Goal: Information Seeking & Learning: Learn about a topic

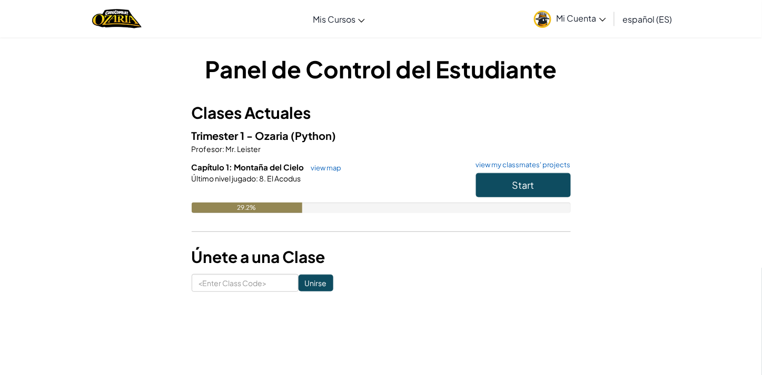
click at [598, 22] on span "Mi Cuenta" at bounding box center [582, 18] width 50 height 11
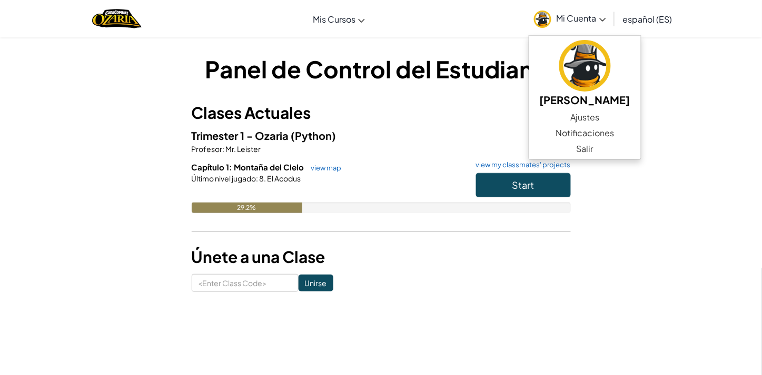
click at [675, 70] on div "Panel de Control del Estudiante Clases Actuales Trimester 1 - Ozaria (Python) P…" at bounding box center [381, 173] width 616 height 240
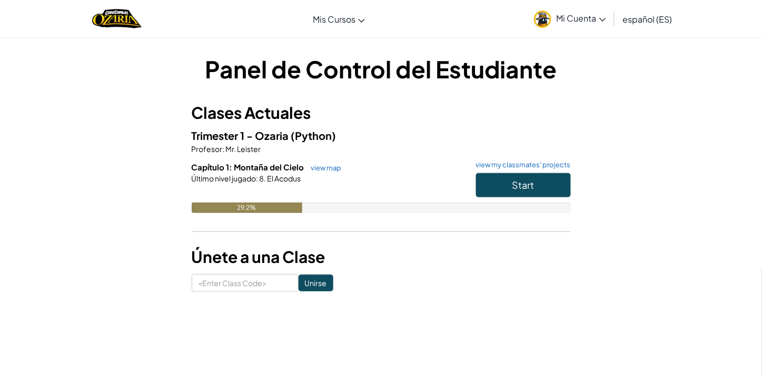
click at [735, 61] on div "Panel de Control del Estudiante Clases Actuales Trimester 1 - Ozaria (Python) P…" at bounding box center [381, 172] width 762 height 271
click at [90, 144] on div "Panel de Control del Estudiante Clases Actuales Trimester 1 - Ozaria (Python) P…" at bounding box center [381, 173] width 616 height 240
click at [491, 191] on button "Start" at bounding box center [523, 185] width 95 height 24
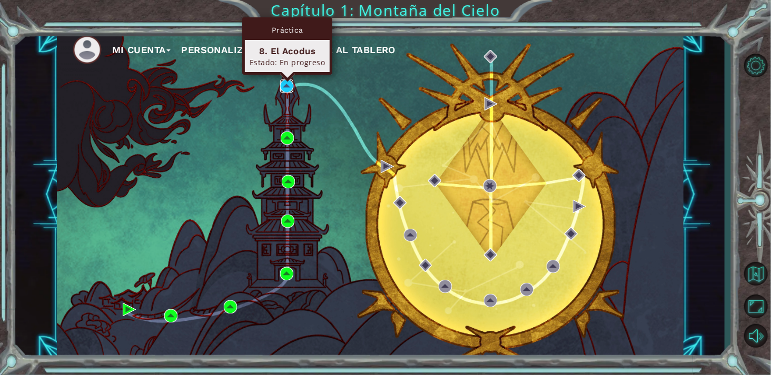
click at [288, 92] on img at bounding box center [286, 86] width 13 height 13
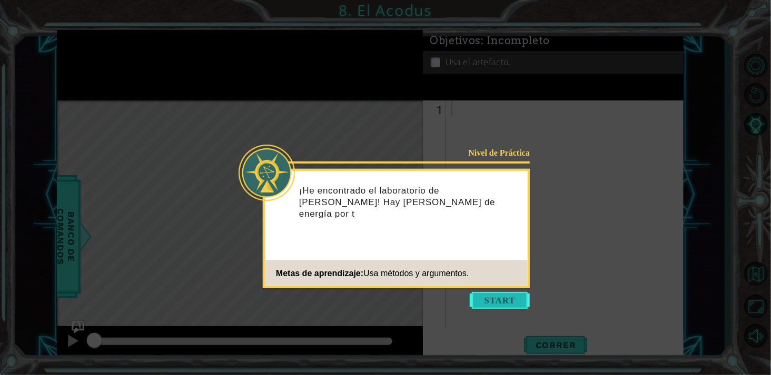
click at [496, 296] on button "Start" at bounding box center [500, 300] width 60 height 17
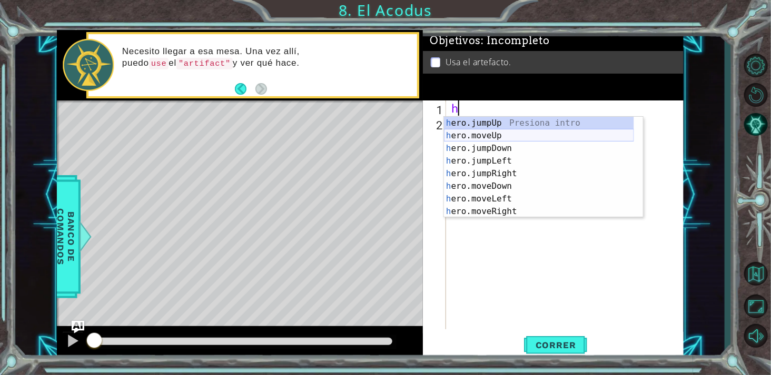
click at [493, 136] on div "h ero.jumpUp Presiona intro h ero.moveUp Presiona intro h ero.jumpDown Presiona…" at bounding box center [539, 180] width 190 height 126
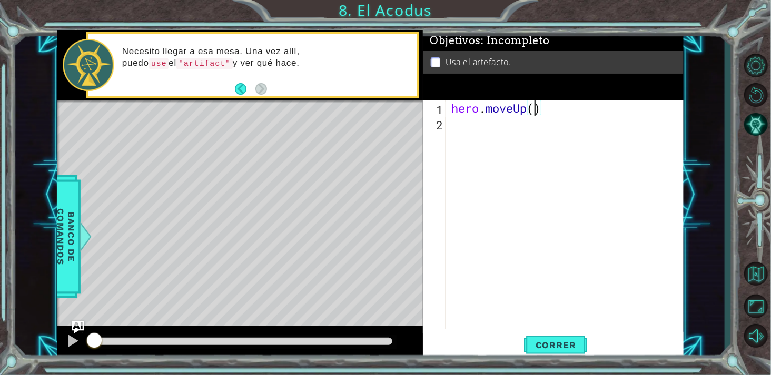
type textarea "hero.moveUp(2)"
click at [464, 135] on div "hero . moveUp ( 2 )" at bounding box center [567, 231] width 236 height 260
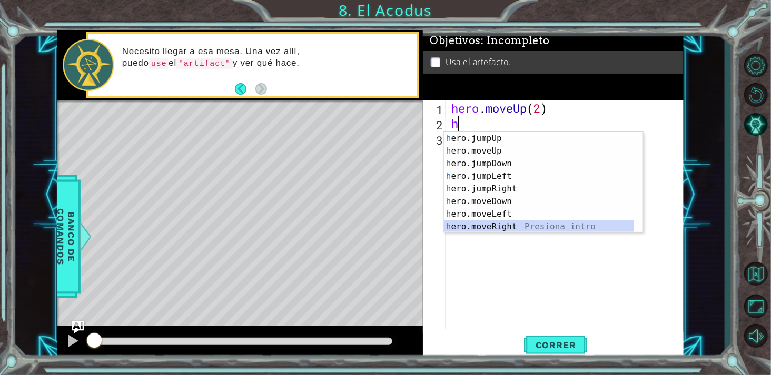
click at [515, 223] on div "h ero.jumpUp Presiona intro h ero.moveUp Presiona intro h ero.jumpDown Presiona…" at bounding box center [539, 195] width 190 height 126
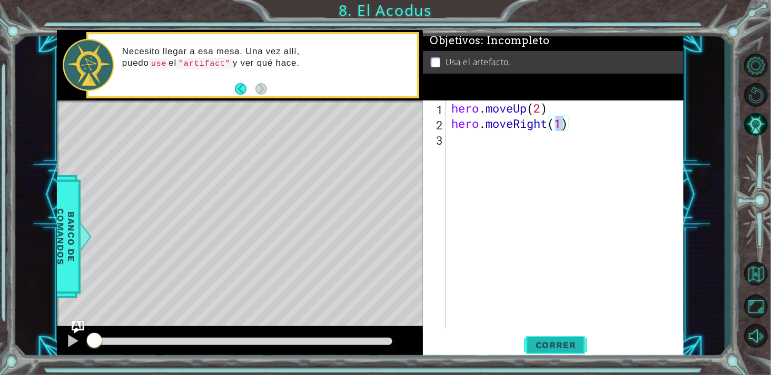
click at [566, 340] on span "Correr" at bounding box center [556, 345] width 62 height 11
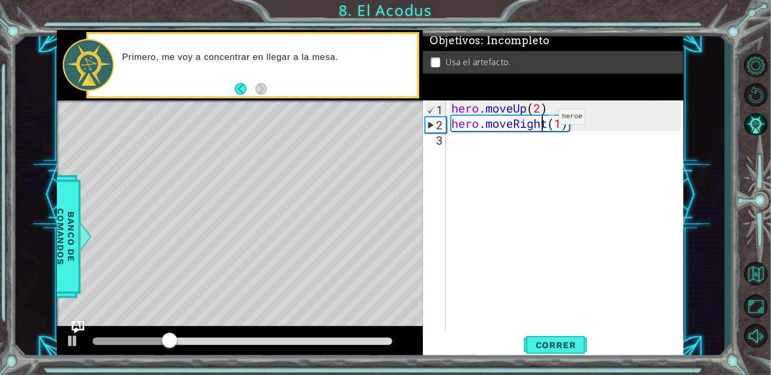
click at [543, 119] on div "hero . moveUp ( 2 ) hero . moveRight ( 1 )" at bounding box center [567, 231] width 236 height 260
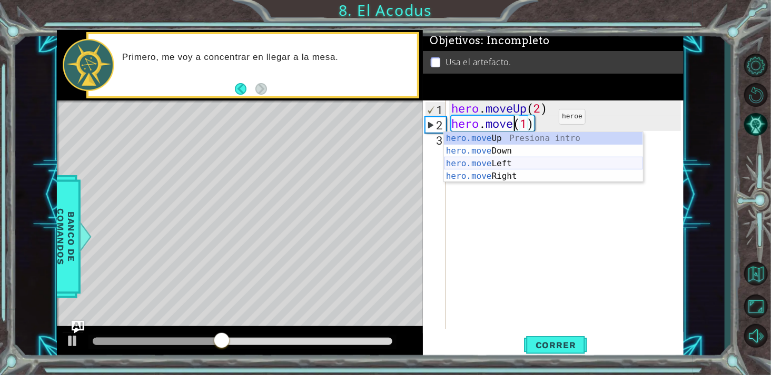
click at [498, 169] on div "hero.move Up Presiona intro hero.move Down Presiona intro hero.move Left Presio…" at bounding box center [543, 170] width 199 height 76
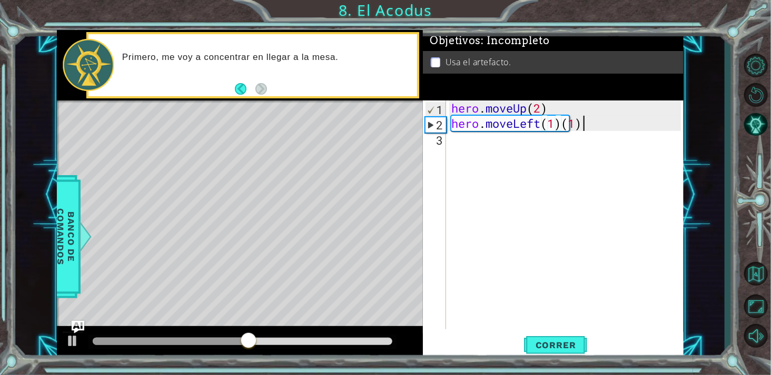
click at [602, 129] on div "hero . moveUp ( 2 ) hero . moveLeft ( 1 ) ( 1 )" at bounding box center [567, 231] width 236 height 260
type textarea "hero.moveLeft(1)"
click at [552, 348] on span "Correr" at bounding box center [556, 345] width 62 height 11
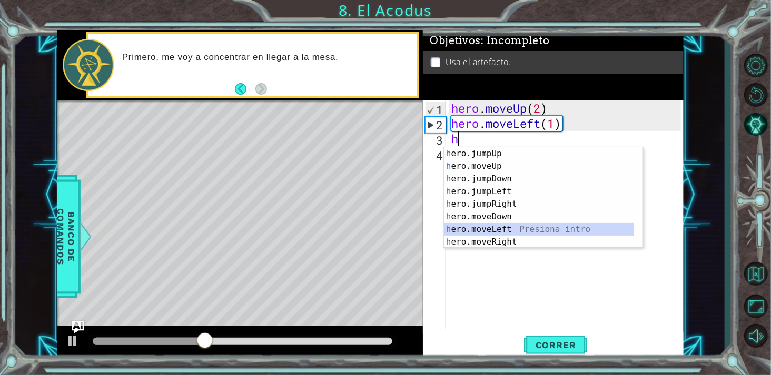
click at [517, 224] on div "h ero.jumpUp Presiona intro h ero.moveUp Presiona intro h ero.jumpDown Presiona…" at bounding box center [539, 210] width 190 height 126
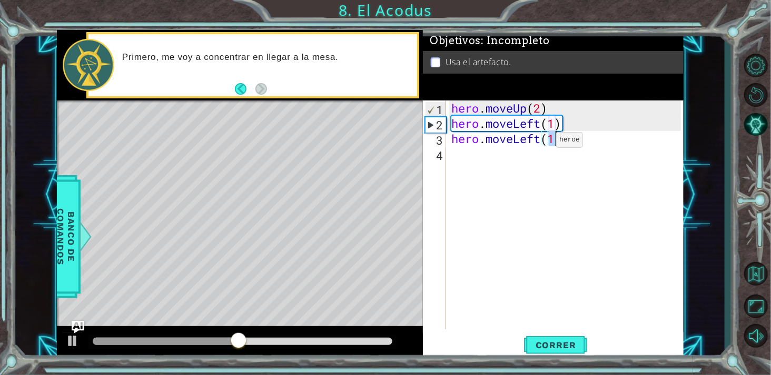
click at [541, 143] on div "hero . moveUp ( 2 ) hero . moveLeft ( 1 ) hero . moveLeft ( 1 )" at bounding box center [567, 231] width 236 height 260
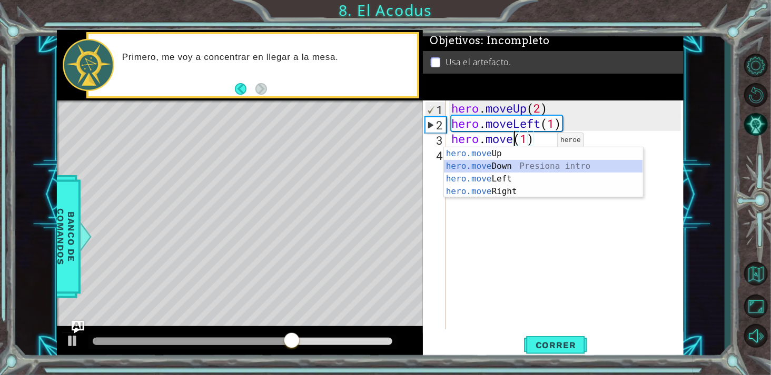
click at [518, 171] on div "hero.move Up Presiona intro hero.move Down Presiona intro hero.move Left Presio…" at bounding box center [543, 185] width 199 height 76
type textarea "hero.moveDown(1)(1)"
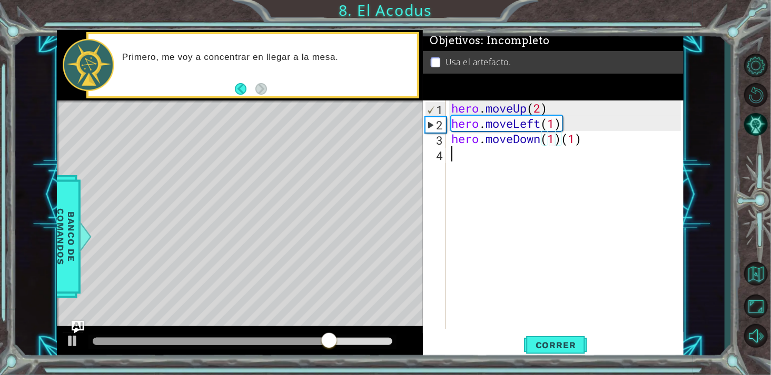
click at [625, 149] on div "hero . moveUp ( 2 ) hero . moveLeft ( 1 ) hero . moveDown ( 1 ) ( 1 )" at bounding box center [567, 231] width 236 height 260
click at [627, 135] on div "hero . moveUp ( 2 ) hero . moveLeft ( 1 ) hero . moveDown ( 1 ) ( 1 )" at bounding box center [567, 231] width 236 height 260
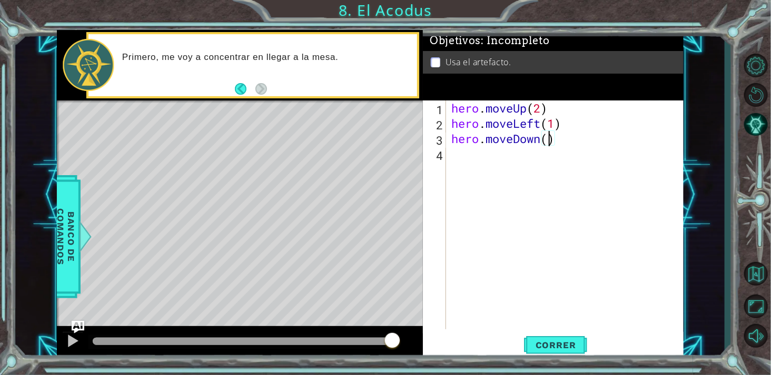
type textarea "hero.moveDown(2)"
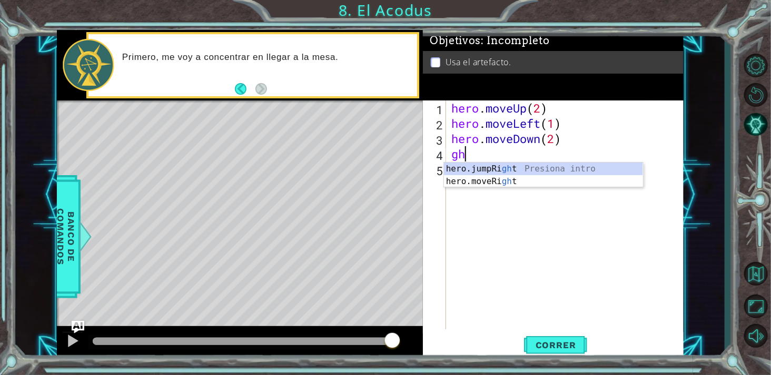
type textarea "g"
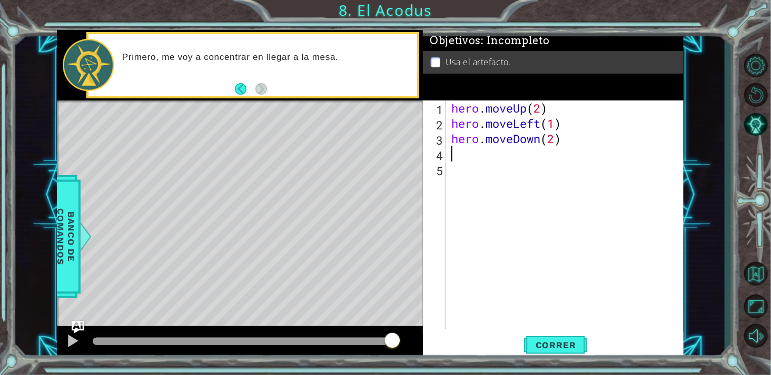
type textarea "h"
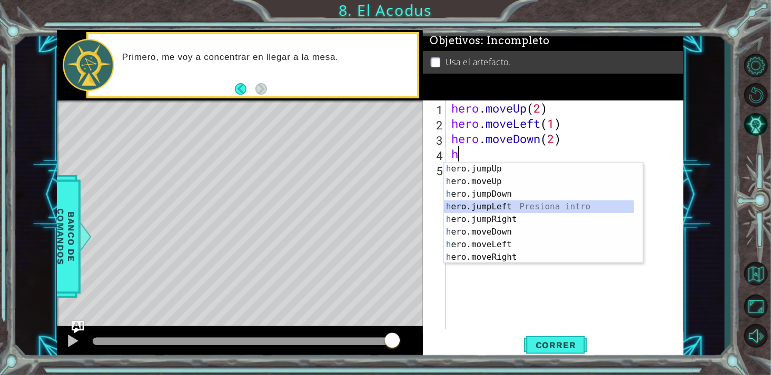
click at [520, 206] on div "h ero.jumpUp Presiona intro h ero.moveUp Presiona intro h ero.jumpDown Presiona…" at bounding box center [543, 226] width 199 height 126
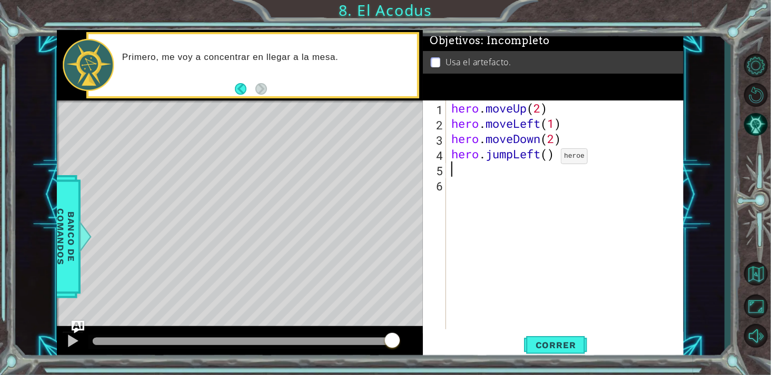
click at [545, 159] on div "hero . moveUp ( 2 ) hero . moveLeft ( 1 ) hero . moveDown ( 2 ) hero . jumpLeft…" at bounding box center [567, 231] width 236 height 260
type textarea "hero.jumpLeft()"
click at [554, 162] on div "hero . moveUp ( 2 ) hero . moveLeft ( 1 ) hero . moveDown ( 2 ) hero . jumpLeft…" at bounding box center [567, 231] width 236 height 260
click at [547, 155] on div "hero . moveUp ( 2 ) hero . moveLeft ( 1 ) hero . moveDown ( 2 ) hero . jumpLeft…" at bounding box center [567, 231] width 236 height 260
type textarea "hero.jumpLeft(1)"
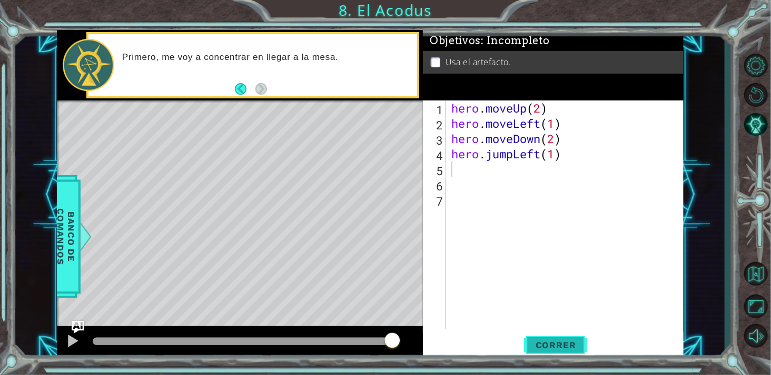
click at [569, 338] on button "Correr" at bounding box center [555, 345] width 63 height 26
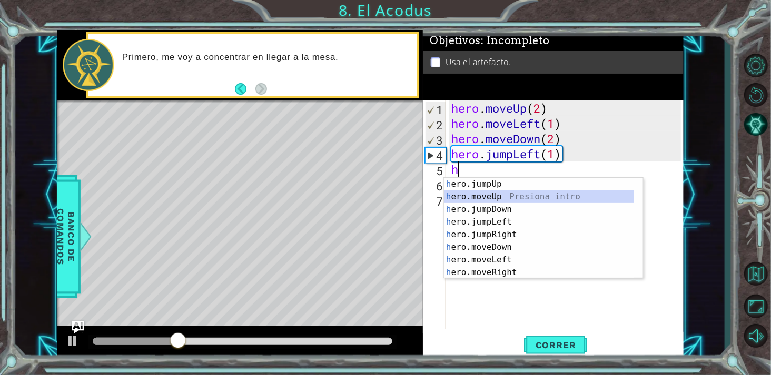
click at [508, 197] on div "h ero.jumpUp Presiona intro h ero.moveUp Presiona intro h ero.jumpDown Presiona…" at bounding box center [539, 241] width 190 height 126
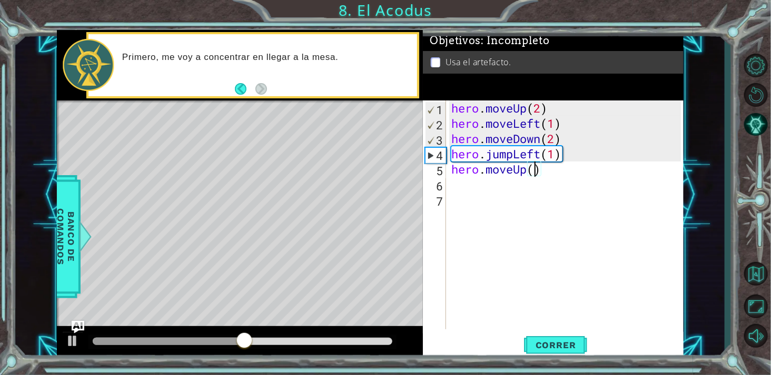
type textarea "hero.moveUp(2)"
click at [513, 186] on div "hero . moveUp ( 2 ) hero . moveLeft ( 1 ) hero . moveDown ( 2 ) hero . jumpLeft…" at bounding box center [567, 231] width 236 height 260
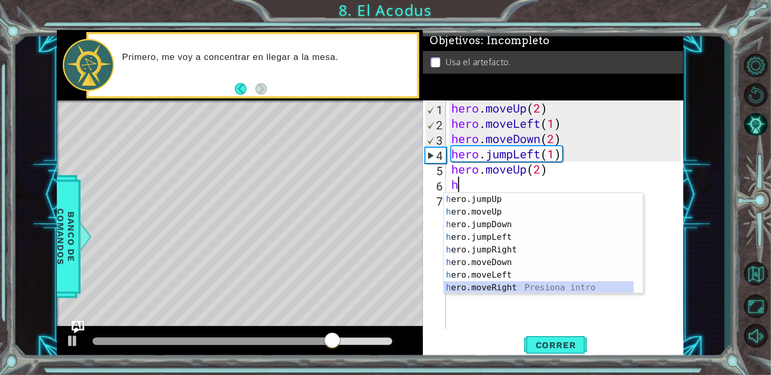
click at [498, 288] on div "h ero.jumpUp Presiona intro h ero.moveUp Presiona intro h ero.jumpDown Presiona…" at bounding box center [539, 256] width 190 height 126
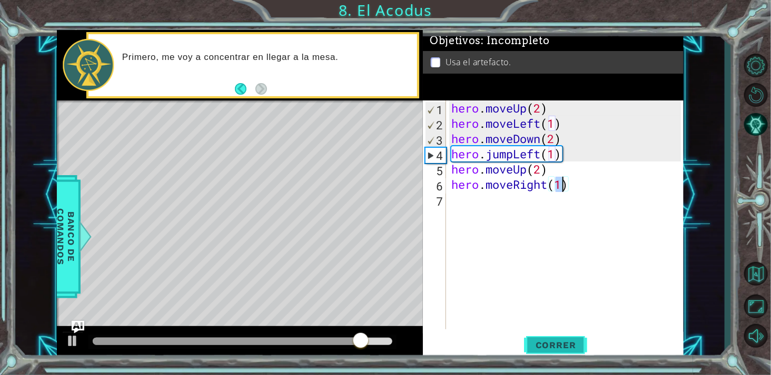
type textarea "hero.moveRight(1)"
click at [575, 349] on span "Correr" at bounding box center [556, 345] width 62 height 11
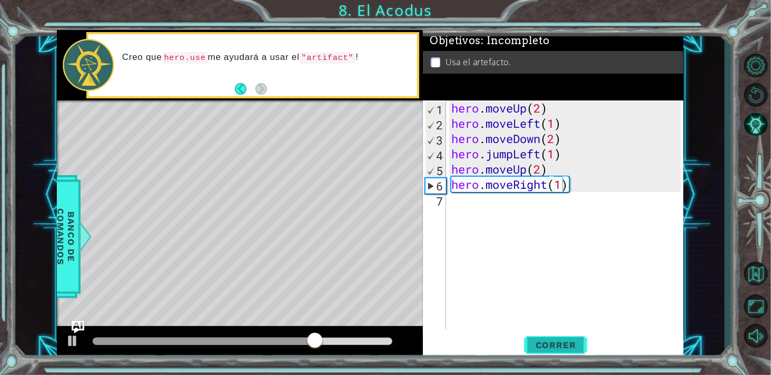
click at [575, 349] on span "Correr" at bounding box center [556, 345] width 62 height 11
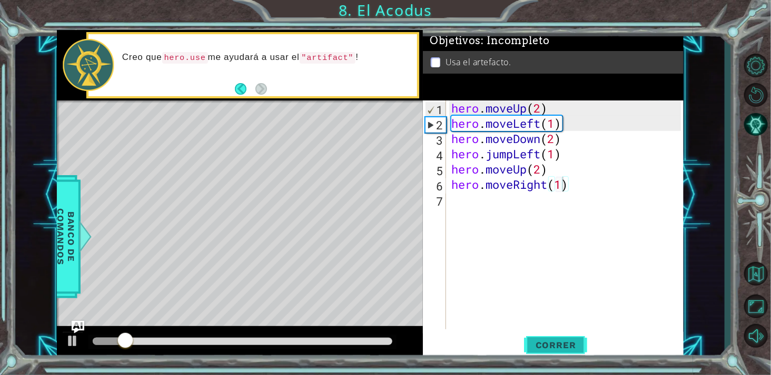
click at [575, 349] on span "Correr" at bounding box center [556, 345] width 62 height 11
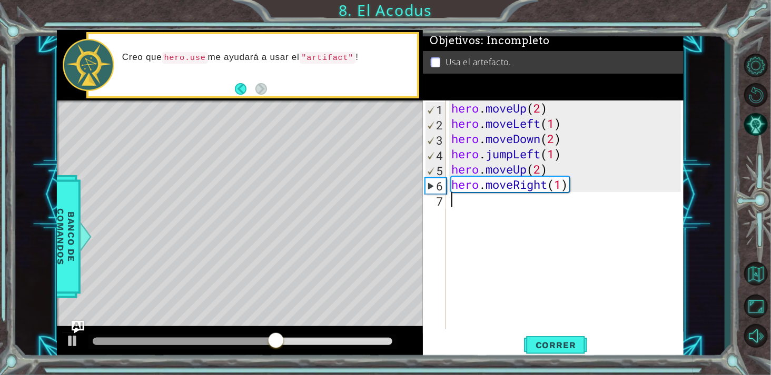
click at [483, 212] on div "hero . moveUp ( 2 ) hero . moveLeft ( 1 ) hero . moveDown ( 2 ) hero . jumpLeft…" at bounding box center [567, 231] width 236 height 260
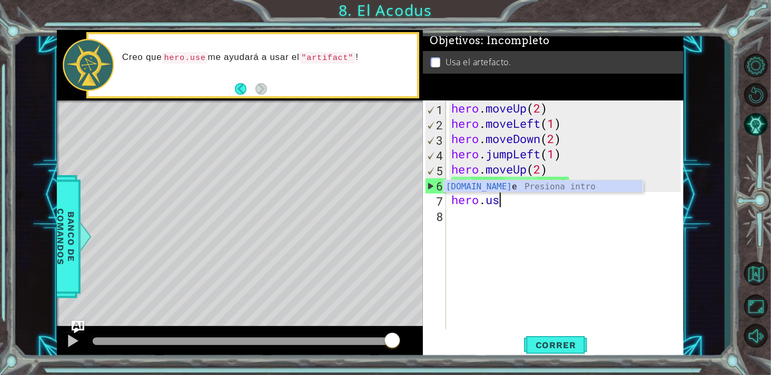
scroll to position [0, 2]
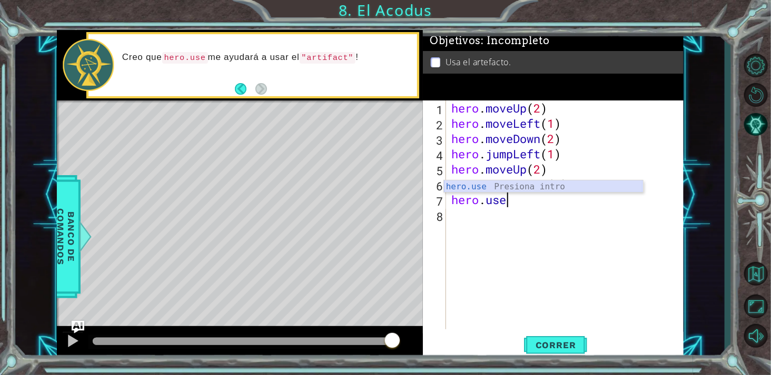
click at [553, 185] on div "hero.use Presiona intro" at bounding box center [543, 200] width 199 height 38
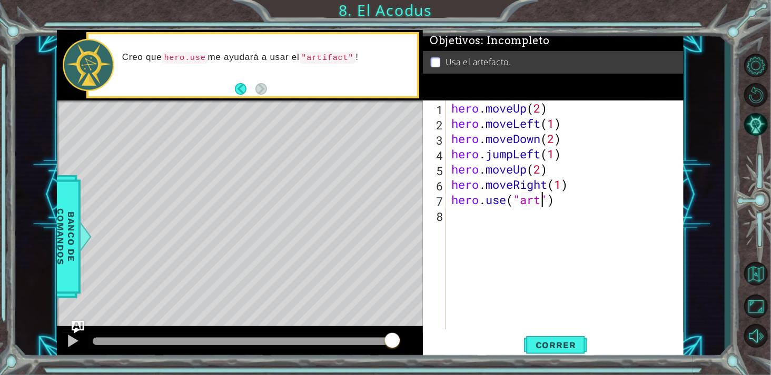
scroll to position [0, 4]
type textarea "hero.use("artifact")"
click at [556, 344] on span "Correr" at bounding box center [556, 345] width 62 height 11
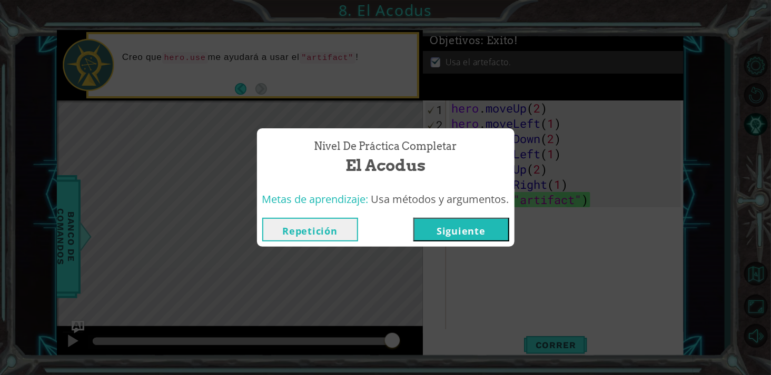
click at [456, 224] on button "Siguiente" at bounding box center [461, 230] width 96 height 24
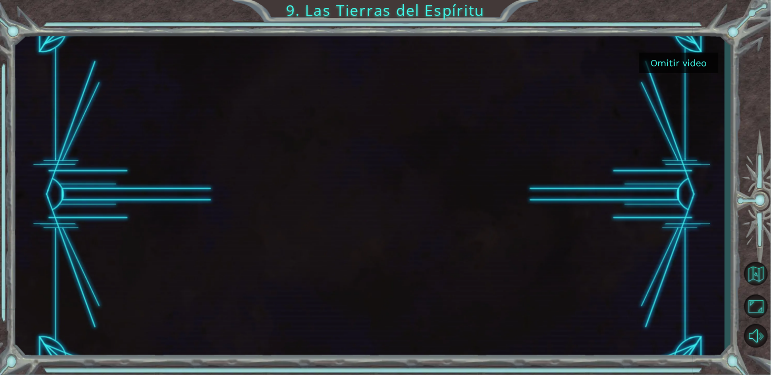
click at [688, 58] on button "Omitir video" at bounding box center [678, 63] width 79 height 21
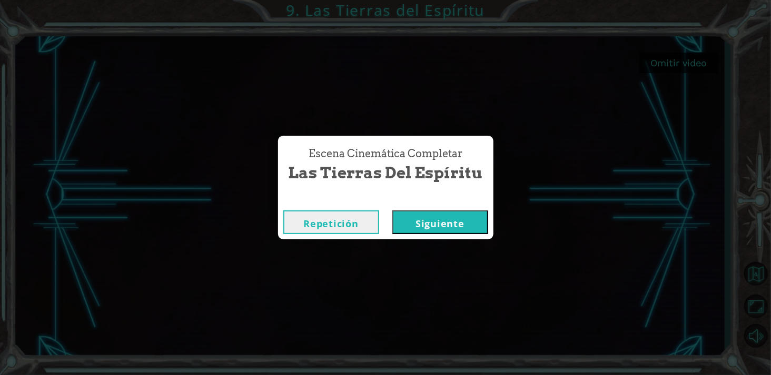
click at [424, 230] on button "Siguiente" at bounding box center [440, 223] width 96 height 24
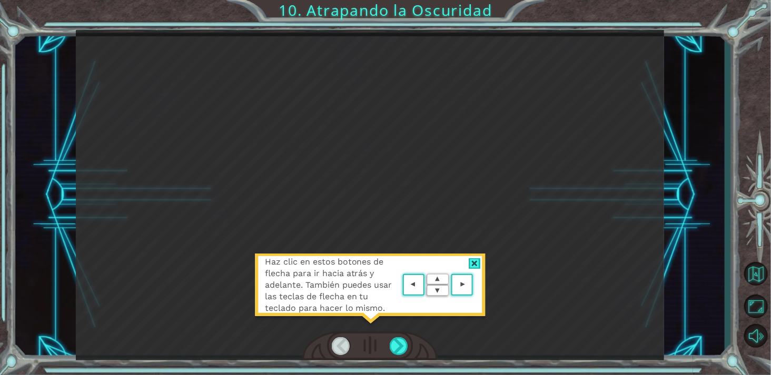
click at [477, 266] on div at bounding box center [475, 264] width 12 height 11
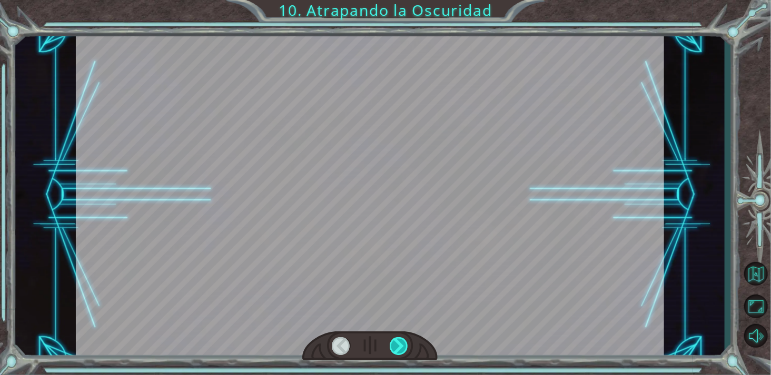
click at [398, 346] on div at bounding box center [399, 347] width 18 height 18
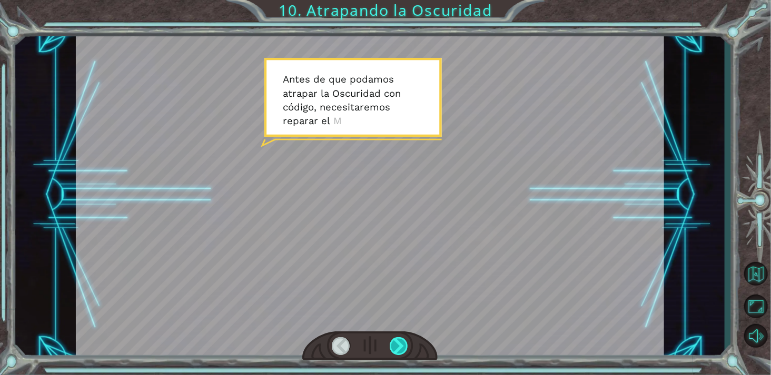
click at [398, 346] on div at bounding box center [399, 347] width 18 height 18
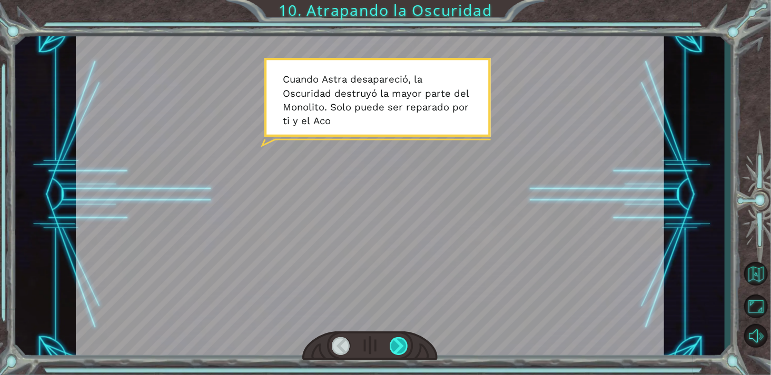
click at [398, 346] on div at bounding box center [399, 347] width 18 height 18
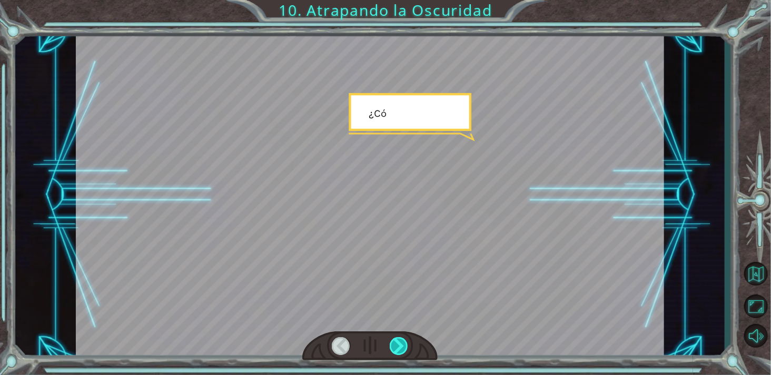
click at [398, 346] on div at bounding box center [399, 347] width 18 height 18
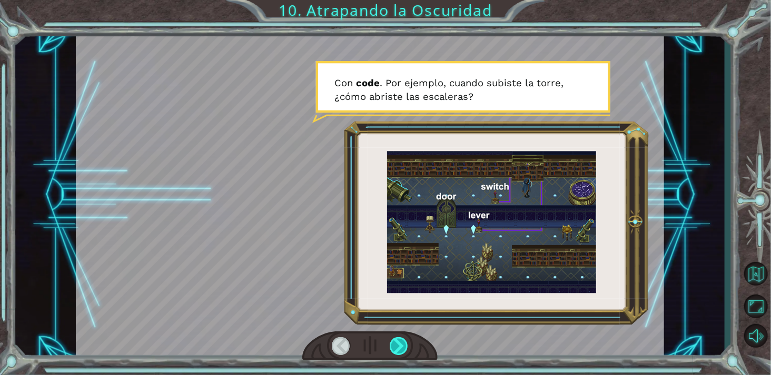
click at [398, 346] on div at bounding box center [399, 347] width 18 height 18
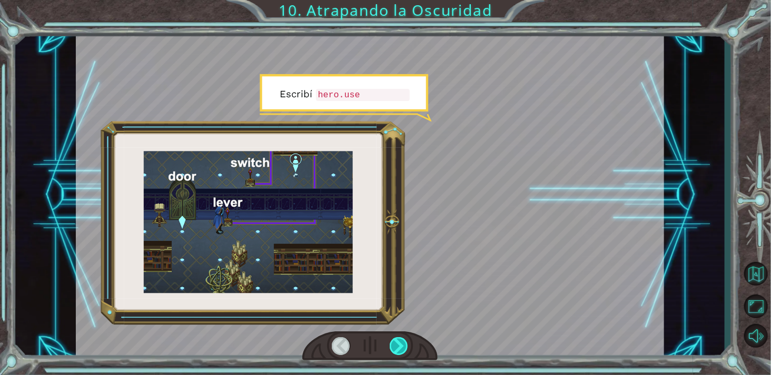
click at [398, 346] on div at bounding box center [399, 347] width 18 height 18
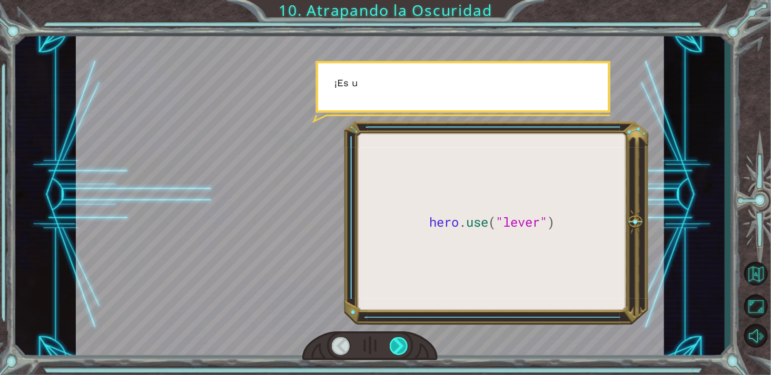
click at [398, 346] on div at bounding box center [399, 347] width 18 height 18
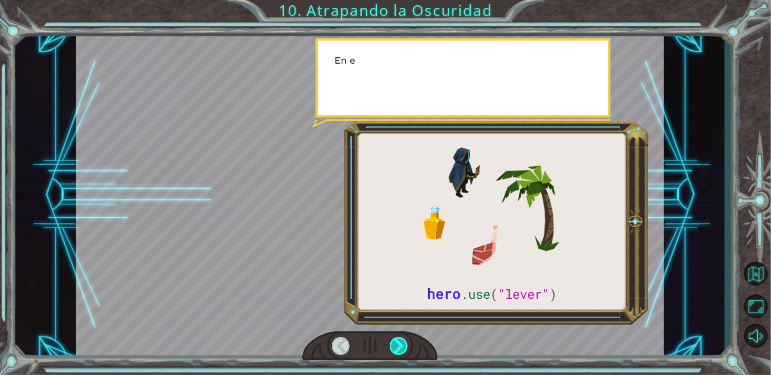
click at [398, 346] on div at bounding box center [399, 347] width 18 height 18
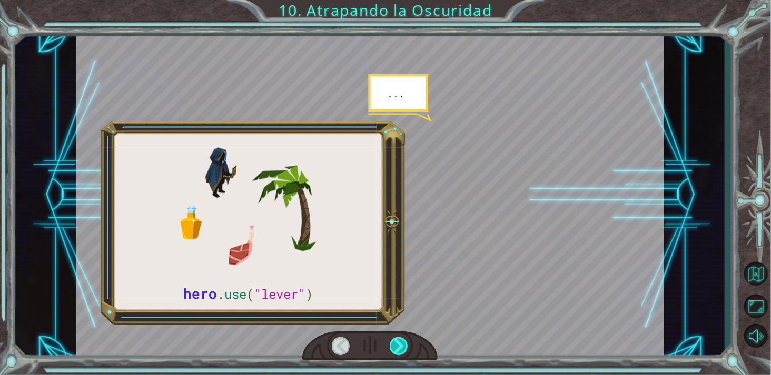
click at [398, 346] on div at bounding box center [399, 347] width 18 height 18
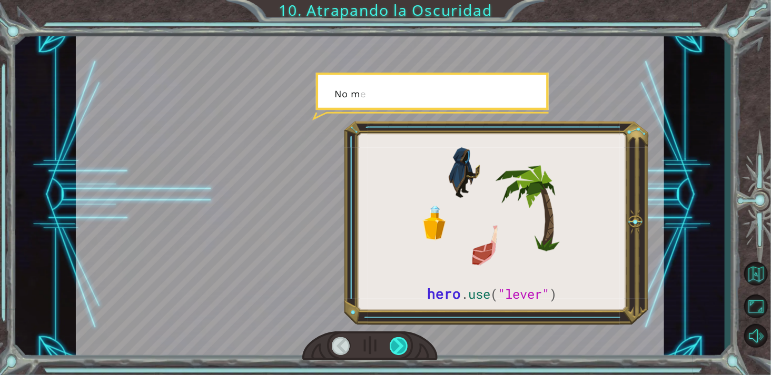
click at [398, 346] on div at bounding box center [399, 347] width 18 height 18
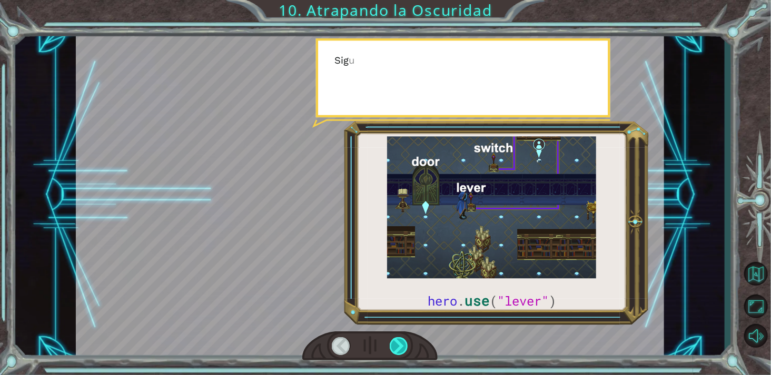
click at [398, 346] on div at bounding box center [399, 347] width 18 height 18
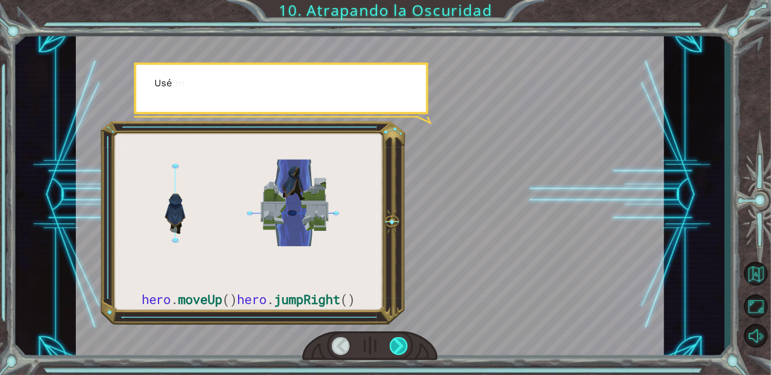
click at [398, 346] on div at bounding box center [399, 347] width 18 height 18
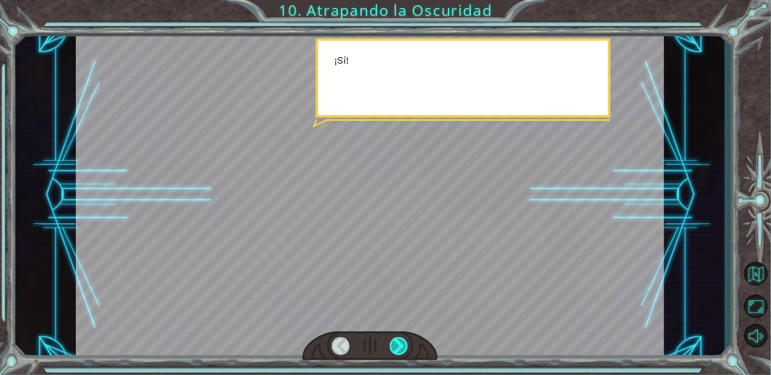
click at [398, 346] on div at bounding box center [399, 347] width 18 height 18
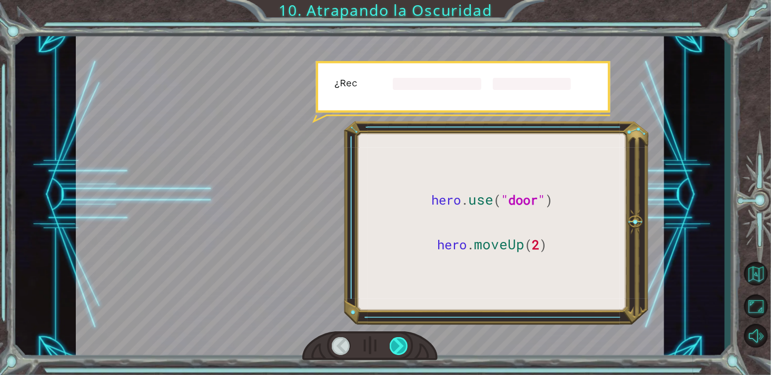
click at [398, 346] on div at bounding box center [399, 347] width 18 height 18
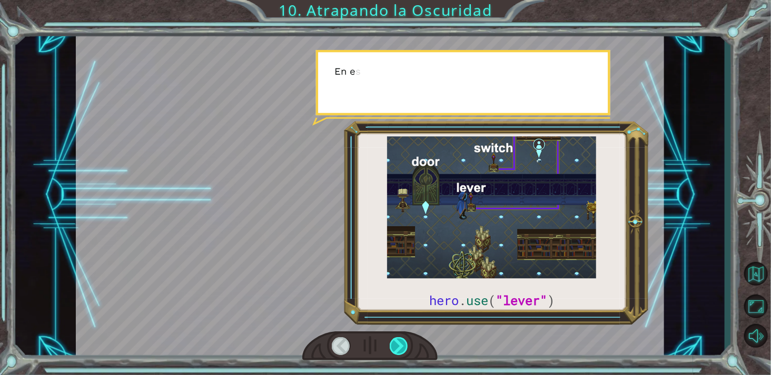
click at [398, 346] on div at bounding box center [399, 347] width 18 height 18
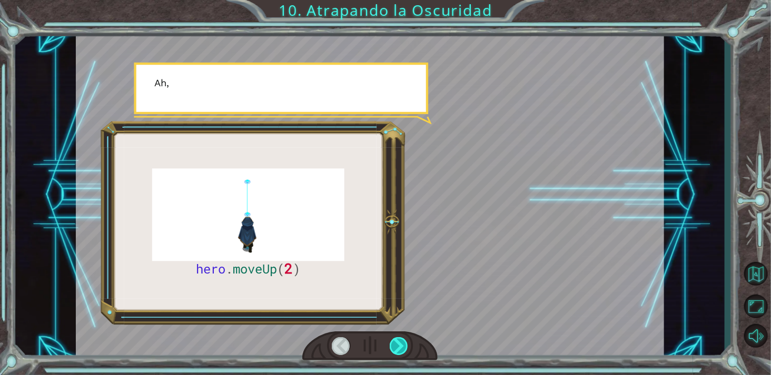
click at [398, 346] on div at bounding box center [399, 347] width 18 height 18
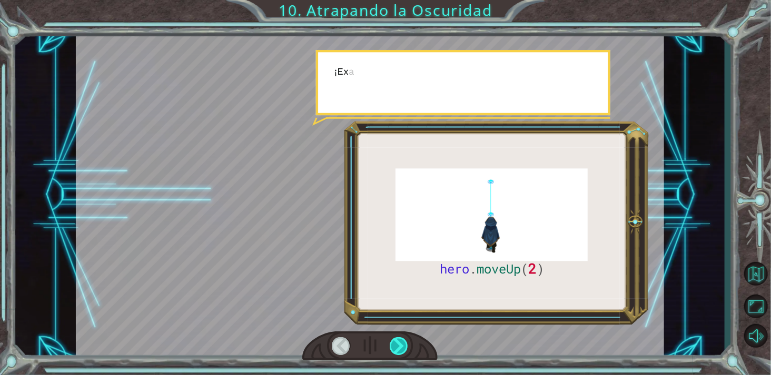
click at [398, 346] on div at bounding box center [399, 347] width 18 height 18
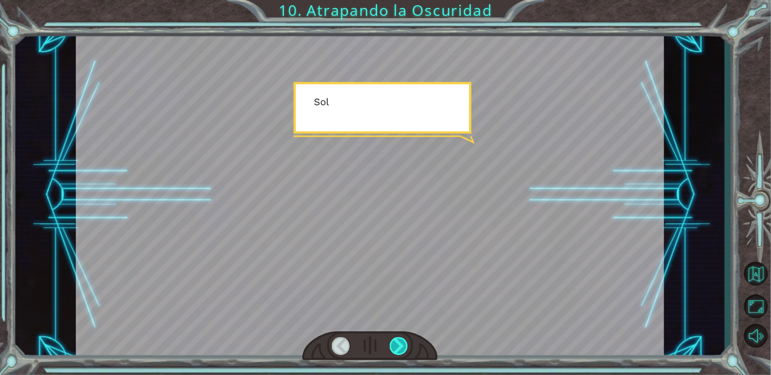
click at [398, 346] on div at bounding box center [399, 347] width 18 height 18
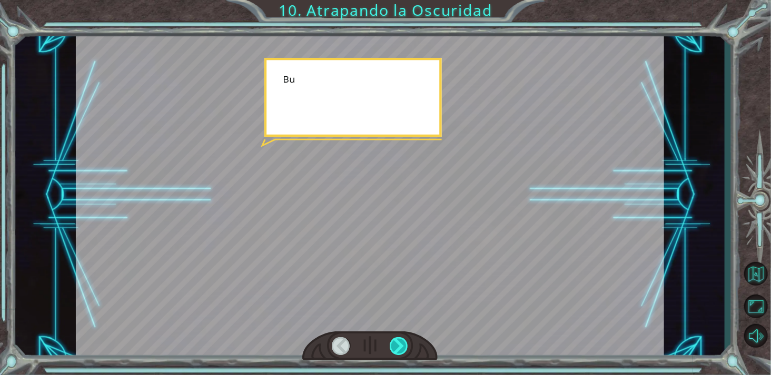
click at [398, 346] on div at bounding box center [399, 347] width 18 height 18
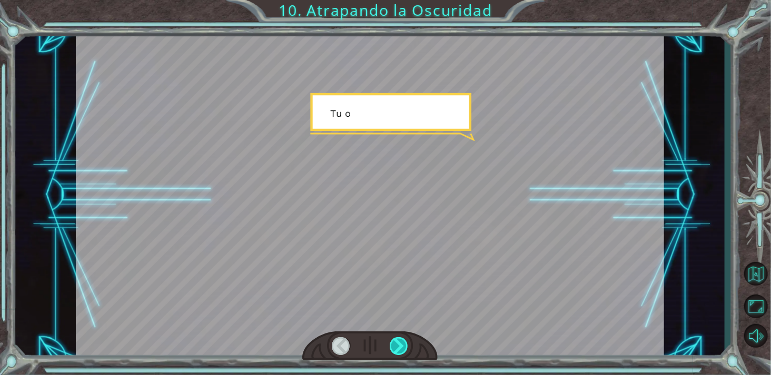
click at [398, 346] on div at bounding box center [399, 347] width 18 height 18
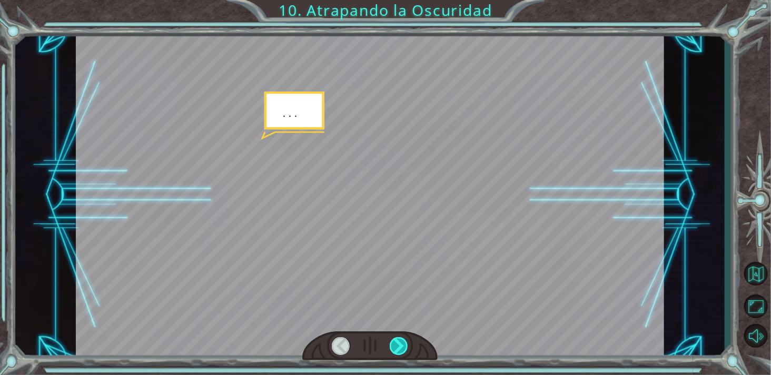
click at [398, 346] on div at bounding box center [399, 347] width 18 height 18
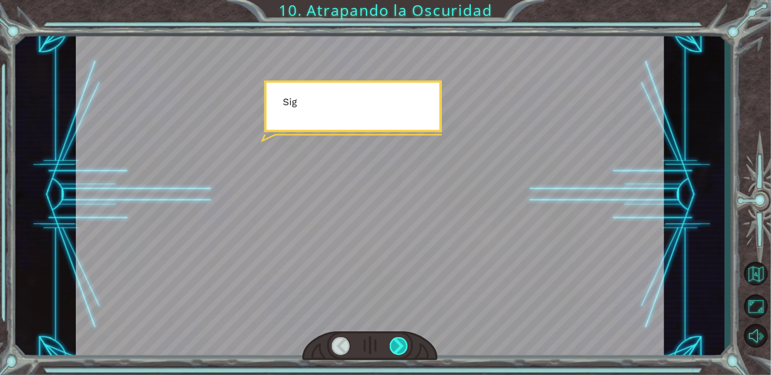
click at [398, 346] on div at bounding box center [399, 347] width 18 height 18
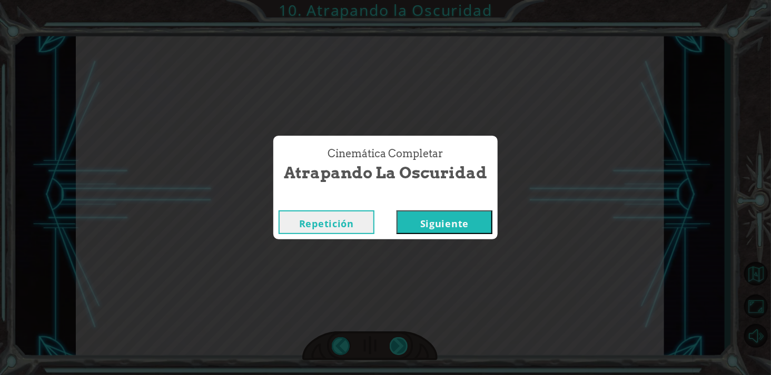
click at [398, 346] on div "Cinemática Completar Atrapando la Oscuridad Repetición [GEOGRAPHIC_DATA]" at bounding box center [385, 187] width 771 height 375
drag, startPoint x: 398, startPoint y: 346, endPoint x: 459, endPoint y: 235, distance: 126.6
click at [459, 235] on div "Repetición [GEOGRAPHIC_DATA]" at bounding box center [385, 222] width 224 height 34
click at [460, 227] on button "Siguiente" at bounding box center [445, 223] width 96 height 24
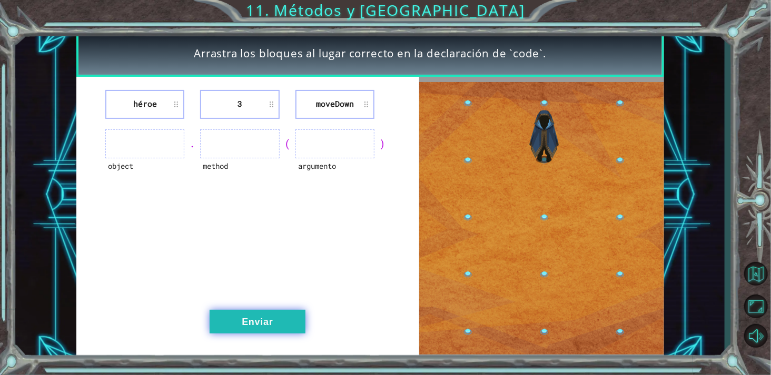
click at [233, 313] on button "Enviar" at bounding box center [258, 322] width 96 height 24
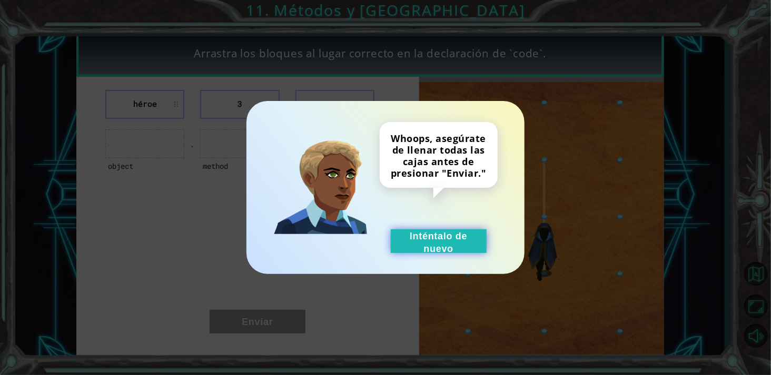
click at [432, 253] on button "Inténtalo de nuevo" at bounding box center [439, 242] width 96 height 24
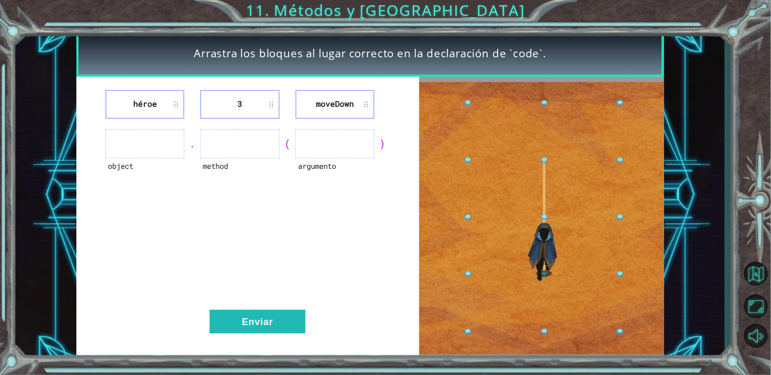
click at [107, 153] on ul at bounding box center [144, 144] width 79 height 29
click at [119, 149] on ul at bounding box center [144, 144] width 79 height 29
click at [141, 145] on ul at bounding box center [144, 144] width 79 height 29
click at [174, 106] on li "héroe" at bounding box center [144, 104] width 79 height 29
click at [141, 111] on li "héroe" at bounding box center [144, 104] width 79 height 29
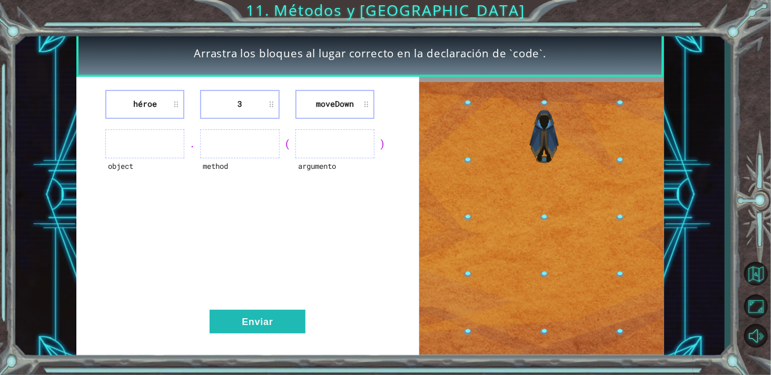
drag, startPoint x: 141, startPoint y: 111, endPoint x: 148, endPoint y: 146, distance: 36.5
click at [148, 146] on div "héroe 3 [GEOGRAPHIC_DATA] object . method ( argumento ) Enviar" at bounding box center [247, 219] width 343 height 284
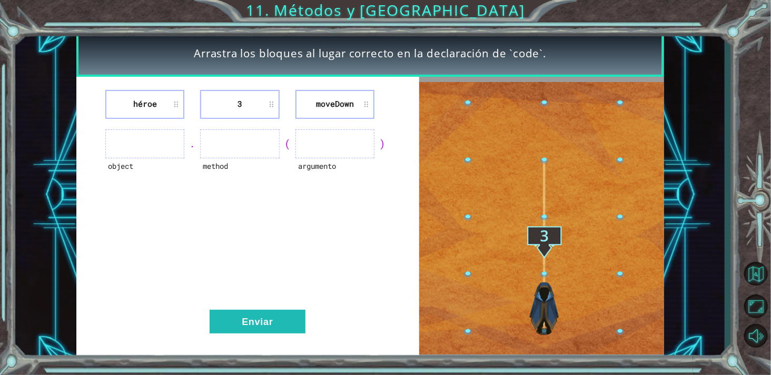
click at [189, 97] on div "héroe 3 [GEOGRAPHIC_DATA]" at bounding box center [248, 104] width 317 height 29
drag, startPoint x: 189, startPoint y: 97, endPoint x: 177, endPoint y: 104, distance: 13.3
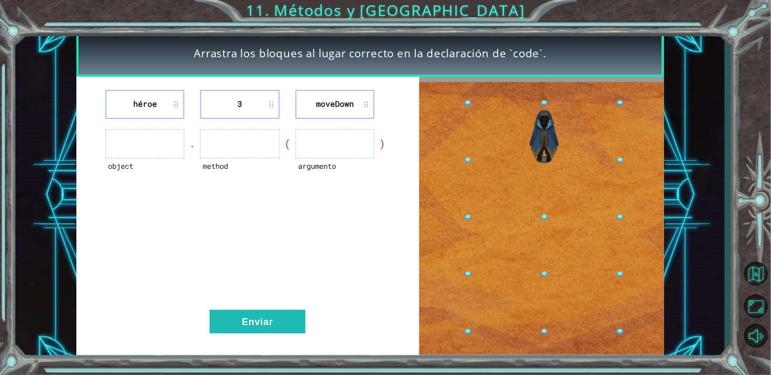
click at [177, 104] on div "héroe 3 [GEOGRAPHIC_DATA]" at bounding box center [248, 104] width 317 height 29
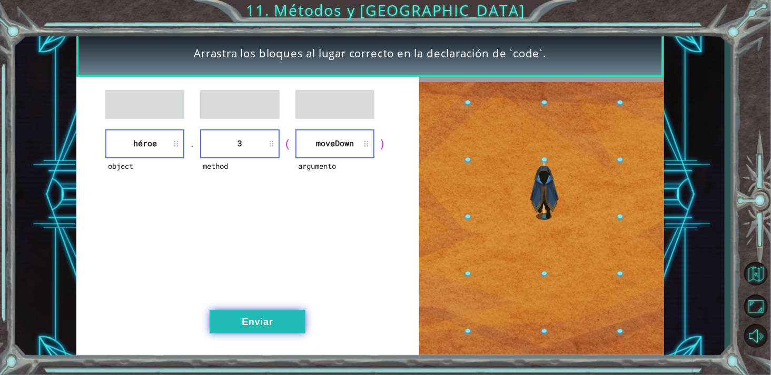
click at [281, 318] on button "Enviar" at bounding box center [258, 322] width 96 height 24
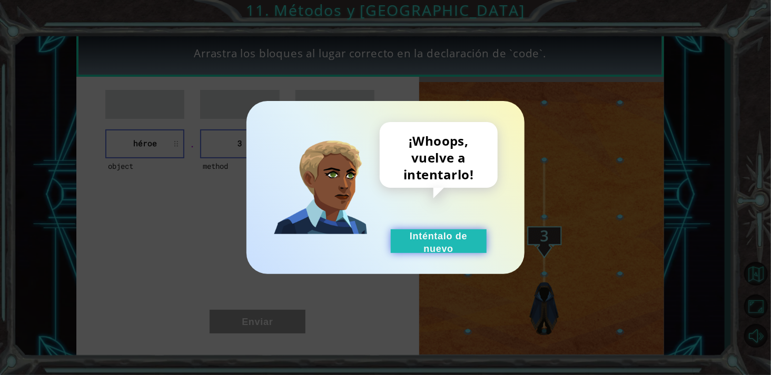
click at [486, 240] on button "Inténtalo de nuevo" at bounding box center [439, 242] width 96 height 24
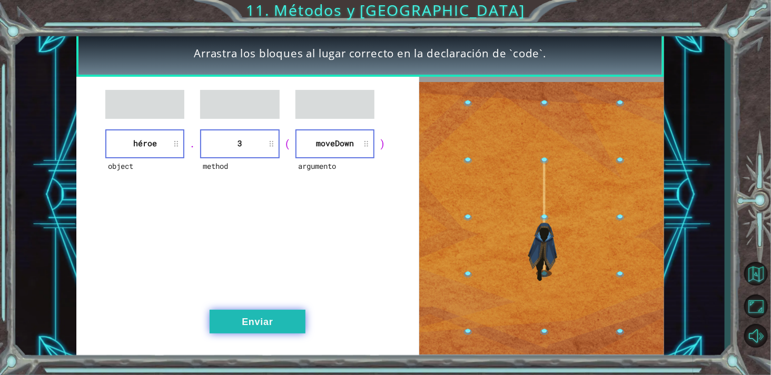
click at [277, 317] on button "Enviar" at bounding box center [258, 322] width 96 height 24
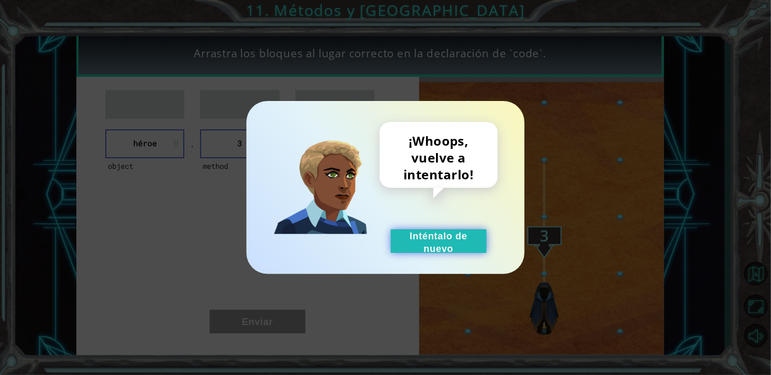
click at [402, 246] on button "Inténtalo de nuevo" at bounding box center [439, 242] width 96 height 24
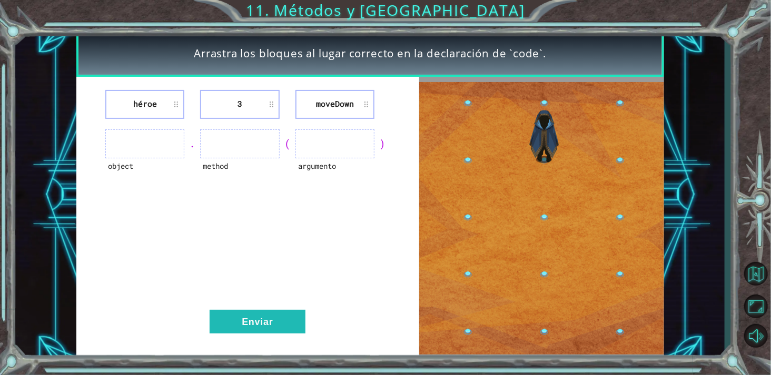
click at [321, 123] on div "héroe 3 [GEOGRAPHIC_DATA] object . method ( argumento ) Enviar" at bounding box center [247, 219] width 343 height 284
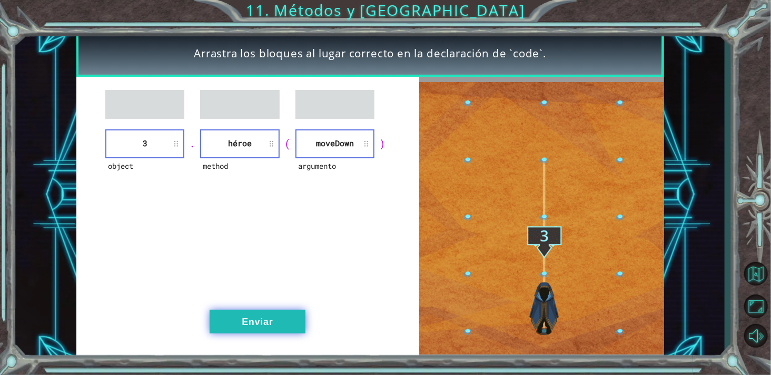
click at [250, 325] on button "Enviar" at bounding box center [258, 322] width 96 height 24
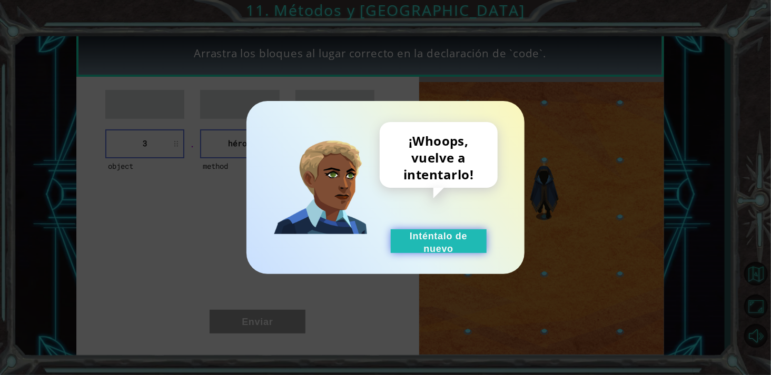
click at [436, 231] on button "Inténtalo de nuevo" at bounding box center [439, 242] width 96 height 24
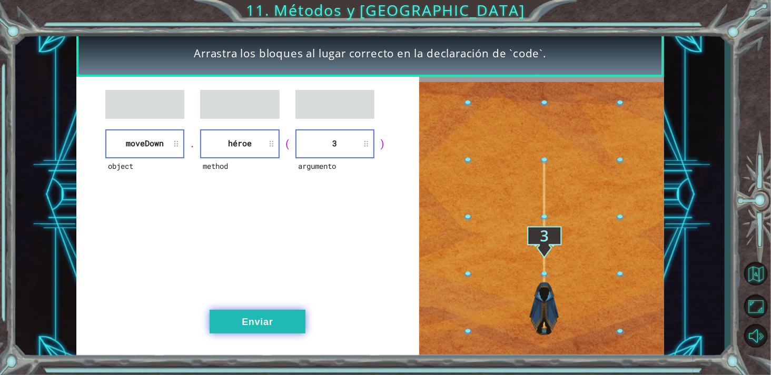
click at [259, 322] on button "Enviar" at bounding box center [258, 322] width 96 height 24
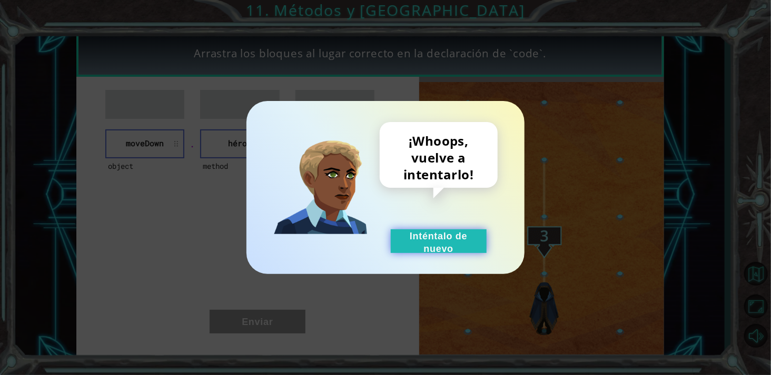
click at [408, 246] on button "Inténtalo de nuevo" at bounding box center [439, 242] width 96 height 24
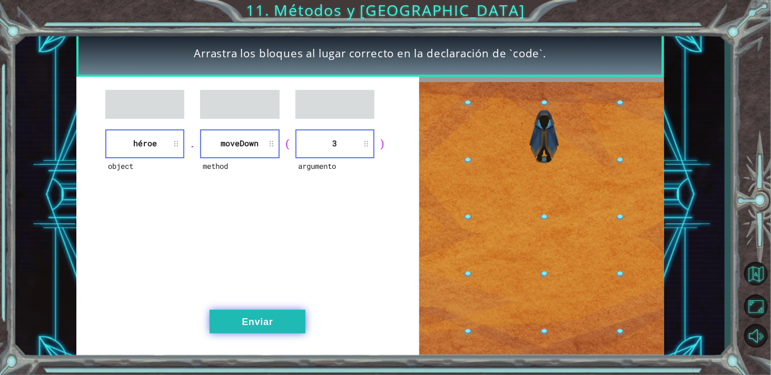
click at [269, 320] on button "Enviar" at bounding box center [258, 322] width 96 height 24
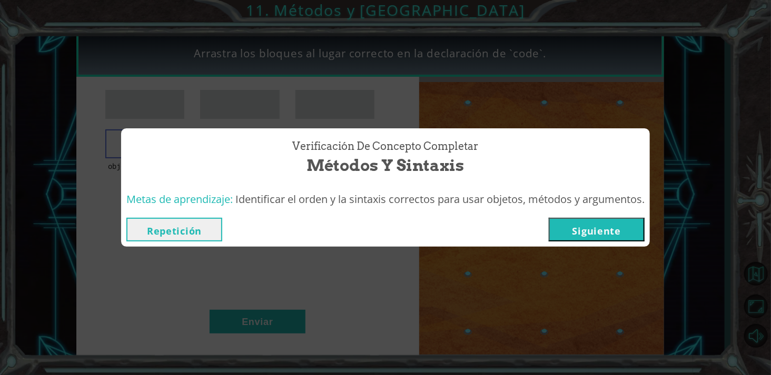
click at [593, 226] on button "Siguiente" at bounding box center [597, 230] width 96 height 24
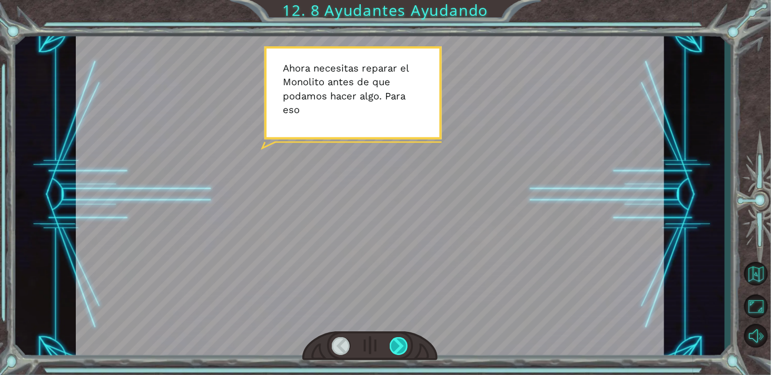
click at [395, 348] on div at bounding box center [399, 347] width 18 height 18
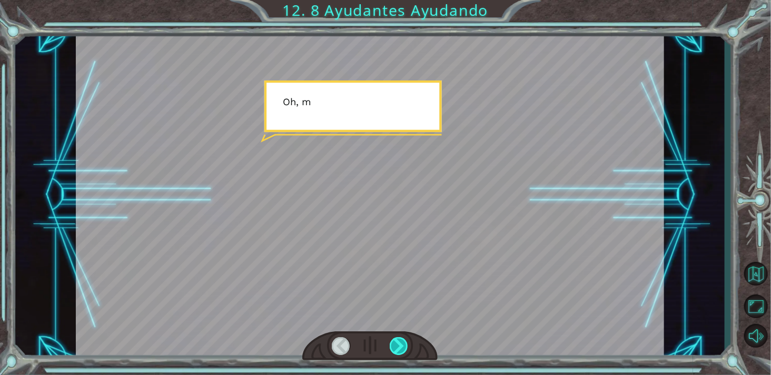
click at [395, 348] on div at bounding box center [399, 347] width 18 height 18
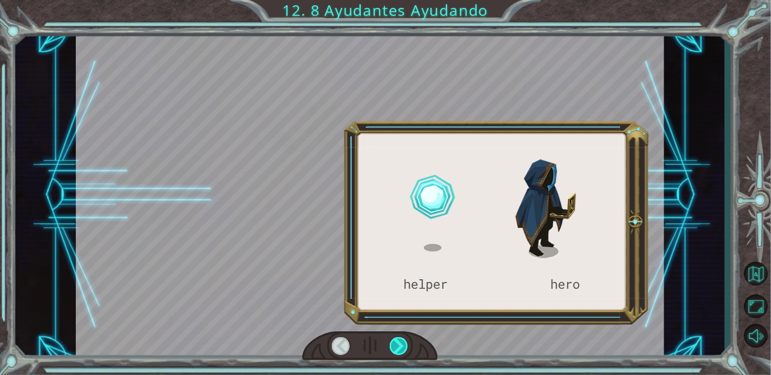
click at [395, 348] on div at bounding box center [399, 347] width 18 height 18
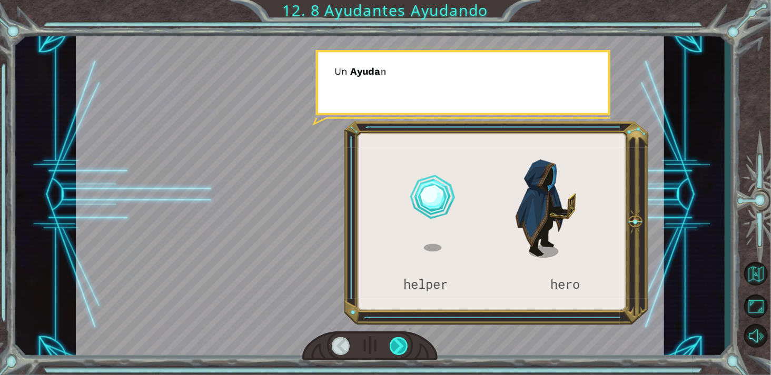
click at [395, 348] on div at bounding box center [399, 347] width 18 height 18
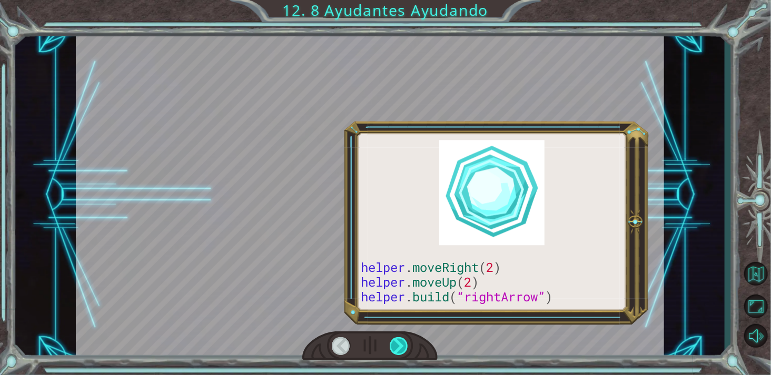
click at [395, 348] on div at bounding box center [399, 347] width 18 height 18
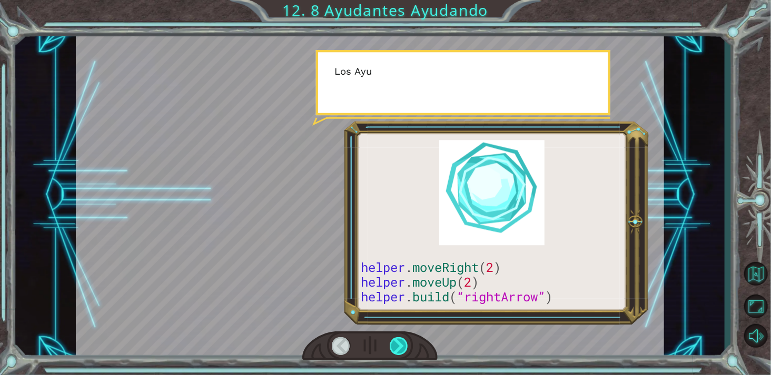
click at [395, 348] on div at bounding box center [399, 347] width 18 height 18
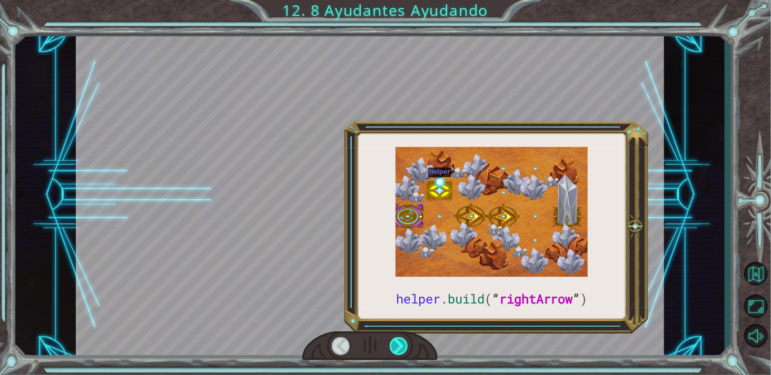
click at [395, 348] on div at bounding box center [399, 347] width 18 height 18
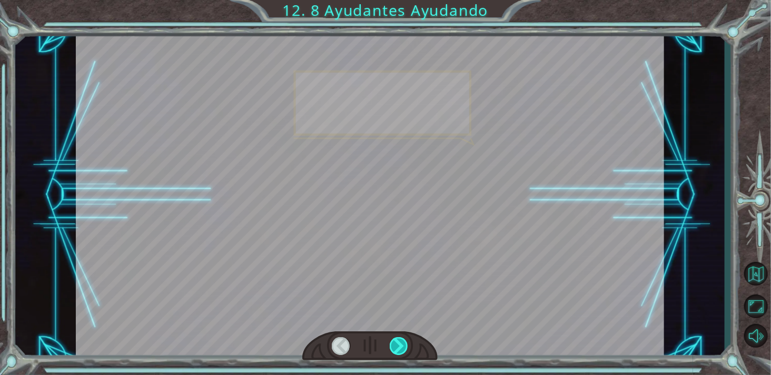
click at [395, 348] on div at bounding box center [399, 347] width 18 height 18
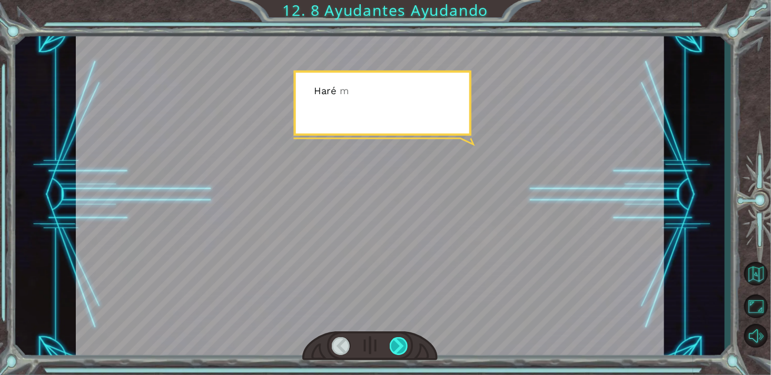
click at [395, 348] on div at bounding box center [399, 347] width 18 height 18
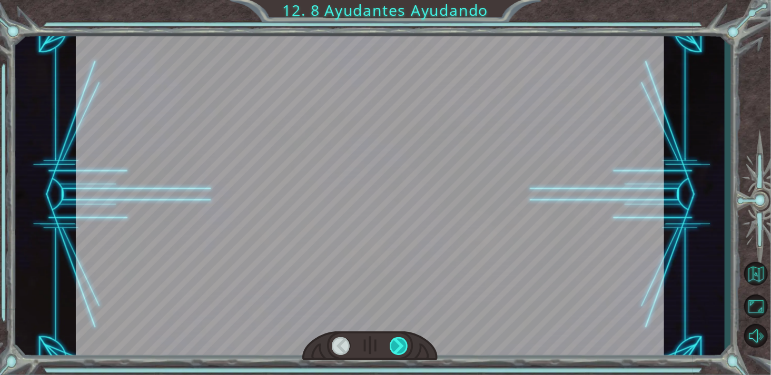
click at [395, 348] on div at bounding box center [399, 347] width 18 height 18
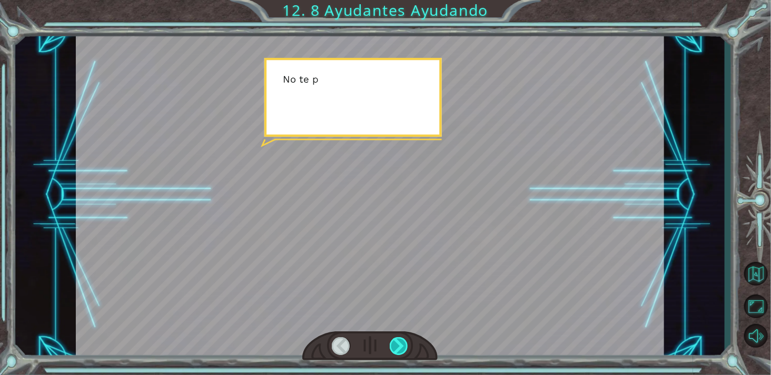
click at [395, 348] on div at bounding box center [399, 347] width 18 height 18
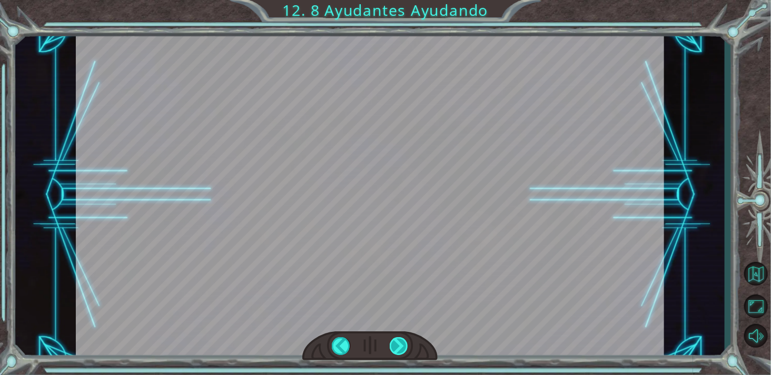
click at [395, 348] on div at bounding box center [399, 347] width 18 height 18
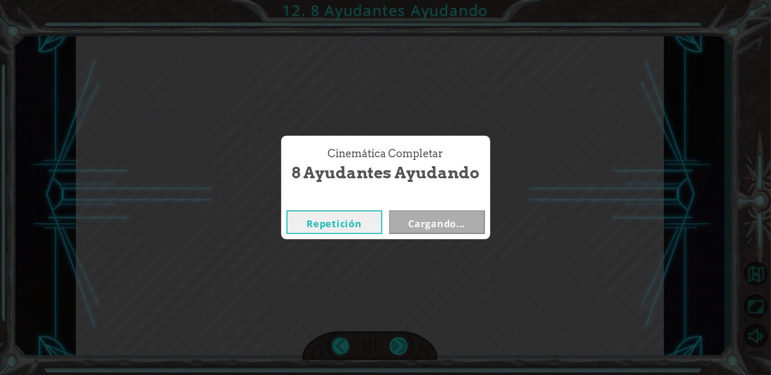
click at [395, 348] on div "Cinemática Completar 8 Ayudantes Ayudando Repetición Cargando..." at bounding box center [385, 187] width 771 height 375
drag, startPoint x: 395, startPoint y: 348, endPoint x: 508, endPoint y: 253, distance: 147.3
click at [508, 253] on div "Cinemática Completar 8 Ayudantes Ayudando Repetición [GEOGRAPHIC_DATA]" at bounding box center [385, 187] width 771 height 375
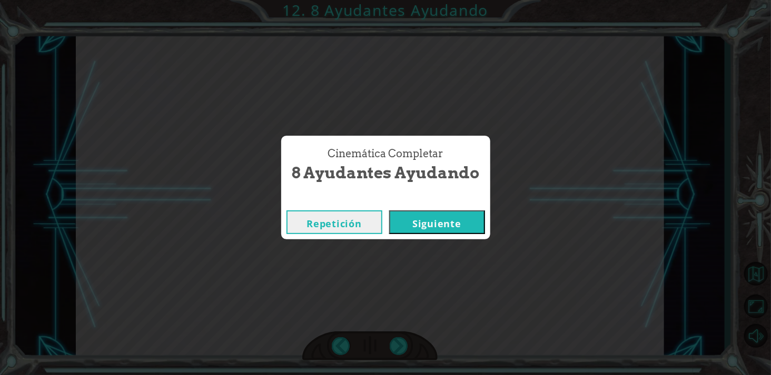
click at [465, 228] on button "Siguiente" at bounding box center [437, 223] width 96 height 24
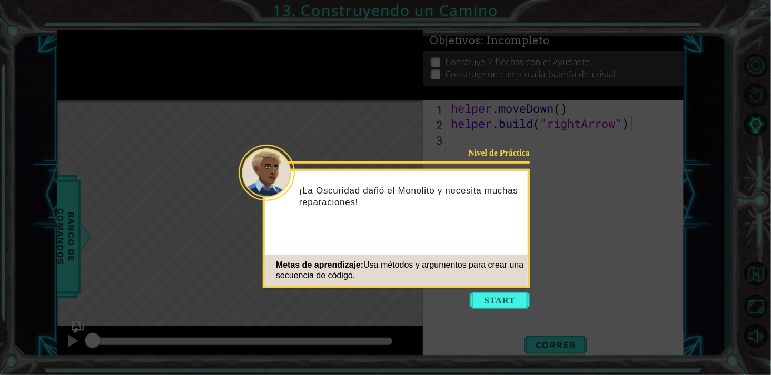
type textarea "[DOMAIN_NAME]("rightArrow")"
click at [494, 296] on button "Start" at bounding box center [500, 300] width 60 height 17
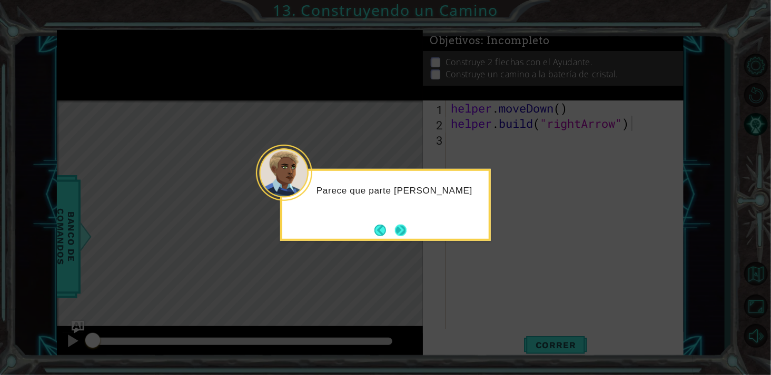
click at [403, 233] on button "Next" at bounding box center [401, 231] width 12 height 12
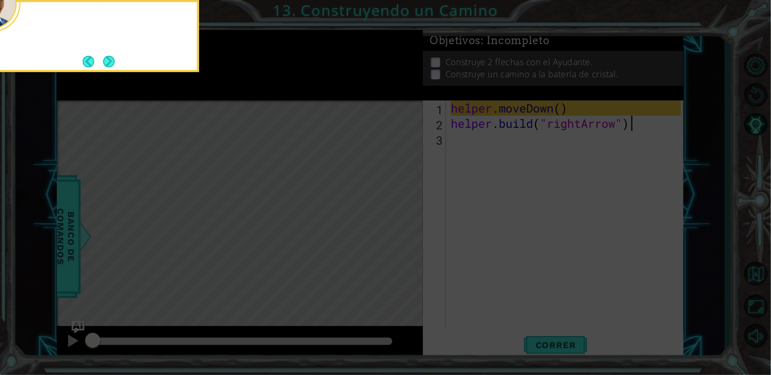
click at [403, 233] on icon at bounding box center [385, 56] width 771 height 639
click at [112, 56] on button "Next" at bounding box center [109, 62] width 12 height 12
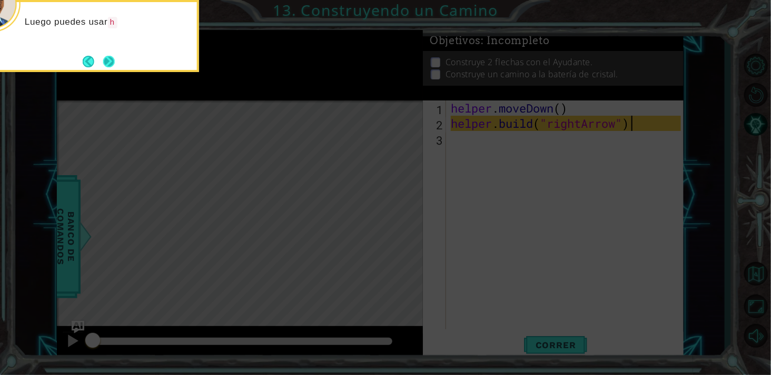
click at [112, 56] on button "Next" at bounding box center [109, 62] width 12 height 12
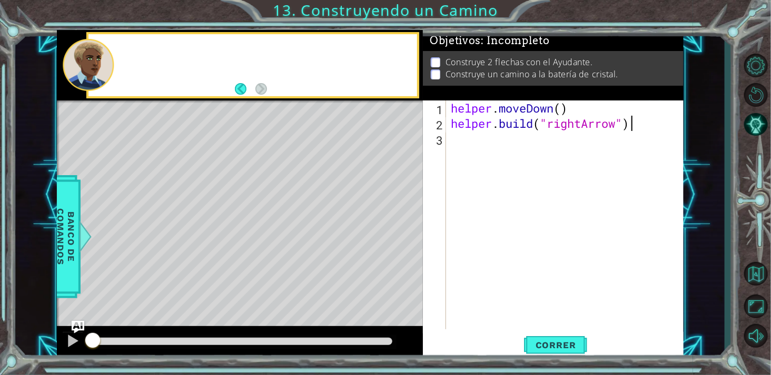
click at [104, 52] on div at bounding box center [88, 65] width 51 height 52
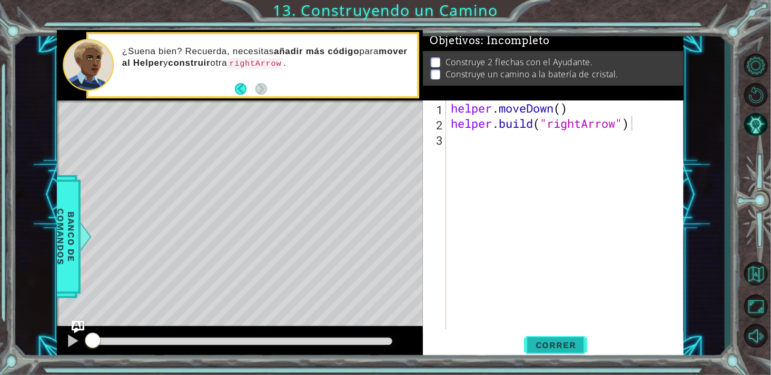
click at [553, 347] on span "Correr" at bounding box center [556, 345] width 62 height 11
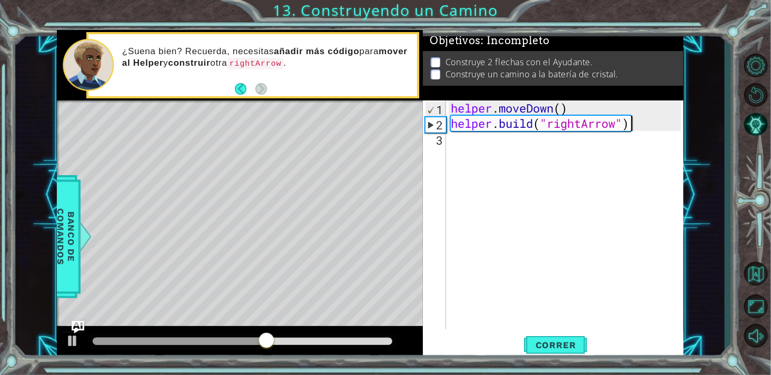
click at [482, 148] on div "helper . moveDown ( ) helper . build ( "rightArrow" )" at bounding box center [567, 231] width 237 height 260
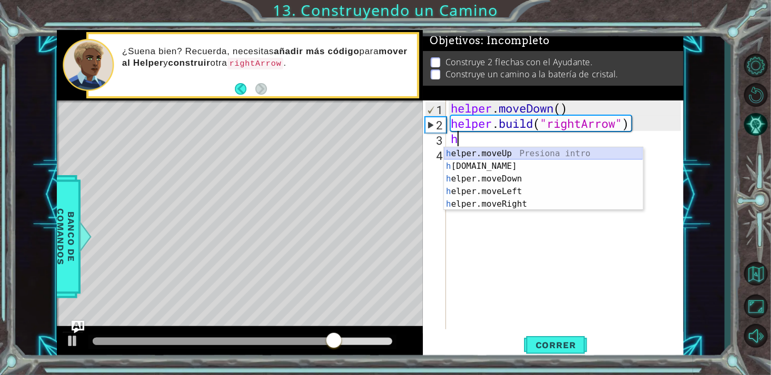
click at [519, 148] on div "h elper.moveUp Presiona intro h [DOMAIN_NAME] Presiona intro h elper.moveDown P…" at bounding box center [543, 191] width 199 height 88
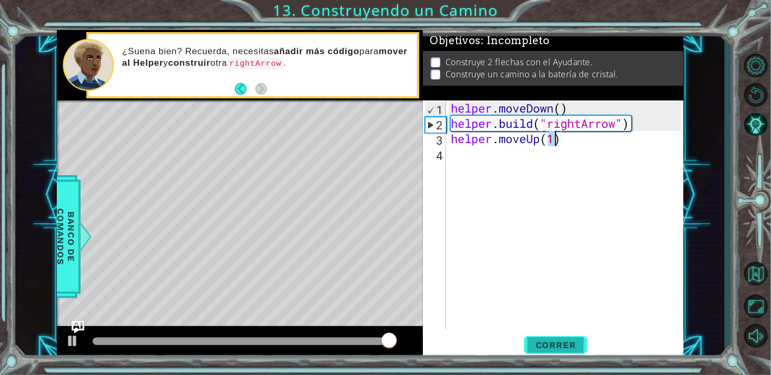
type textarea "helper.moveUp(1)"
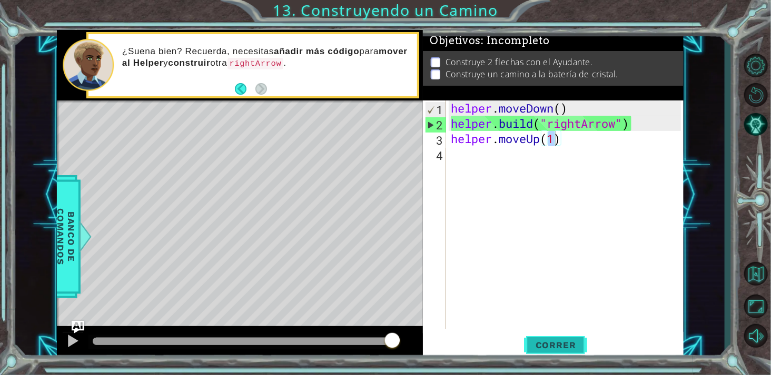
click at [562, 342] on span "Correr" at bounding box center [556, 345] width 62 height 11
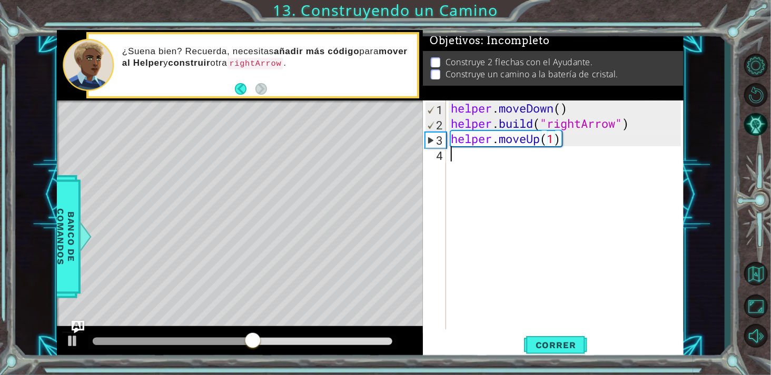
click at [464, 162] on div "helper . moveDown ( ) helper . build ( "rightArrow" ) helper . moveUp ( 1 )" at bounding box center [567, 231] width 237 height 260
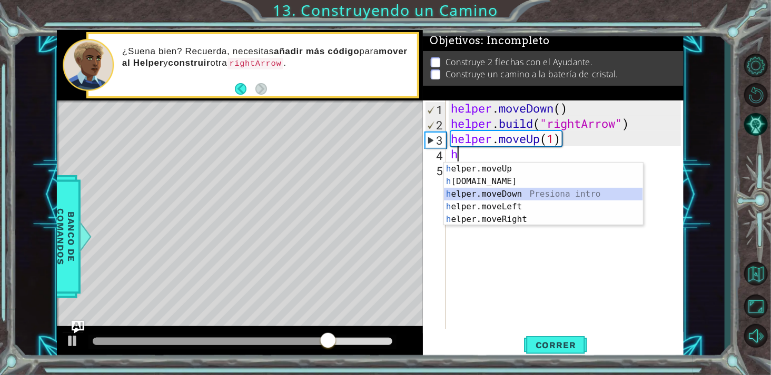
click at [543, 197] on div "h elper.moveUp Presiona intro h [DOMAIN_NAME] Presiona intro h elper.moveDown P…" at bounding box center [543, 207] width 199 height 88
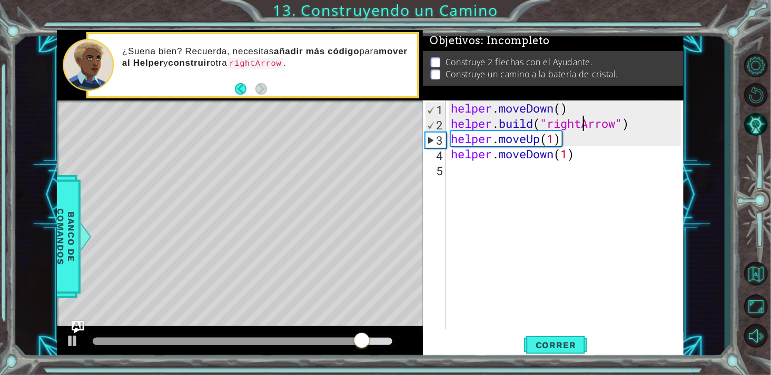
click at [586, 129] on div "helper . moveDown ( ) helper . build ( "rightArrow" ) helper . moveUp ( 1 ) hel…" at bounding box center [567, 231] width 237 height 260
click at [570, 134] on div "helper . moveDown ( ) helper . build ( "rightArrow" ) helper . moveUp ( 1 ) hel…" at bounding box center [567, 231] width 237 height 260
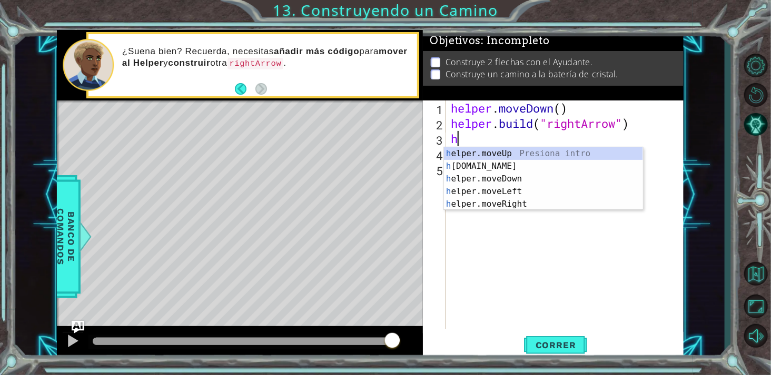
type textarea "h"
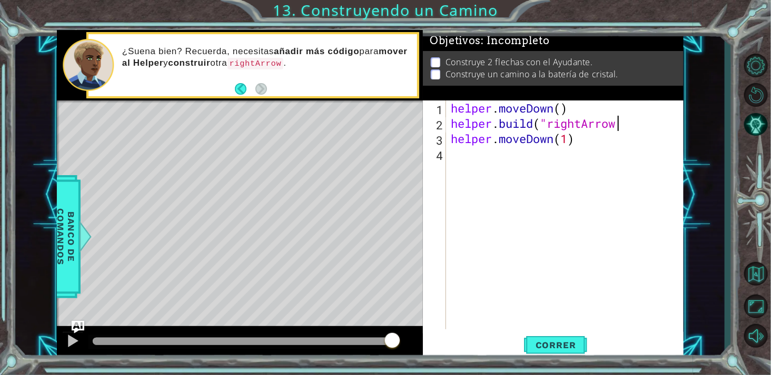
scroll to position [0, 7]
type textarea "[DOMAIN_NAME]("rightArrow)"
click at [447, 149] on div "[DOMAIN_NAME]("rightArrow) 1 2 3 4 helper . moveDown ( ) helper . build ( "righ…" at bounding box center [552, 215] width 258 height 229
click at [456, 156] on div "helper . moveDown ( ) helper . build ( "rightArrow) helper . moveDown ( 1 )" at bounding box center [567, 231] width 237 height 260
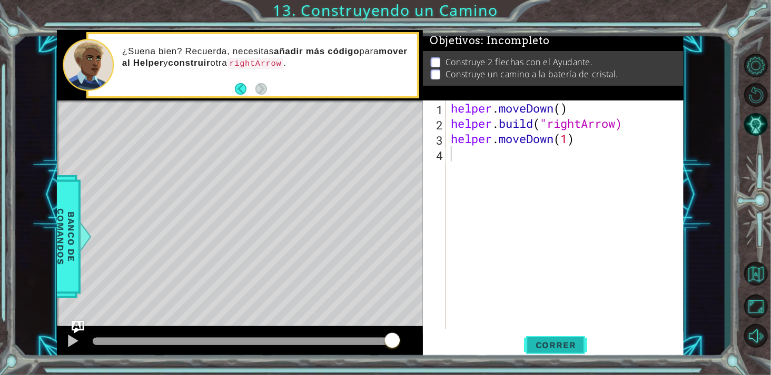
click at [549, 349] on span "Correr" at bounding box center [556, 345] width 62 height 11
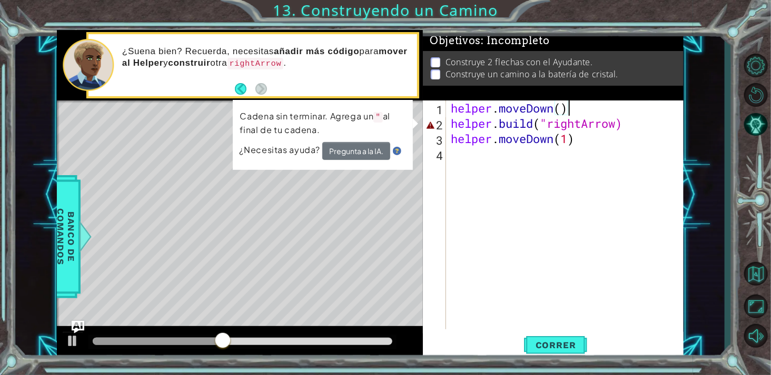
click at [650, 107] on div "helper . moveDown ( ) helper . build ( "rightArrow) helper . moveDown ( 1 )" at bounding box center [567, 231] width 237 height 260
click at [648, 124] on div "helper . moveDown ( ) helper . build ( "rightArrow) helper . moveDown ( 1 )" at bounding box center [567, 231] width 237 height 260
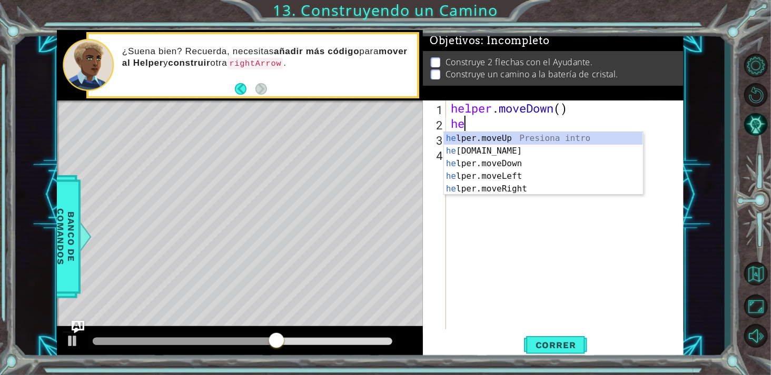
type textarea "h"
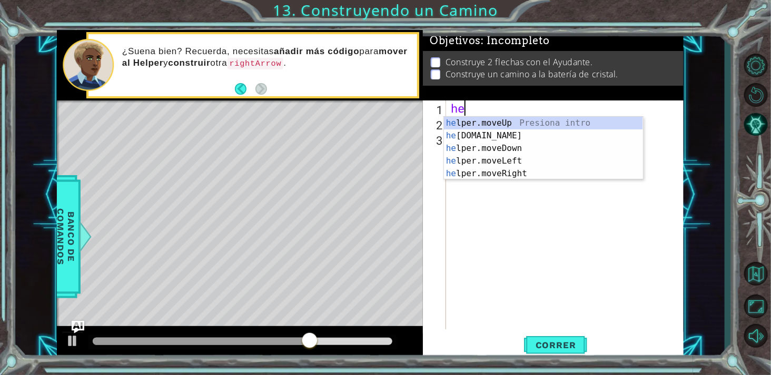
type textarea "h"
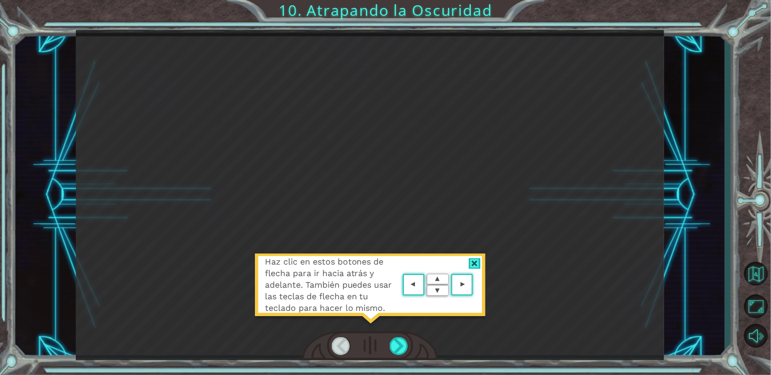
click at [481, 266] on div "Haz clic en estos botones de flecha para ir hacia atrás y adelante. También pue…" at bounding box center [370, 291] width 232 height 74
click at [471, 256] on div "Haz clic en estos botones de flecha para ir hacia atrás y adelante. También pue…" at bounding box center [370, 291] width 232 height 74
click at [480, 270] on div "Haz clic en estos botones de flecha para ir hacia atrás y adelante. También pue…" at bounding box center [370, 291] width 232 height 74
click at [479, 264] on div at bounding box center [475, 264] width 12 height 11
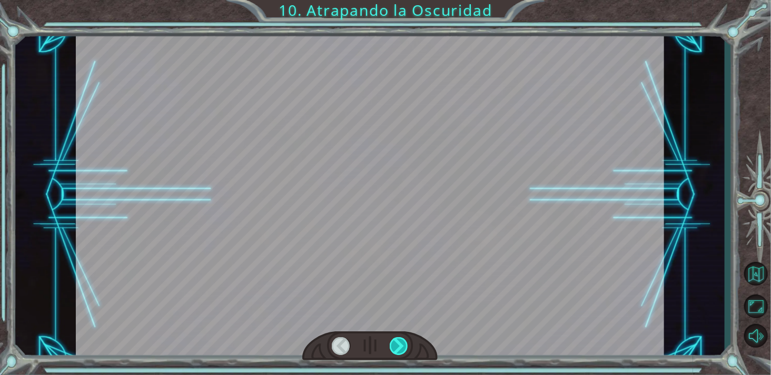
click at [392, 347] on div at bounding box center [399, 347] width 18 height 18
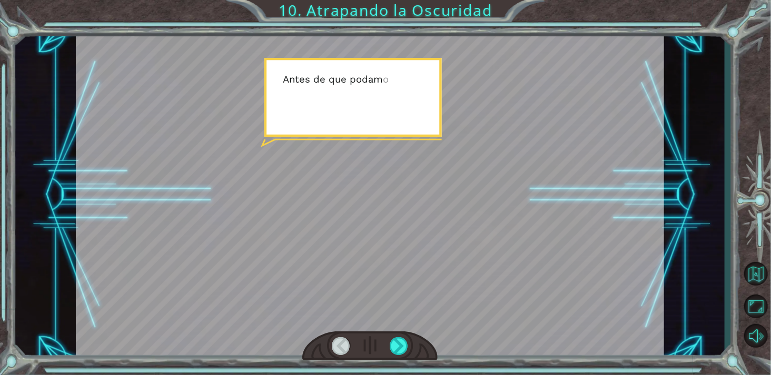
click at [408, 331] on div at bounding box center [370, 195] width 588 height 331
click at [407, 332] on div at bounding box center [369, 346] width 135 height 29
click at [402, 338] on div at bounding box center [399, 347] width 18 height 18
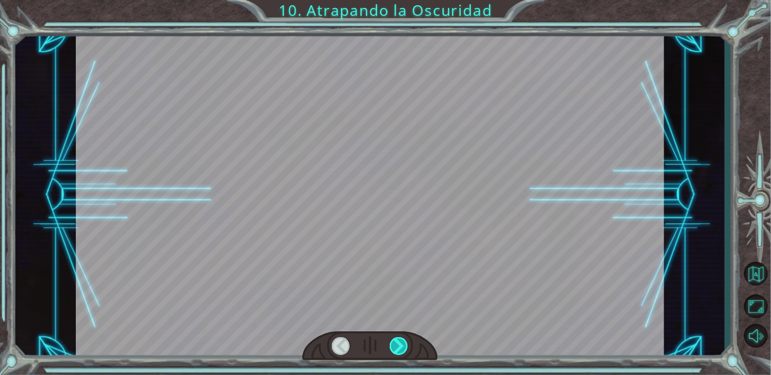
click at [395, 349] on div at bounding box center [399, 347] width 18 height 18
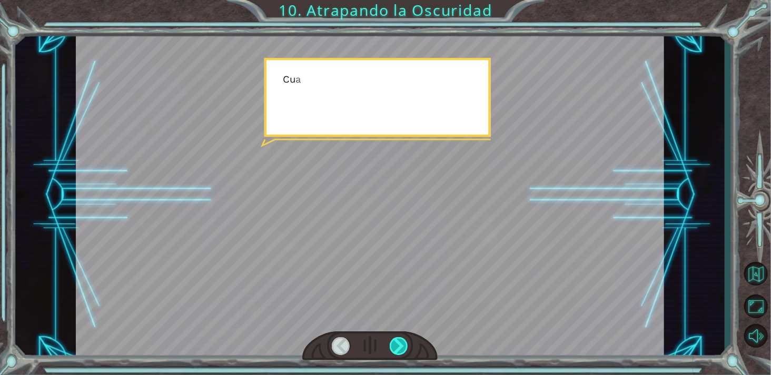
click at [399, 349] on div at bounding box center [399, 347] width 18 height 18
click at [394, 354] on div at bounding box center [399, 347] width 18 height 18
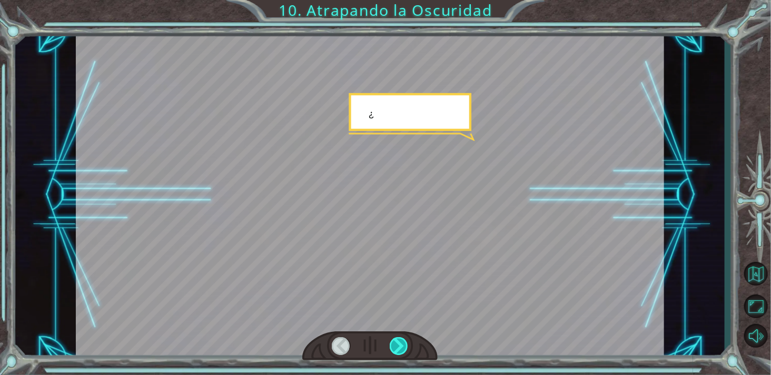
click at [399, 351] on div at bounding box center [399, 347] width 18 height 18
click at [399, 354] on div at bounding box center [399, 347] width 18 height 18
click at [397, 357] on div at bounding box center [369, 346] width 135 height 29
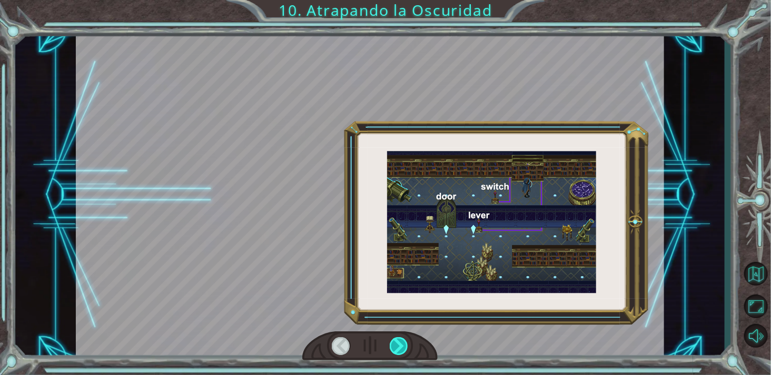
click at [400, 354] on div at bounding box center [399, 347] width 18 height 18
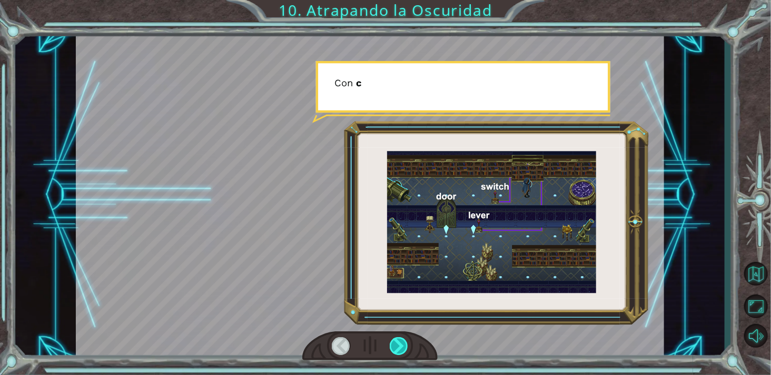
click at [401, 354] on div at bounding box center [399, 347] width 18 height 18
click at [399, 354] on div at bounding box center [399, 347] width 18 height 18
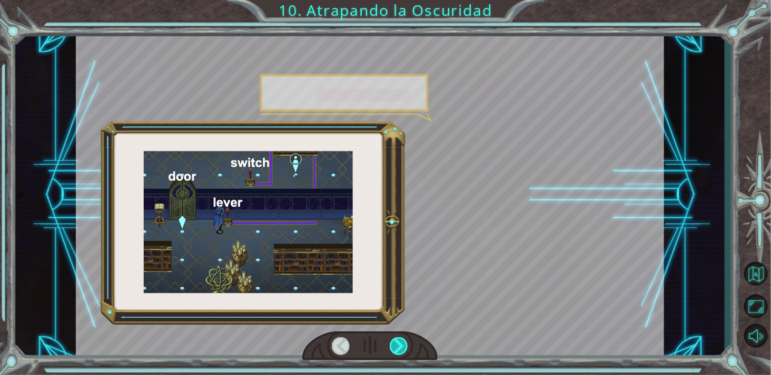
click at [400, 353] on div at bounding box center [399, 347] width 18 height 18
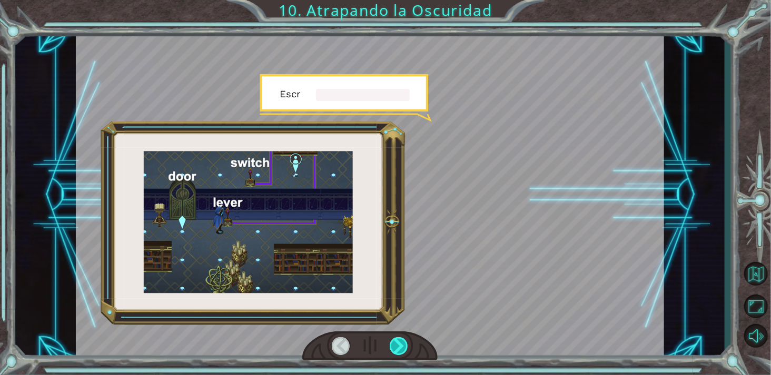
click at [395, 353] on div at bounding box center [399, 347] width 18 height 18
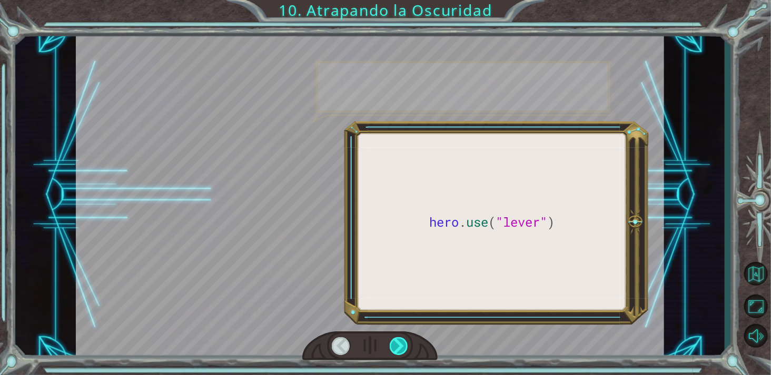
click at [395, 354] on div at bounding box center [399, 347] width 18 height 18
click at [395, 351] on div at bounding box center [399, 347] width 18 height 18
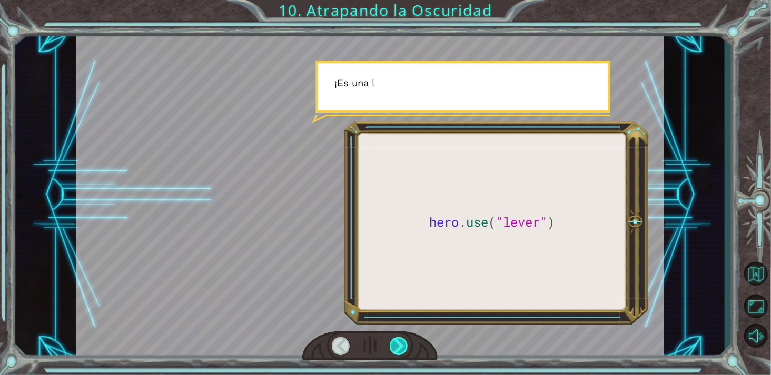
click at [398, 351] on div at bounding box center [399, 347] width 18 height 18
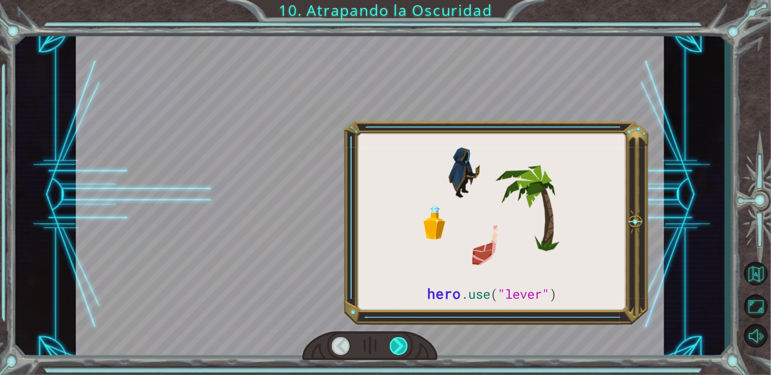
click at [399, 343] on div at bounding box center [399, 347] width 18 height 18
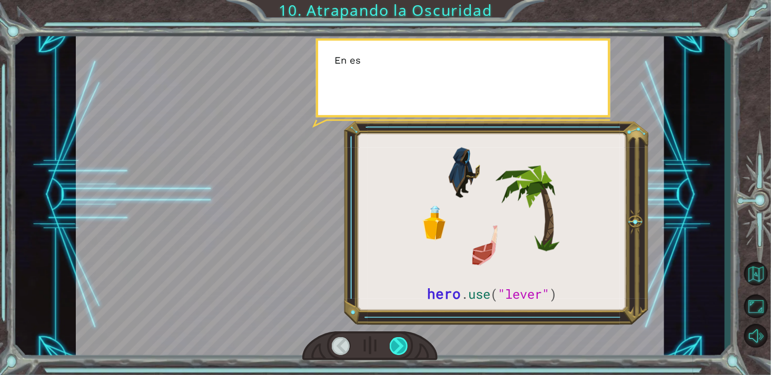
click at [400, 347] on div at bounding box center [399, 347] width 18 height 18
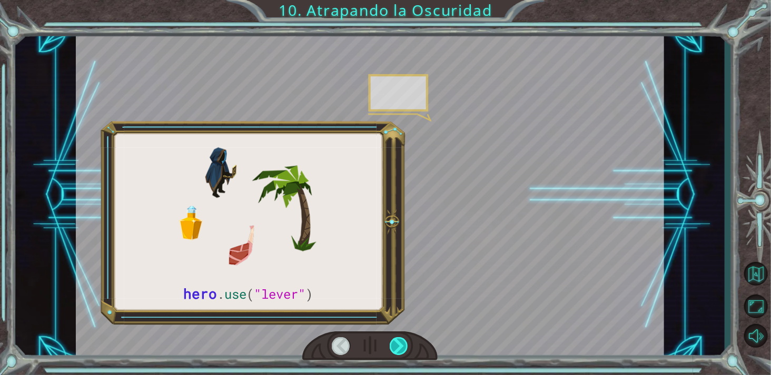
click at [402, 348] on div at bounding box center [399, 347] width 18 height 18
click at [403, 349] on div at bounding box center [399, 347] width 18 height 18
click at [402, 351] on div at bounding box center [399, 347] width 18 height 18
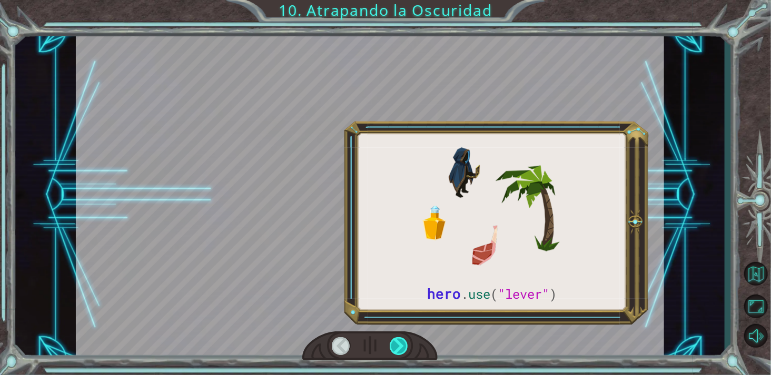
click at [397, 350] on div at bounding box center [399, 347] width 18 height 18
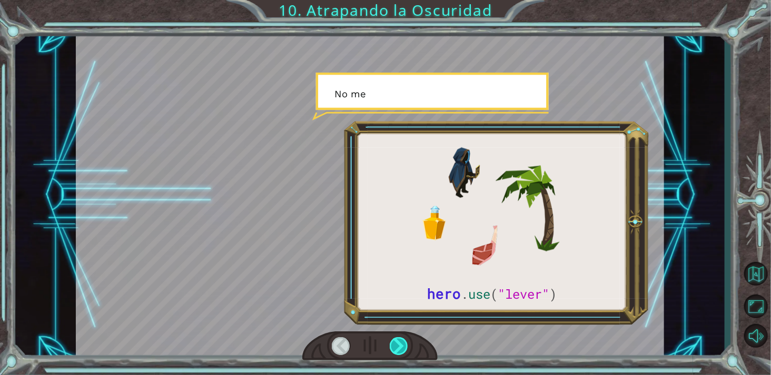
click at [395, 354] on div at bounding box center [399, 347] width 18 height 18
click at [396, 355] on div at bounding box center [399, 347] width 18 height 18
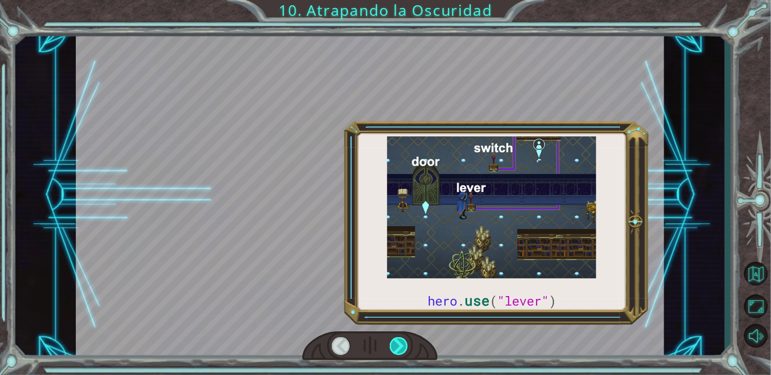
click at [397, 353] on div at bounding box center [399, 347] width 18 height 18
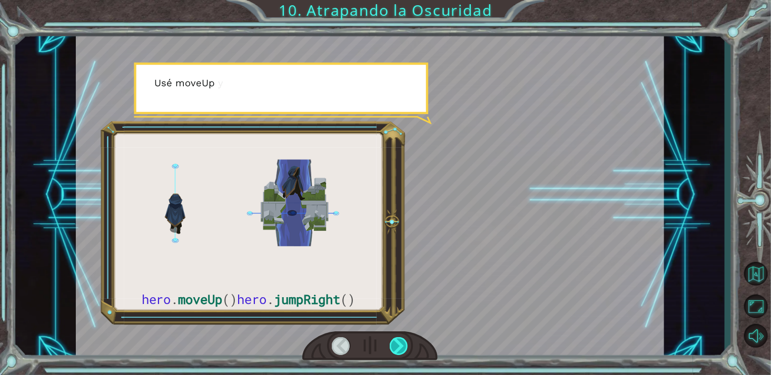
click at [396, 354] on div at bounding box center [399, 347] width 18 height 18
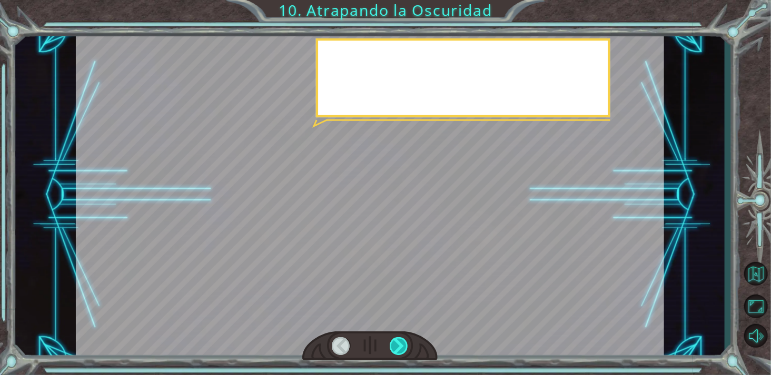
click at [408, 345] on div at bounding box center [399, 347] width 18 height 18
click at [407, 347] on div at bounding box center [399, 347] width 18 height 18
click at [407, 354] on div at bounding box center [399, 347] width 18 height 18
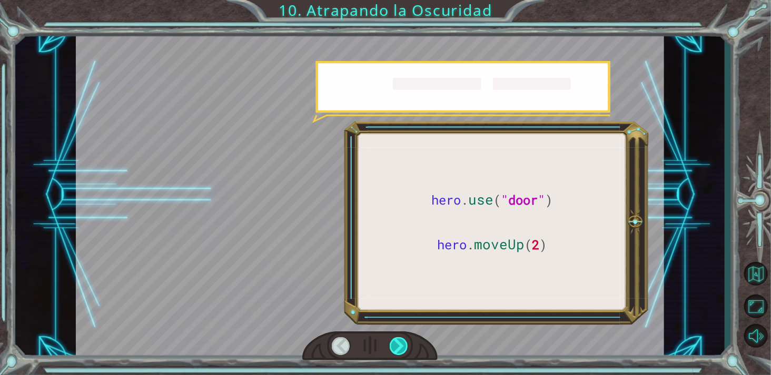
click at [401, 354] on div at bounding box center [399, 347] width 18 height 18
click at [400, 353] on div at bounding box center [399, 347] width 18 height 18
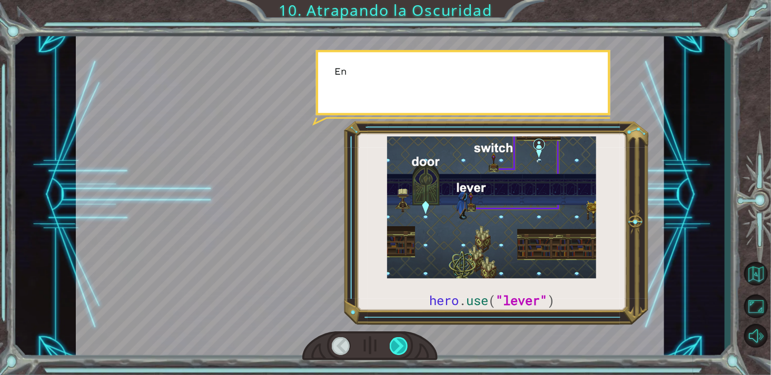
click at [402, 354] on div at bounding box center [399, 347] width 18 height 18
click at [399, 353] on div at bounding box center [399, 347] width 18 height 18
click at [400, 355] on div at bounding box center [399, 347] width 18 height 18
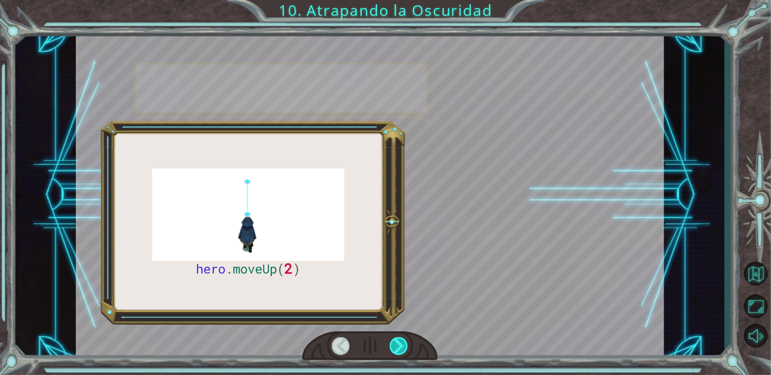
click at [398, 355] on div at bounding box center [399, 347] width 18 height 18
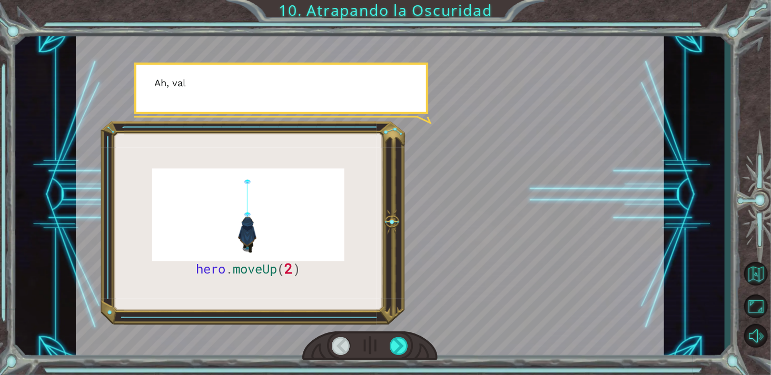
click at [397, 361] on div at bounding box center [369, 346] width 135 height 29
click at [393, 361] on div at bounding box center [369, 346] width 135 height 29
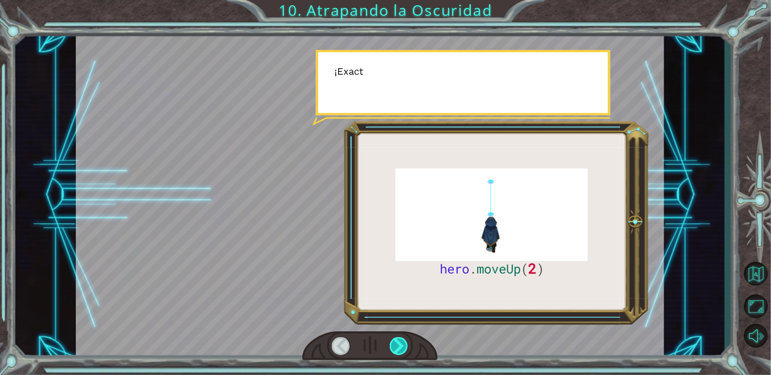
click at [396, 353] on div at bounding box center [399, 347] width 18 height 18
click at [397, 355] on div at bounding box center [399, 347] width 18 height 18
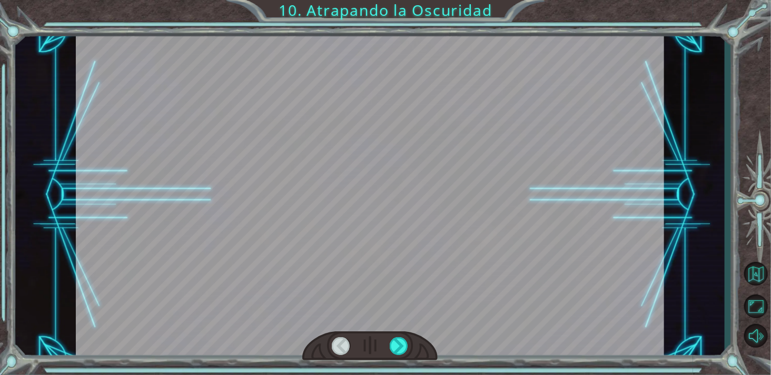
click at [401, 359] on div at bounding box center [369, 346] width 135 height 29
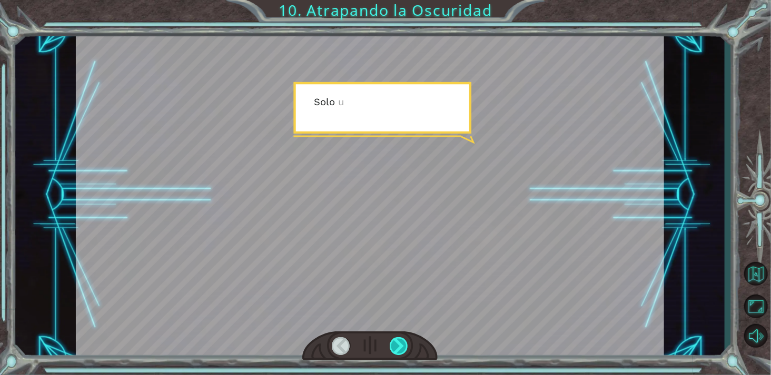
click at [398, 355] on div at bounding box center [399, 347] width 18 height 18
click at [400, 353] on div at bounding box center [399, 347] width 18 height 18
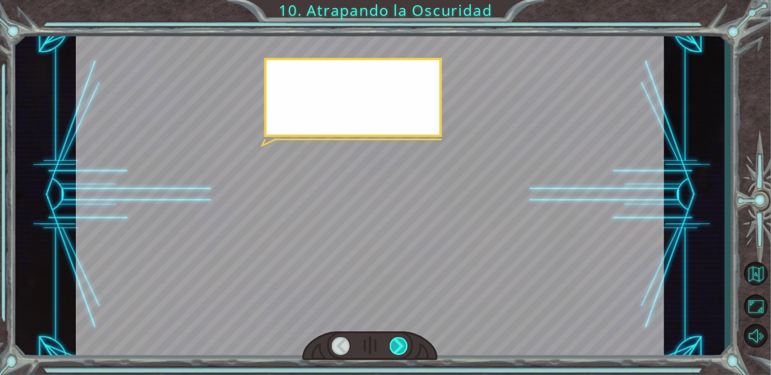
click at [407, 348] on div at bounding box center [399, 347] width 18 height 18
click at [405, 354] on div at bounding box center [399, 347] width 18 height 18
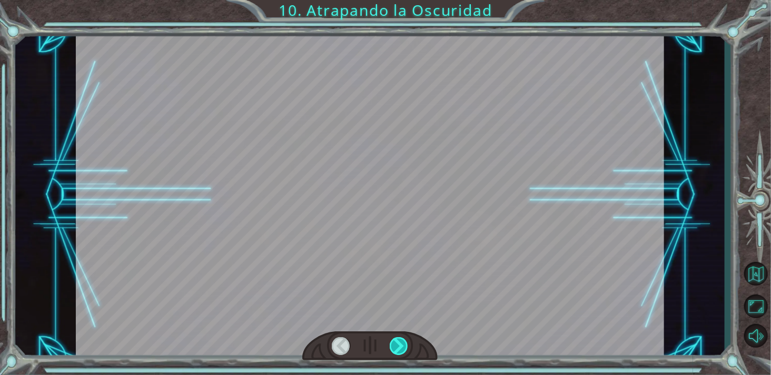
click at [402, 353] on div at bounding box center [399, 347] width 18 height 18
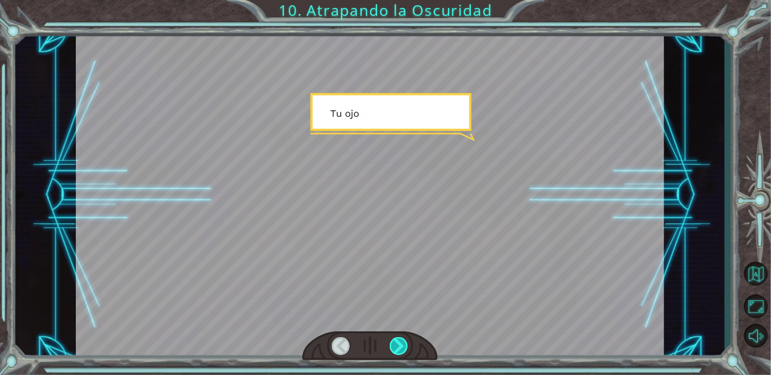
click at [401, 354] on div at bounding box center [399, 347] width 18 height 18
click at [399, 353] on div at bounding box center [399, 347] width 18 height 18
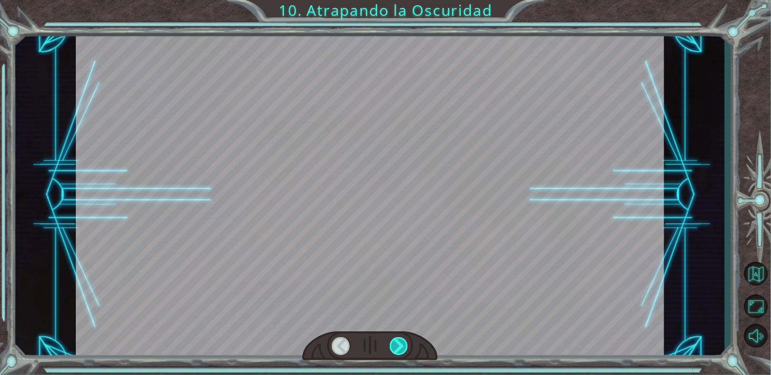
click at [401, 348] on div at bounding box center [399, 347] width 18 height 18
click at [400, 352] on div at bounding box center [399, 347] width 18 height 18
click at [399, 350] on div at bounding box center [399, 347] width 18 height 18
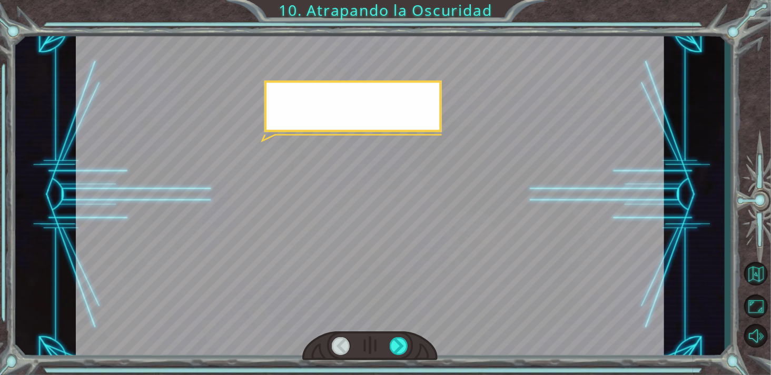
click at [393, 359] on div at bounding box center [369, 346] width 135 height 29
click at [398, 345] on div at bounding box center [399, 347] width 18 height 18
click at [393, 354] on div at bounding box center [399, 347] width 18 height 18
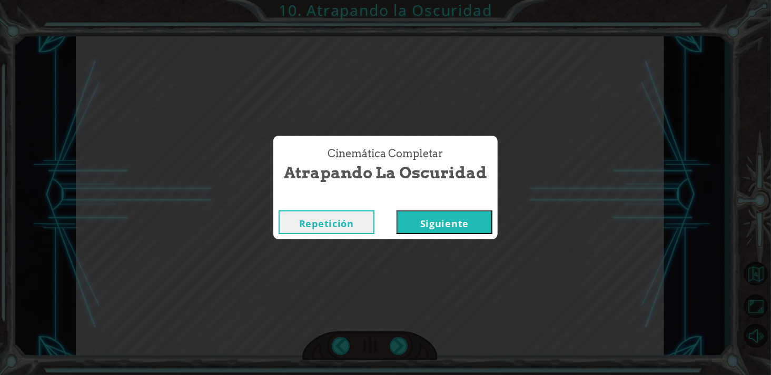
click at [399, 356] on div "Cinemática Completar Atrapando la Oscuridad Repetición [GEOGRAPHIC_DATA]" at bounding box center [385, 187] width 771 height 375
click at [402, 355] on div "Cinemática Completar Atrapando la Oscuridad Repetición [GEOGRAPHIC_DATA]" at bounding box center [385, 187] width 771 height 375
click at [403, 356] on div "Cinemática Completar Atrapando la Oscuridad Repetición [GEOGRAPHIC_DATA]" at bounding box center [385, 187] width 771 height 375
click at [399, 357] on div "Cinemática Completar Atrapando la Oscuridad Repetición [GEOGRAPHIC_DATA]" at bounding box center [385, 187] width 771 height 375
click at [465, 213] on button "Siguiente" at bounding box center [445, 223] width 96 height 24
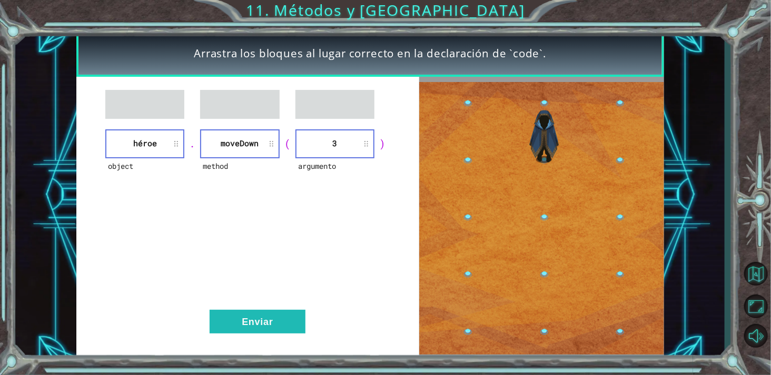
click at [264, 347] on div "object héroe . method [GEOGRAPHIC_DATA] ( argumento 3 ) Enviar" at bounding box center [247, 219] width 343 height 284
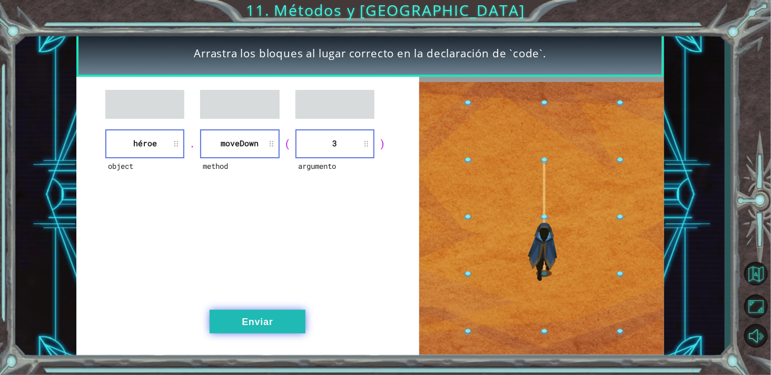
click at [256, 333] on button "Enviar" at bounding box center [258, 322] width 96 height 24
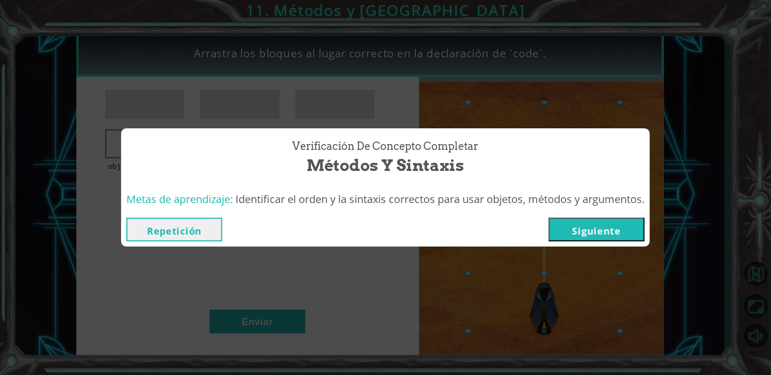
click at [588, 239] on button "Siguiente" at bounding box center [597, 230] width 96 height 24
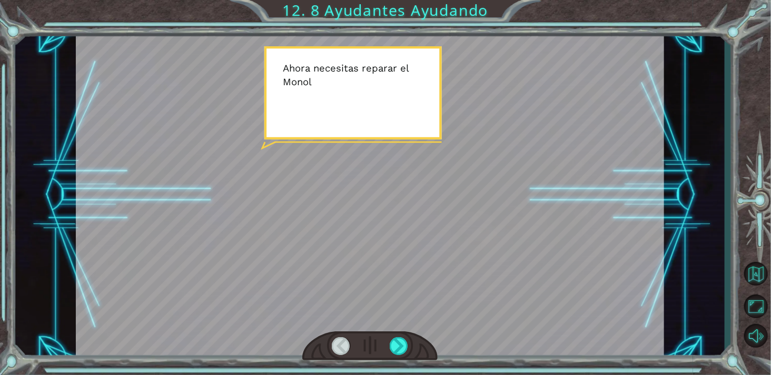
click at [383, 251] on div at bounding box center [370, 195] width 588 height 331
click at [420, 343] on div at bounding box center [369, 346] width 135 height 29
click at [397, 349] on div at bounding box center [399, 347] width 18 height 18
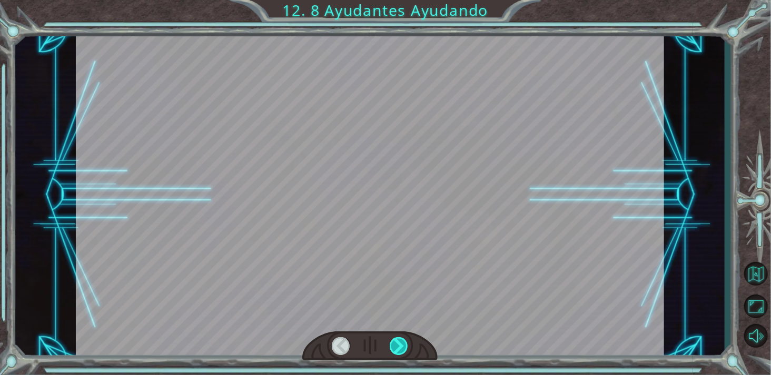
click at [395, 357] on div at bounding box center [369, 346] width 135 height 29
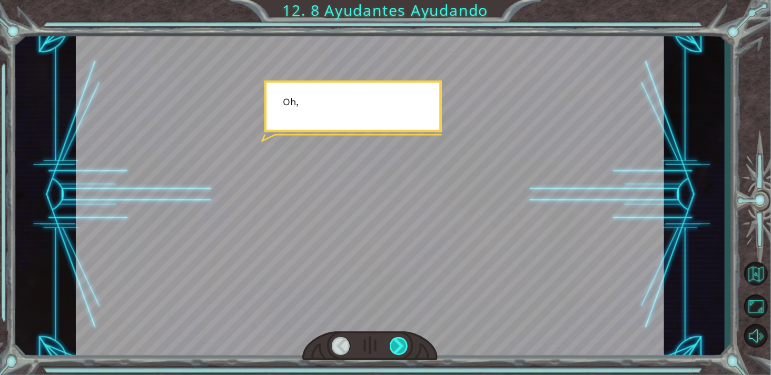
click at [399, 355] on div at bounding box center [399, 347] width 18 height 18
click at [396, 348] on div at bounding box center [399, 347] width 18 height 18
click at [390, 350] on div at bounding box center [399, 347] width 18 height 18
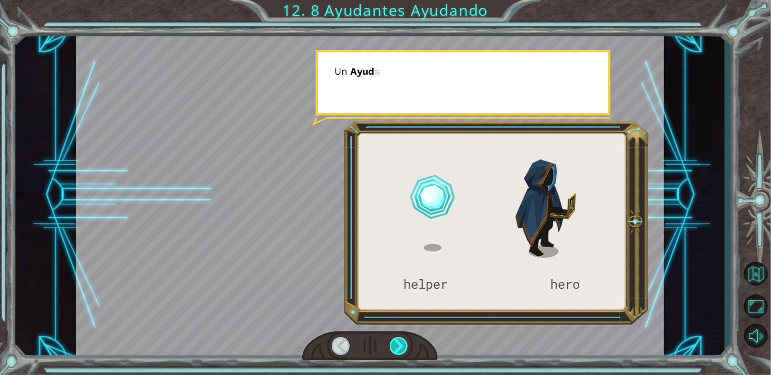
click at [392, 351] on div at bounding box center [399, 347] width 18 height 18
click at [393, 353] on div at bounding box center [399, 347] width 18 height 18
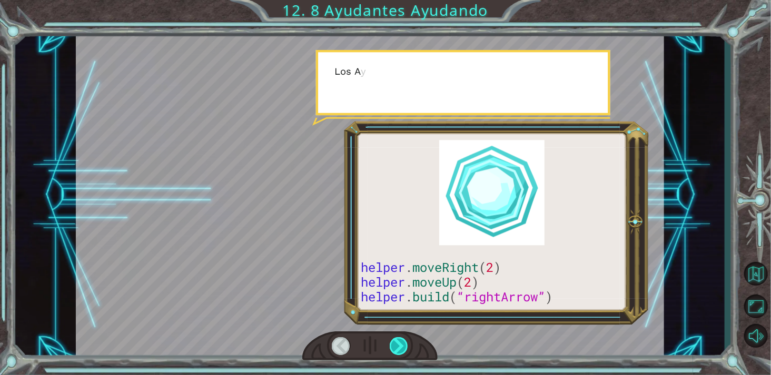
click at [391, 351] on div at bounding box center [399, 347] width 18 height 18
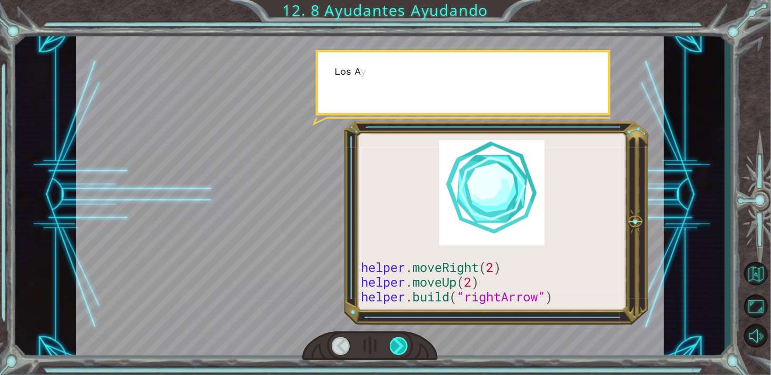
click at [390, 352] on div at bounding box center [399, 347] width 18 height 18
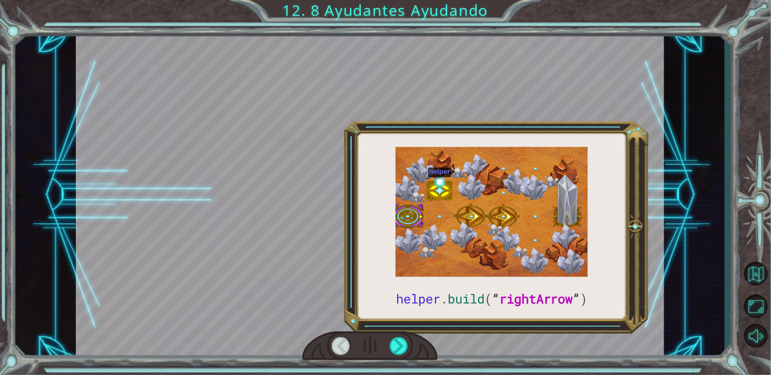
click at [382, 360] on div at bounding box center [369, 346] width 135 height 29
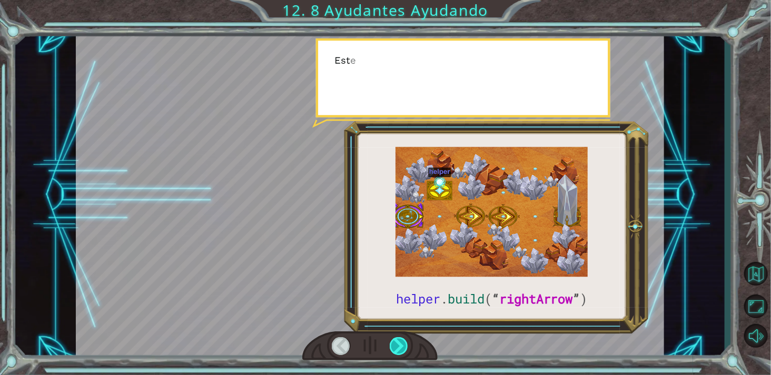
click at [392, 352] on div at bounding box center [399, 347] width 18 height 18
click at [392, 348] on div at bounding box center [399, 347] width 18 height 18
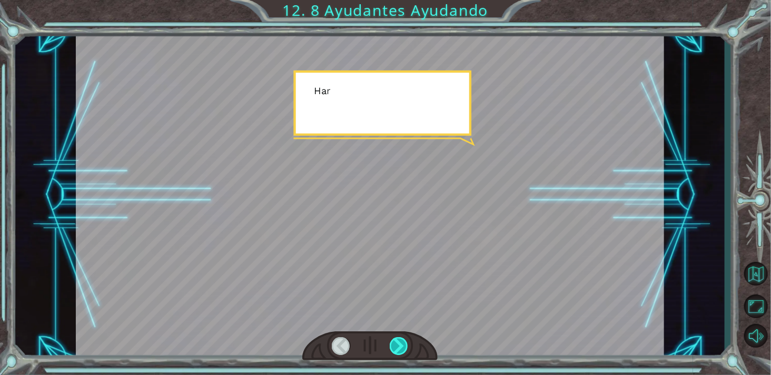
click at [392, 353] on div at bounding box center [399, 347] width 18 height 18
click at [399, 351] on div at bounding box center [399, 347] width 18 height 18
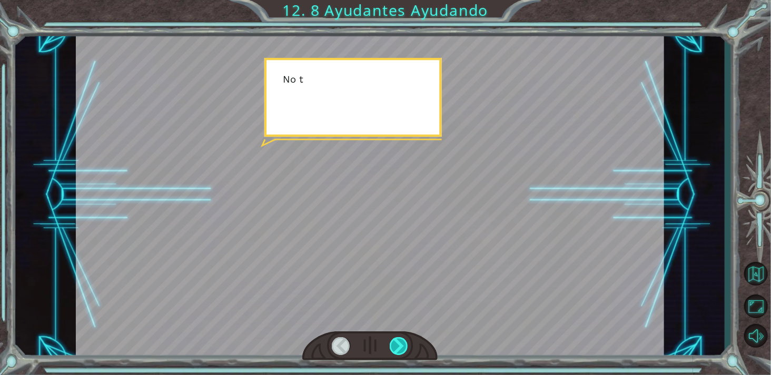
click at [400, 346] on div at bounding box center [399, 347] width 18 height 18
click at [398, 354] on div at bounding box center [399, 347] width 18 height 18
click at [403, 349] on div at bounding box center [399, 347] width 18 height 18
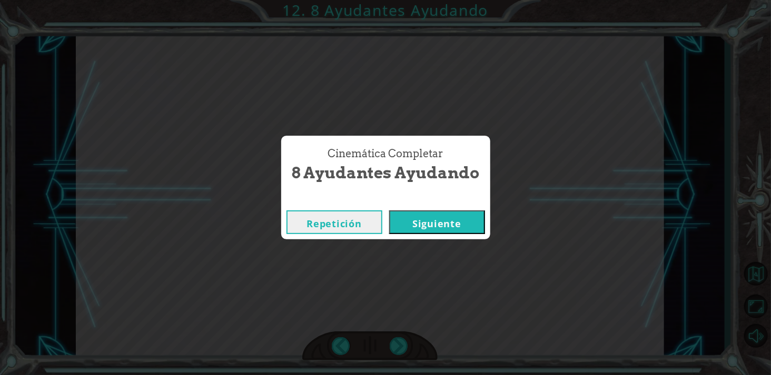
click at [425, 225] on button "Siguiente" at bounding box center [437, 223] width 96 height 24
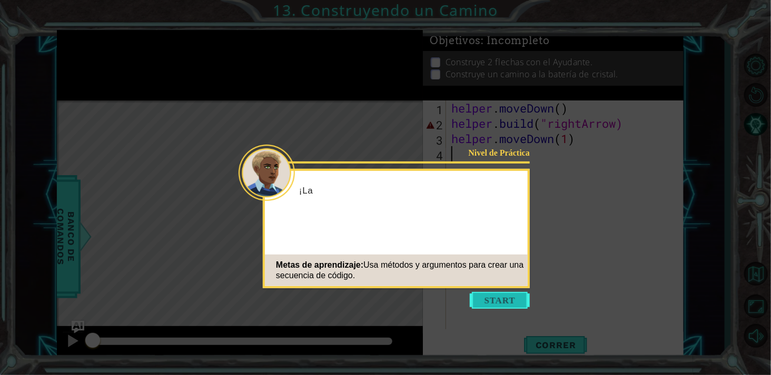
click at [498, 307] on button "Start" at bounding box center [500, 300] width 60 height 17
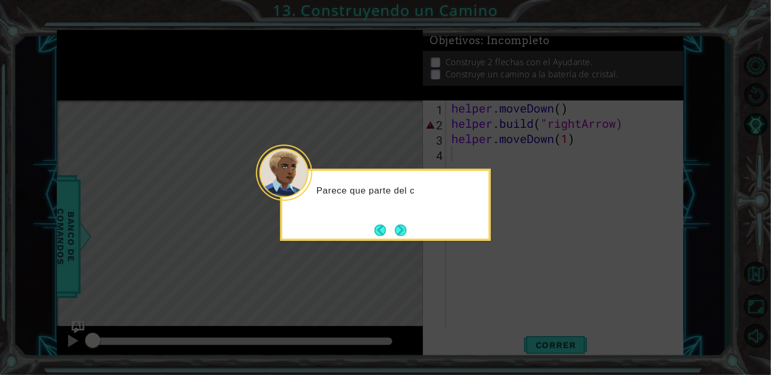
click at [392, 243] on icon at bounding box center [385, 187] width 771 height 375
click at [401, 236] on button "Next" at bounding box center [401, 231] width 12 height 12
click at [404, 237] on icon at bounding box center [385, 187] width 771 height 375
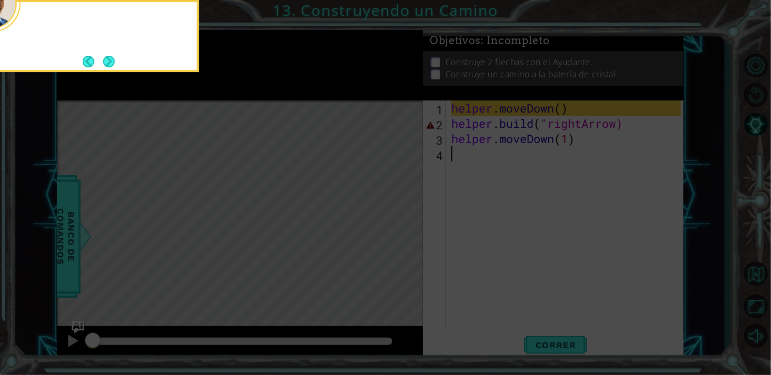
click at [399, 241] on icon at bounding box center [385, 56] width 771 height 639
click at [403, 243] on icon at bounding box center [385, 56] width 771 height 639
click at [401, 246] on icon at bounding box center [385, 56] width 771 height 639
click at [103, 60] on button "Next" at bounding box center [109, 62] width 12 height 12
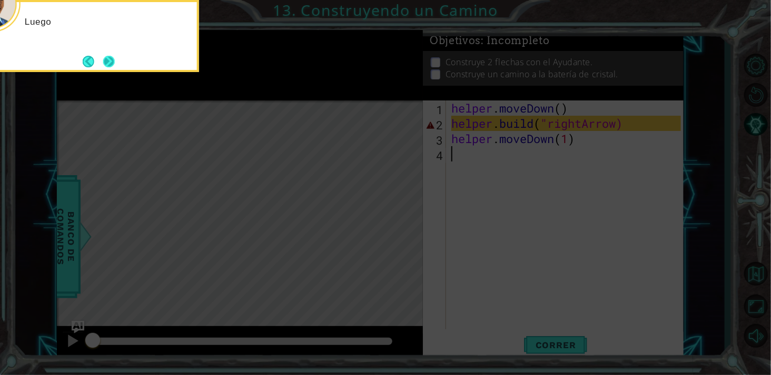
click at [103, 56] on button "Next" at bounding box center [109, 62] width 12 height 12
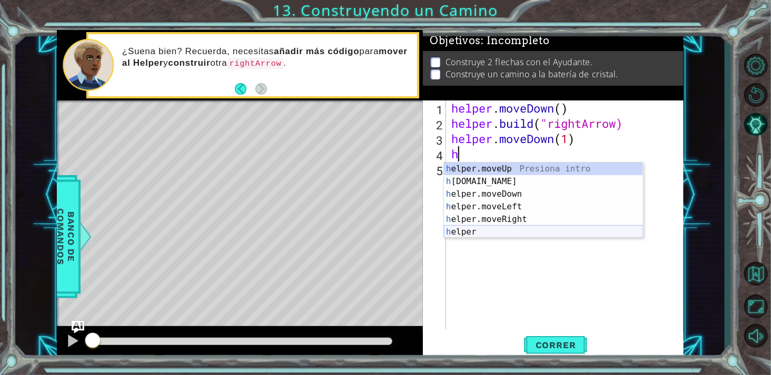
click at [536, 227] on div "h elper.moveUp Presiona intro h [DOMAIN_NAME] Presiona intro h elper.moveDown P…" at bounding box center [543, 213] width 199 height 101
click at [525, 165] on div "hel per.moveUp Presiona intro hel per.moveDown Presiona intro hel per.moveLeft …" at bounding box center [543, 213] width 199 height 101
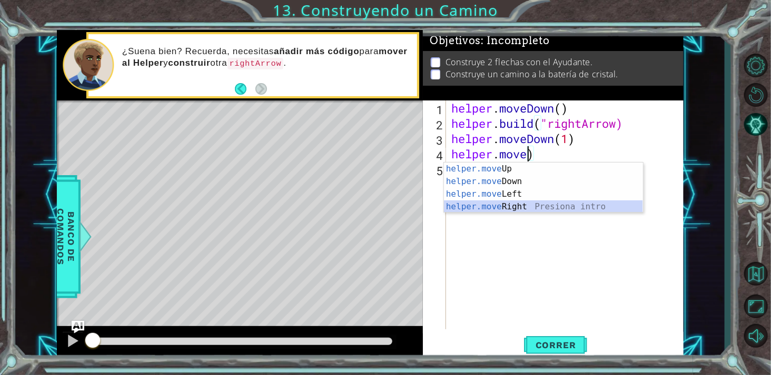
click at [527, 207] on div "helper.move Up Presiona intro helper.move Down Presiona intro helper.move Left …" at bounding box center [543, 201] width 199 height 76
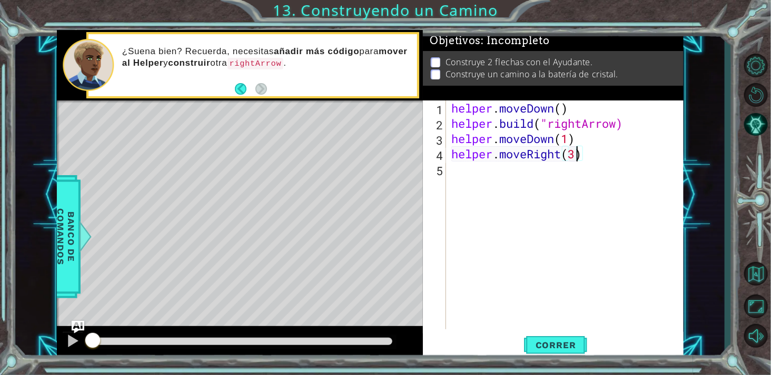
scroll to position [0, 5]
click at [562, 352] on button "Correr" at bounding box center [555, 345] width 63 height 26
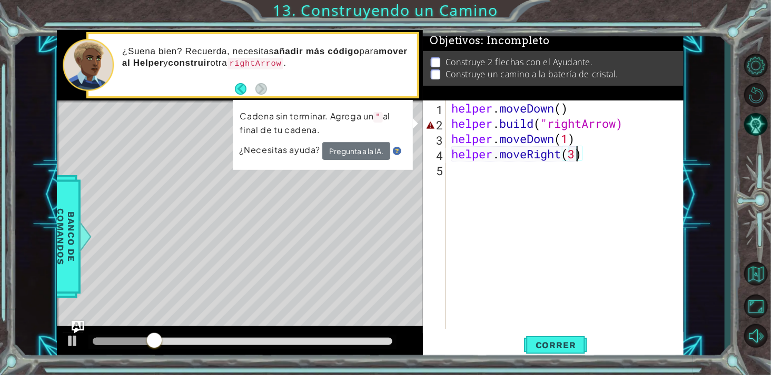
click at [621, 120] on div "helper . moveDown ( ) helper . build ( "rightArrow) helper . moveDown ( 1 ) hel…" at bounding box center [567, 231] width 236 height 260
click at [638, 124] on div "helper . moveDown ( ) helper . build ( "rightArrow) helper . moveDown ( 1 ) hel…" at bounding box center [567, 231] width 236 height 260
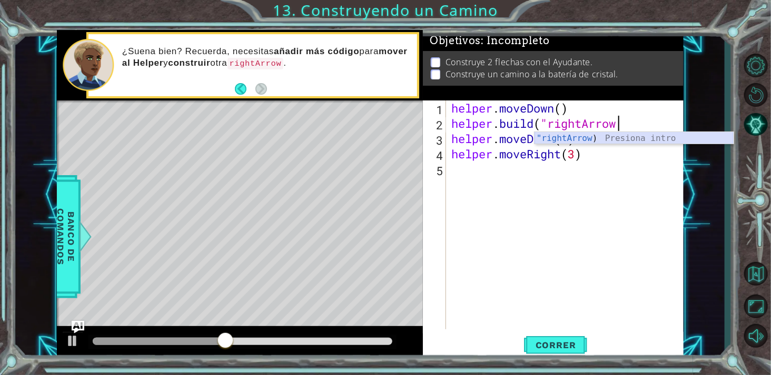
click at [662, 137] on div ""rightArrow ) Presiona intro" at bounding box center [634, 151] width 199 height 38
click at [529, 118] on div "helper . moveDown ( ) helper . build ( "rightArrow helper . moveDown ( 1 ) help…" at bounding box center [567, 231] width 236 height 260
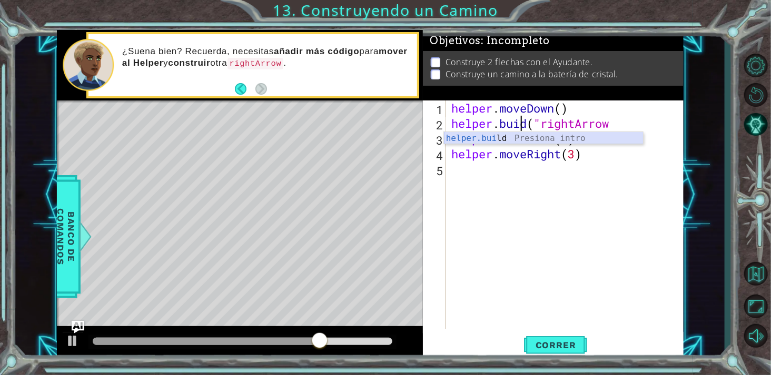
click at [530, 141] on div "helper.[PERSON_NAME] ld Presiona intro" at bounding box center [543, 151] width 199 height 38
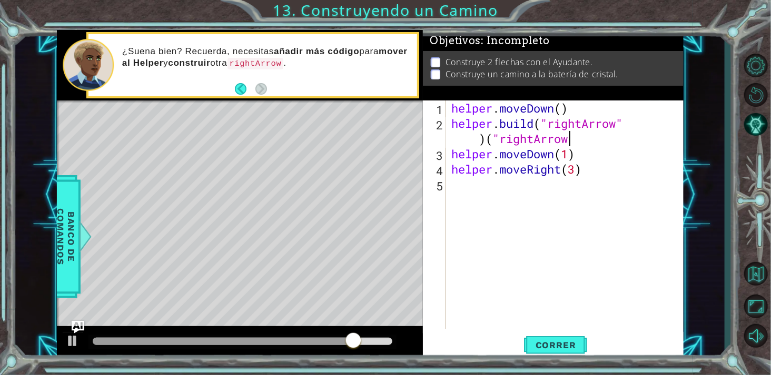
click at [577, 142] on div "helper . moveDown ( ) helper . build ( "rightArrow" ) ( "rightArrow helper . mo…" at bounding box center [567, 231] width 236 height 260
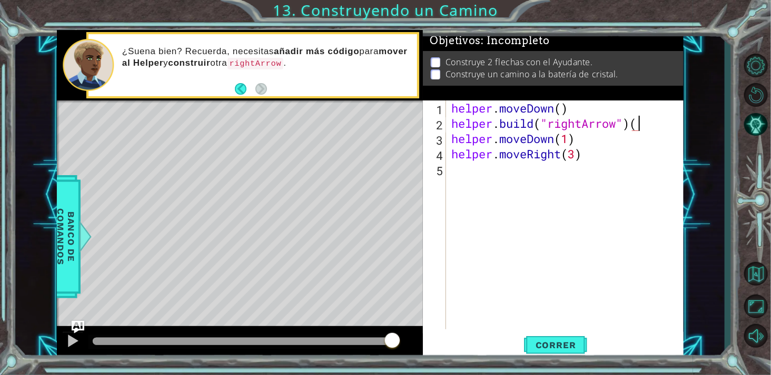
type textarea "[DOMAIN_NAME]("rightArrow")"
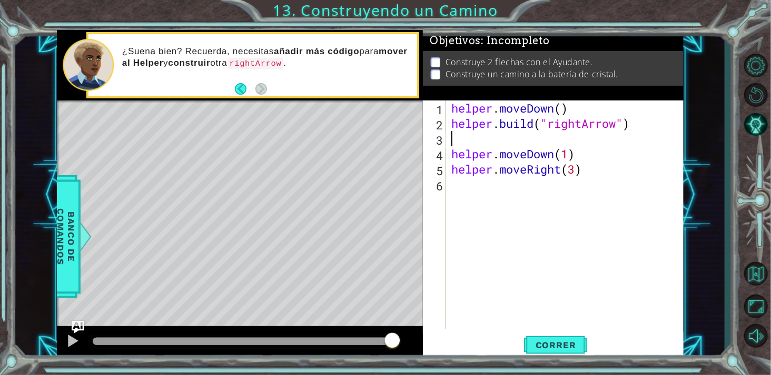
type textarea "[DOMAIN_NAME]("rightArrow")"
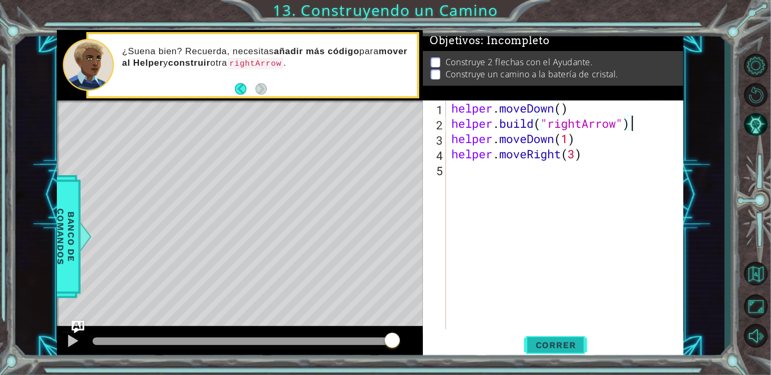
click at [558, 345] on span "Correr" at bounding box center [556, 345] width 62 height 11
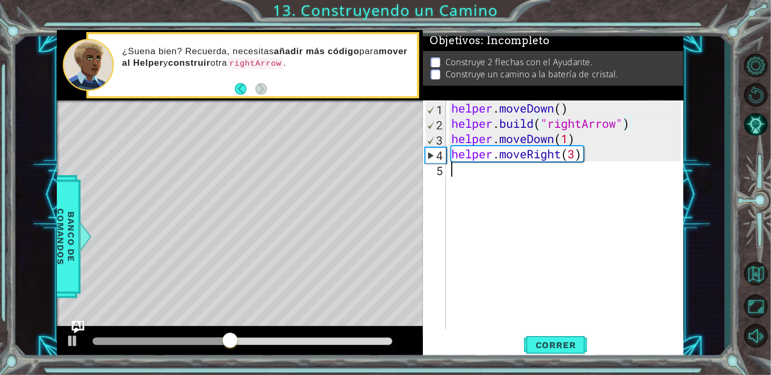
click at [506, 182] on div "helper . moveDown ( ) helper . build ( "rightArrow" ) helper . moveDown ( 1 ) h…" at bounding box center [567, 231] width 236 height 260
click at [575, 159] on div "helper . moveDown ( ) helper . build ( "rightArrow" ) helper . moveDown ( 1 ) h…" at bounding box center [567, 231] width 236 height 260
type textarea "helper.moveRight(4)"
click at [565, 341] on span "Correr" at bounding box center [556, 345] width 62 height 11
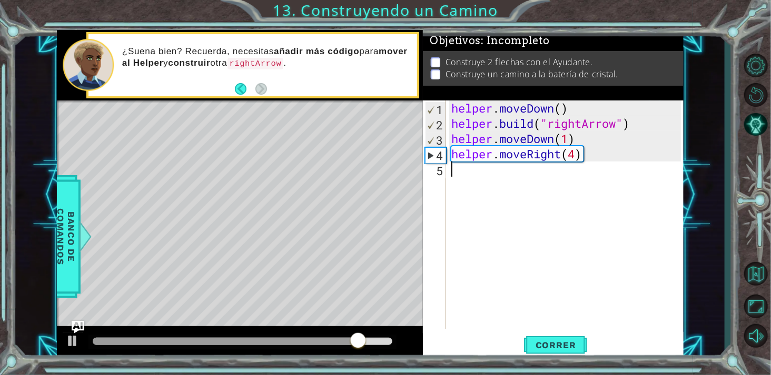
click at [514, 174] on div "helper . moveDown ( ) helper . build ( "rightArrow" ) helper . moveDown ( 1 ) h…" at bounding box center [567, 231] width 236 height 260
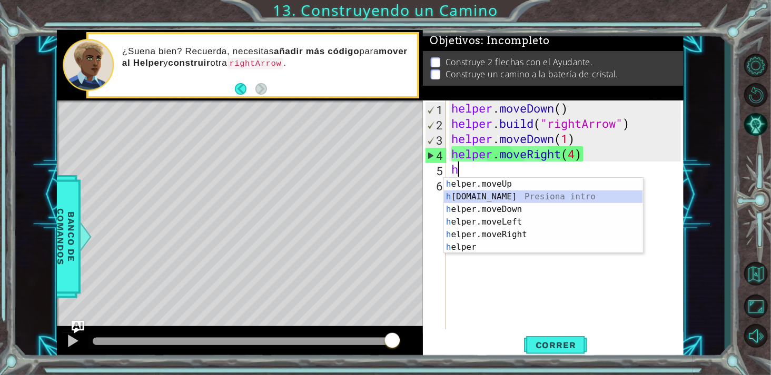
click at [519, 192] on div "h elper.moveUp Presiona intro h [DOMAIN_NAME] Presiona intro h elper.moveDown P…" at bounding box center [543, 228] width 199 height 101
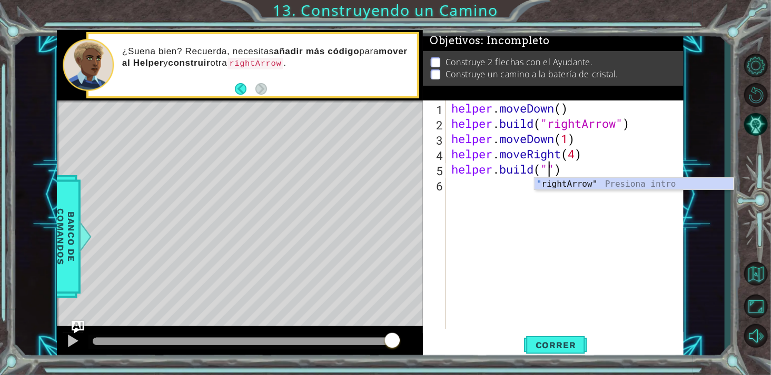
click at [581, 181] on div "" rightArrow" Presiona intro" at bounding box center [634, 197] width 199 height 38
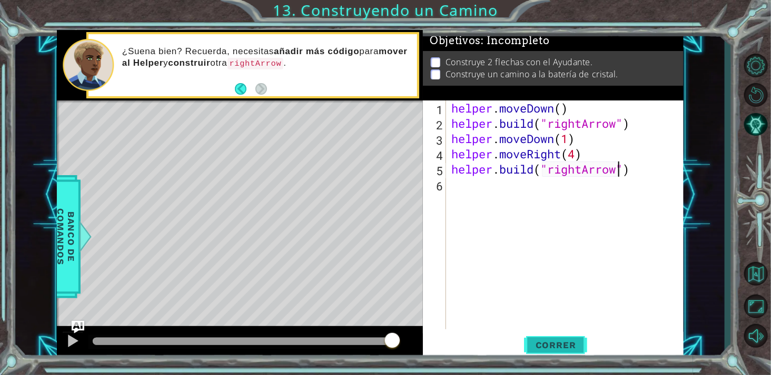
click at [561, 355] on button "Correr" at bounding box center [555, 345] width 63 height 26
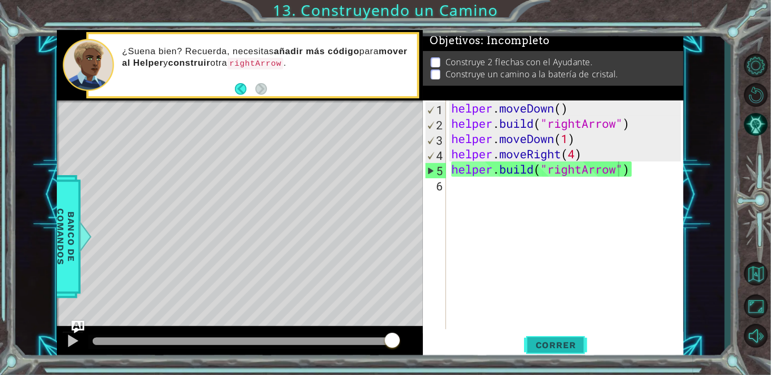
click at [559, 345] on span "Correr" at bounding box center [556, 345] width 62 height 11
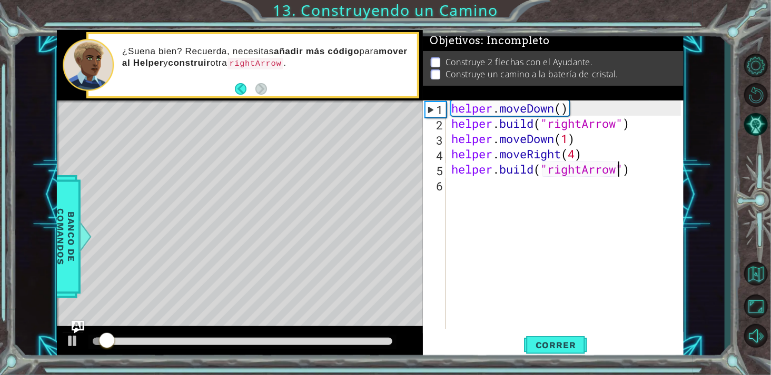
click at [574, 152] on div "helper . moveDown ( ) helper . build ( "rightArrow" ) helper . moveDown ( 1 ) h…" at bounding box center [567, 231] width 236 height 260
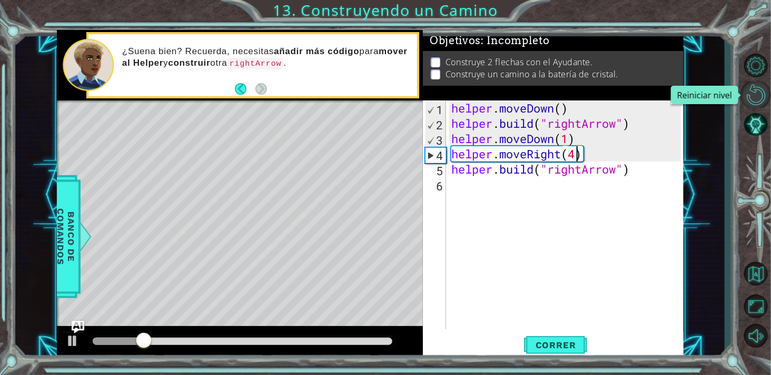
click at [759, 97] on button "Reiniciar nivel\a" at bounding box center [755, 95] width 31 height 26
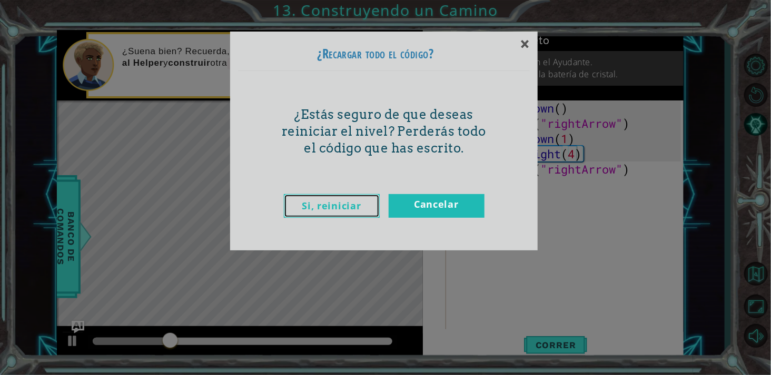
click at [325, 196] on link "Si, reiniciar" at bounding box center [332, 206] width 96 height 24
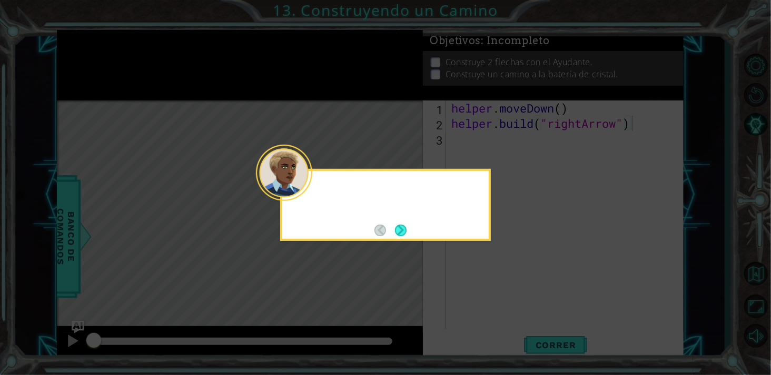
type textarea "[DOMAIN_NAME]("rightArrow")"
click at [396, 233] on button "Next" at bounding box center [401, 231] width 12 height 12
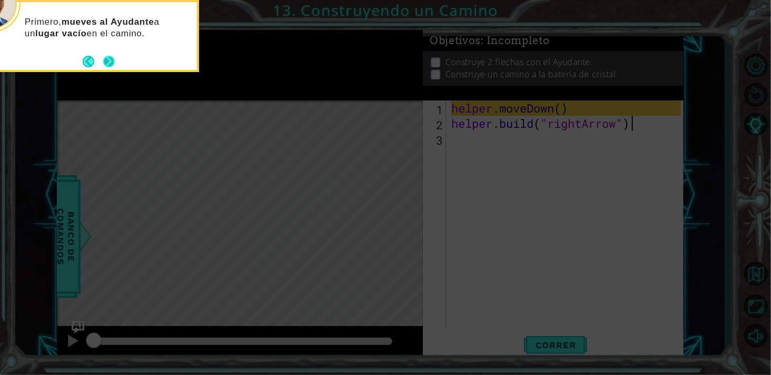
click at [106, 58] on button "Next" at bounding box center [109, 62] width 12 height 12
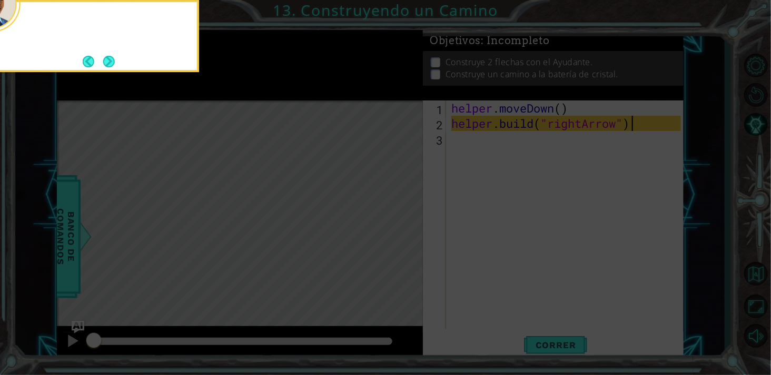
click at [106, 58] on button "Next" at bounding box center [109, 62] width 12 height 12
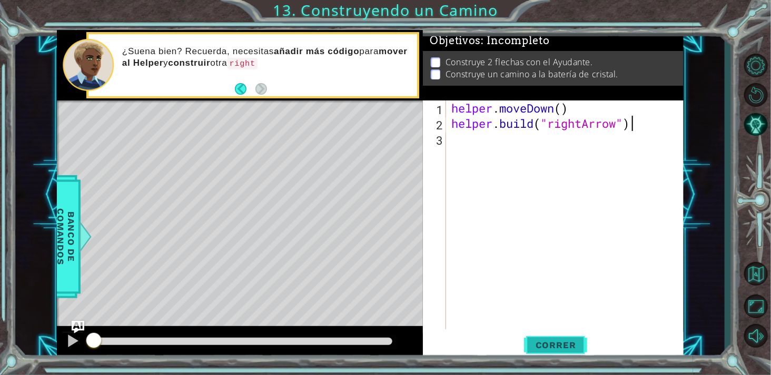
click at [556, 349] on span "Correr" at bounding box center [556, 345] width 62 height 11
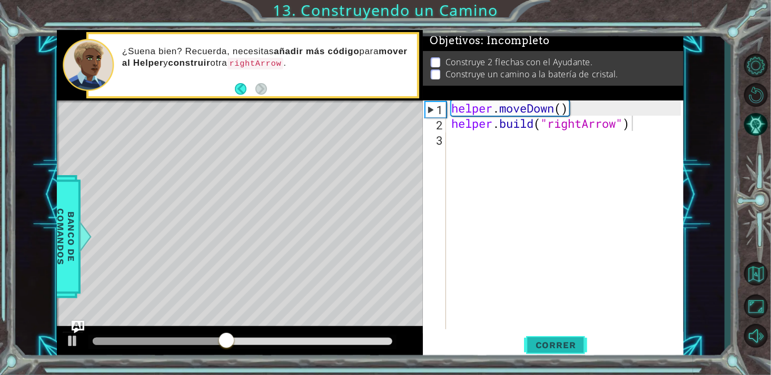
click at [556, 349] on span "Correr" at bounding box center [556, 345] width 62 height 11
click at [483, 143] on div "helper . moveDown ( ) helper . build ( "rightArrow" )" at bounding box center [567, 231] width 236 height 260
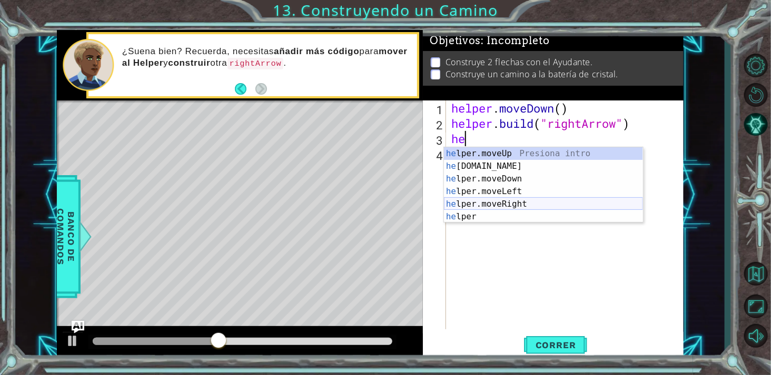
click at [515, 202] on div "he lper.moveUp Presiona intro he [DOMAIN_NAME] Presiona intro he lper.moveDown …" at bounding box center [543, 197] width 199 height 101
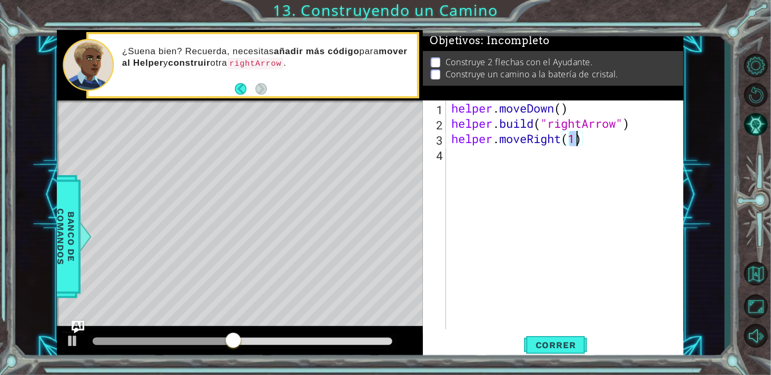
type textarea "helper.moveRight(3)"
click at [540, 148] on div "helper . moveDown ( ) helper . build ( "rightArrow" ) helper . moveRight ( 3 )" at bounding box center [567, 231] width 236 height 260
click at [470, 150] on div "helper . moveDown ( ) helper . build ( "rightArrow" ) helper . moveRight ( 3 )" at bounding box center [567, 231] width 236 height 260
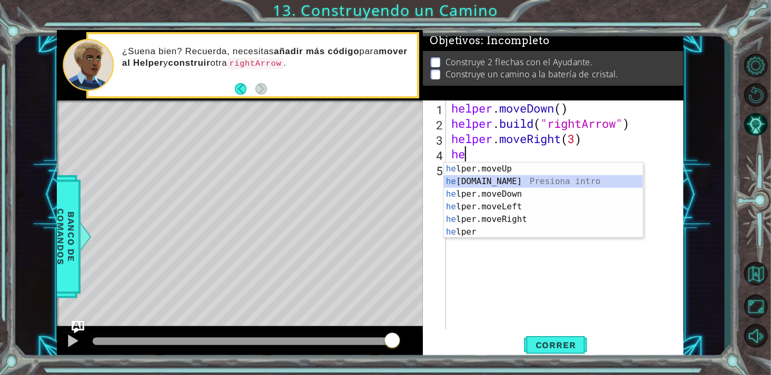
click at [503, 181] on div "he lper.moveUp Presiona intro he [DOMAIN_NAME] Presiona intro he lper.moveDown …" at bounding box center [543, 213] width 199 height 101
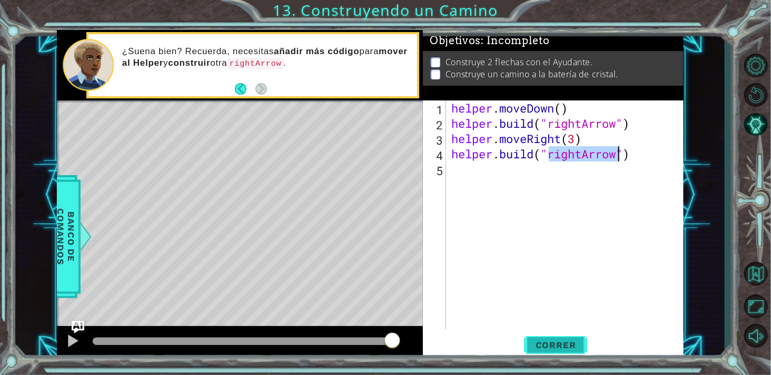
type textarea "[DOMAIN_NAME]("rightArrow")"
click at [562, 338] on button "Correr" at bounding box center [555, 345] width 63 height 26
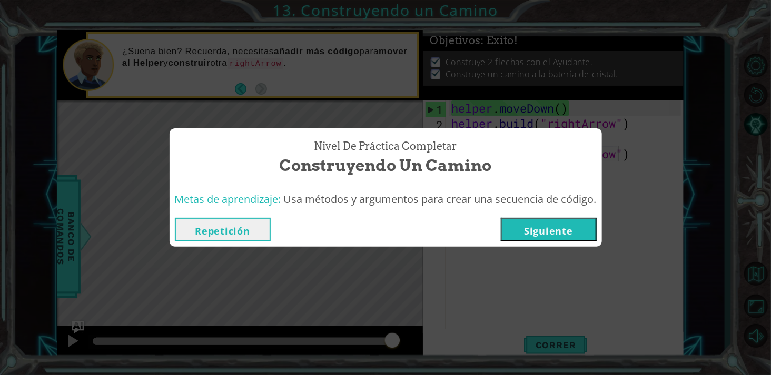
click at [565, 243] on div "Repetición [GEOGRAPHIC_DATA]" at bounding box center [386, 230] width 432 height 34
click at [551, 229] on button "Siguiente" at bounding box center [549, 230] width 96 height 24
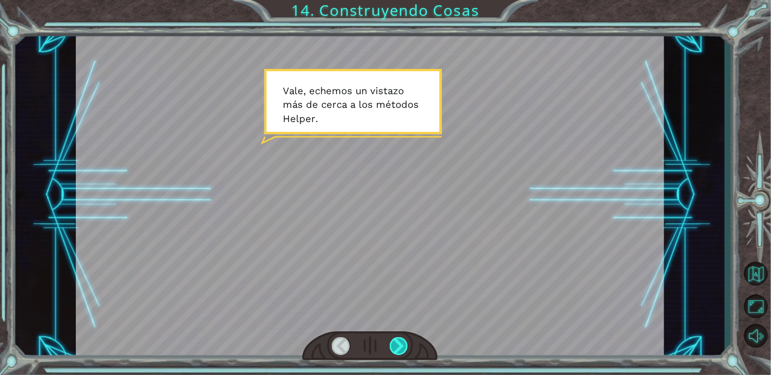
click at [401, 350] on div at bounding box center [399, 347] width 18 height 18
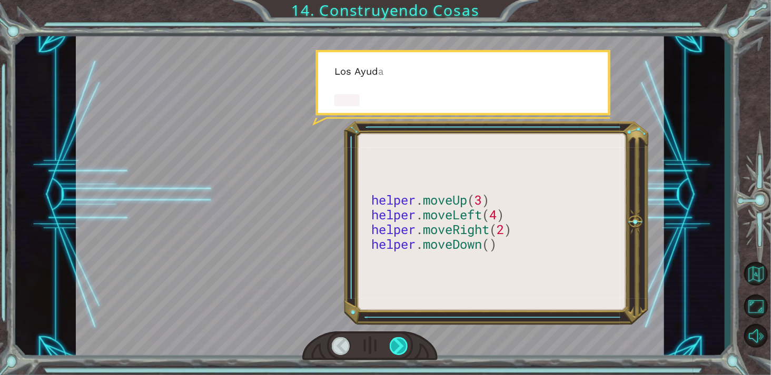
click at [399, 345] on div at bounding box center [399, 347] width 18 height 18
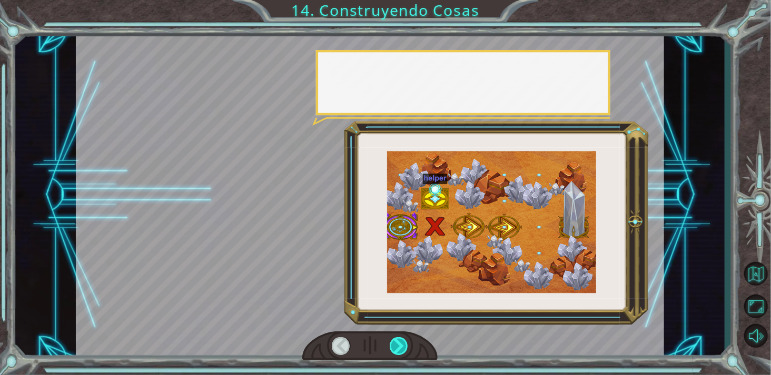
click at [398, 339] on div at bounding box center [399, 347] width 18 height 18
click at [403, 342] on div at bounding box center [399, 347] width 18 height 18
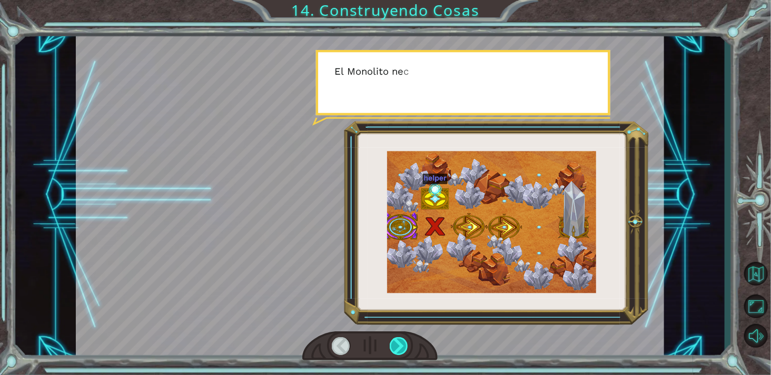
click at [403, 340] on div at bounding box center [399, 347] width 18 height 18
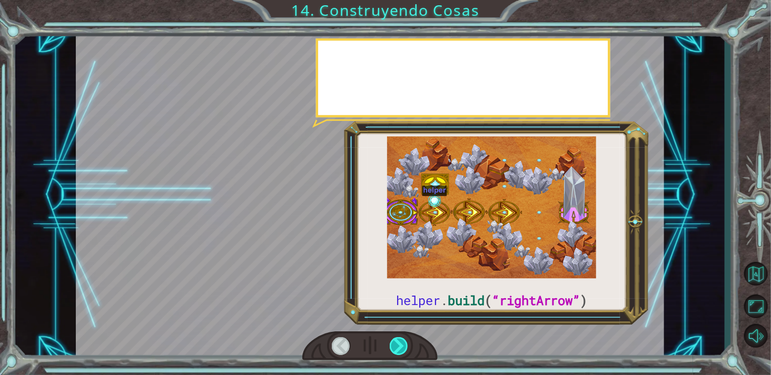
click at [402, 342] on div at bounding box center [399, 347] width 18 height 18
click at [401, 340] on div at bounding box center [399, 347] width 18 height 18
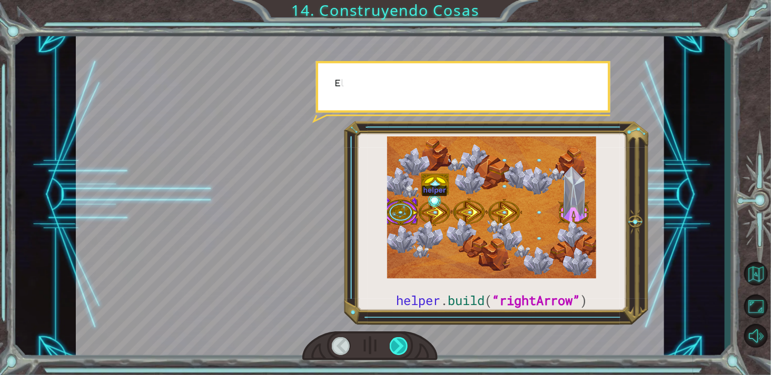
click at [405, 338] on div at bounding box center [399, 347] width 18 height 18
click at [403, 340] on div at bounding box center [399, 347] width 18 height 18
click at [404, 339] on div at bounding box center [399, 347] width 18 height 18
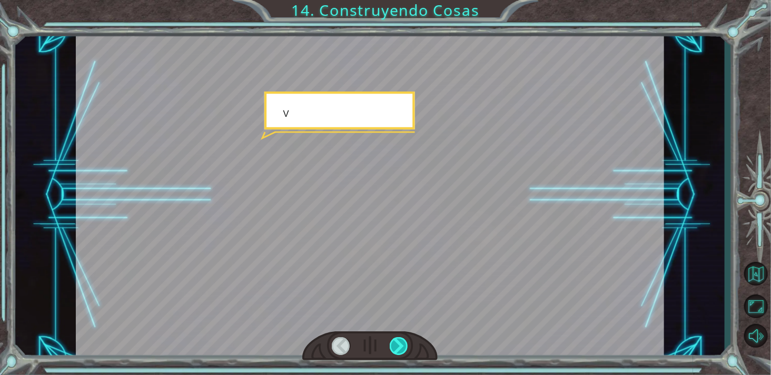
click at [404, 340] on div at bounding box center [399, 347] width 18 height 18
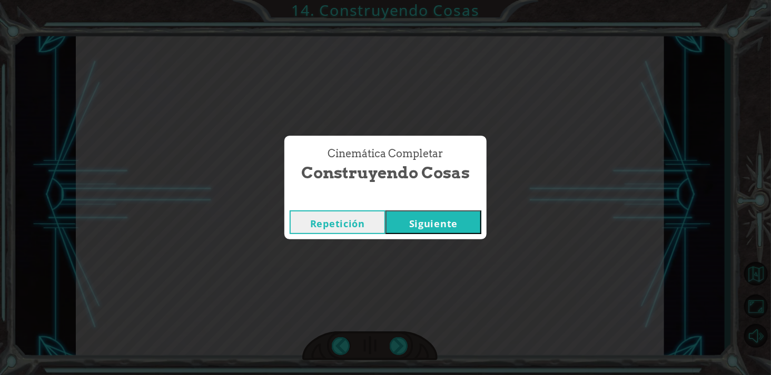
click at [402, 344] on div "Cinemática Completar Construyendo Cosas Repetición [GEOGRAPHIC_DATA]" at bounding box center [385, 187] width 771 height 375
click at [444, 213] on button "Siguiente" at bounding box center [433, 223] width 96 height 24
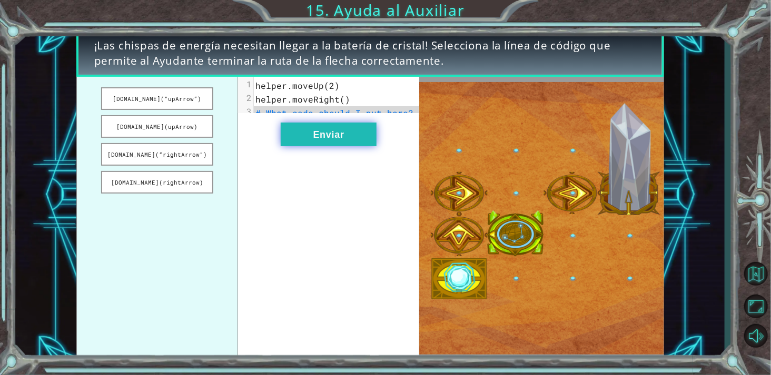
click at [341, 144] on button "Enviar" at bounding box center [329, 135] width 96 height 24
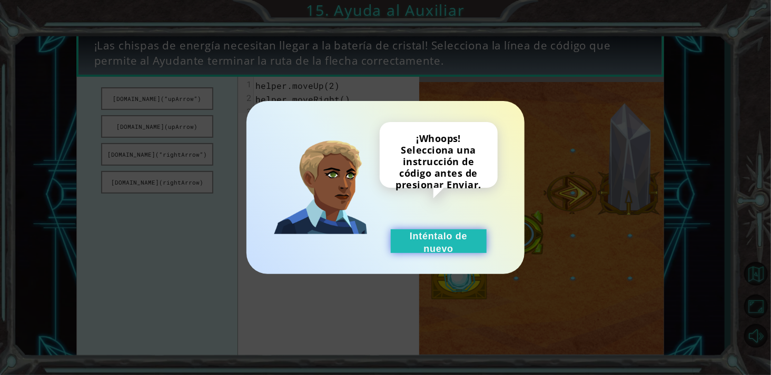
click at [451, 230] on button "Inténtalo de nuevo" at bounding box center [439, 242] width 96 height 24
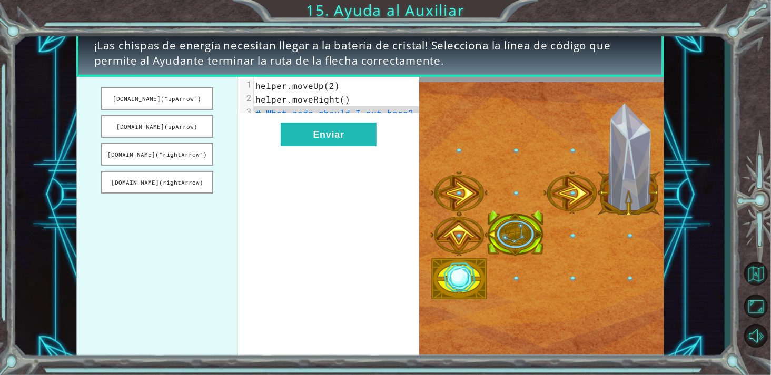
click at [405, 118] on pre "# What code should I put here?" at bounding box center [341, 113] width 175 height 14
click at [340, 100] on span "helper.moveRight()" at bounding box center [302, 99] width 95 height 11
click at [334, 96] on span "helper.moveRight()" at bounding box center [302, 99] width 95 height 11
click at [178, 154] on button "[DOMAIN_NAME](“rightArrow”)" at bounding box center [157, 154] width 113 height 23
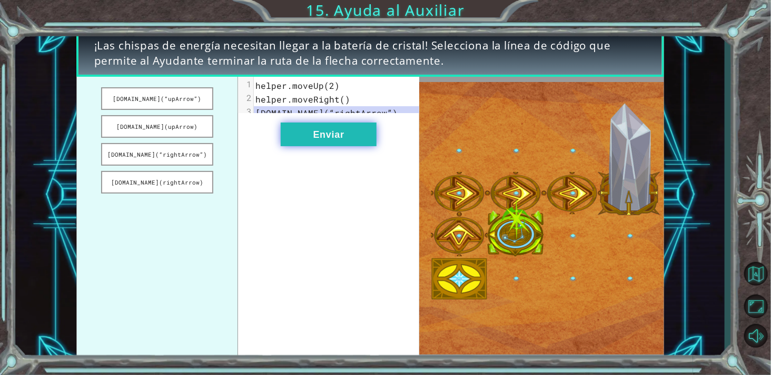
click at [323, 146] on button "Enviar" at bounding box center [329, 135] width 96 height 24
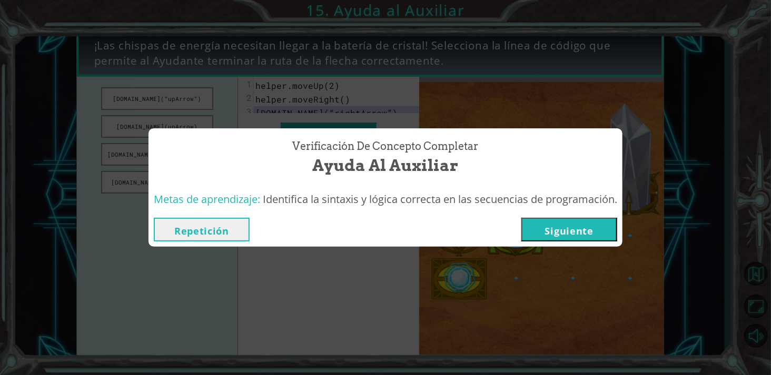
click at [571, 222] on button "Siguiente" at bounding box center [569, 230] width 96 height 24
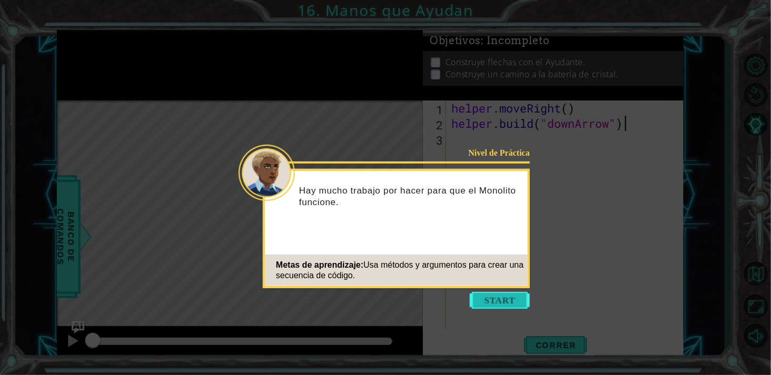
click at [496, 295] on button "Start" at bounding box center [500, 300] width 60 height 17
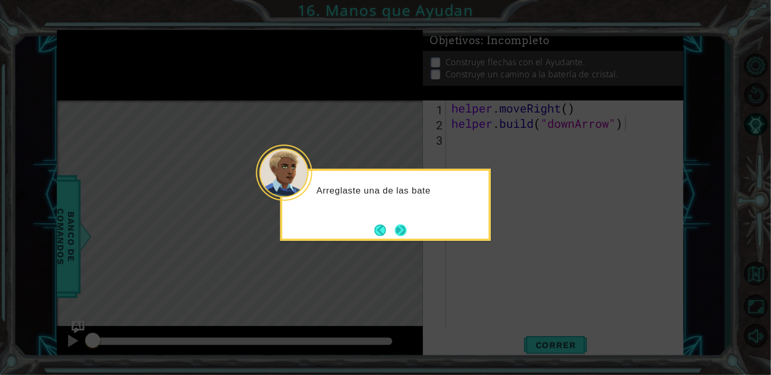
click at [395, 236] on button "Next" at bounding box center [401, 231] width 12 height 12
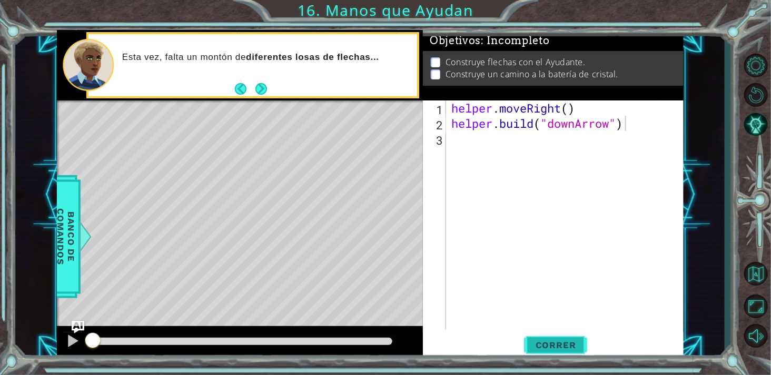
click at [556, 350] on span "Correr" at bounding box center [556, 345] width 62 height 11
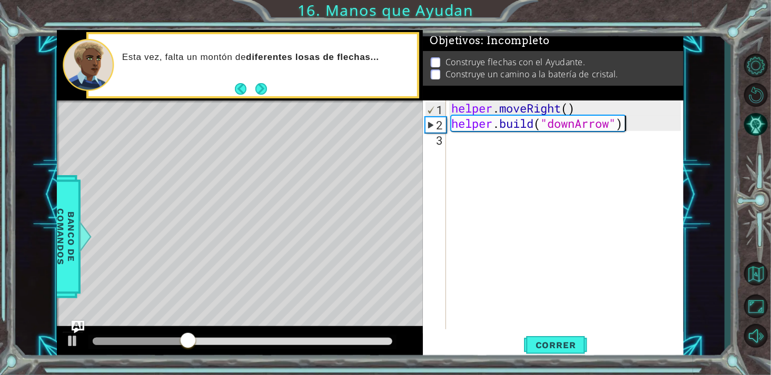
click at [485, 148] on div "helper . moveRight ( ) helper . build ( "downArrow" )" at bounding box center [567, 231] width 236 height 260
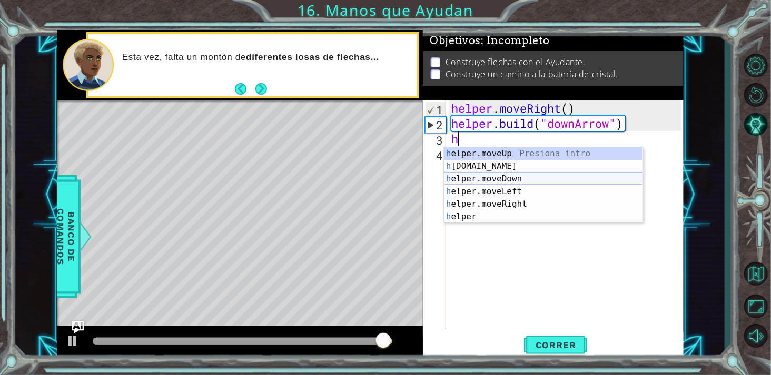
click at [520, 181] on div "h elper.moveUp Presiona intro h [DOMAIN_NAME] Presiona intro h elper.moveDown P…" at bounding box center [543, 197] width 199 height 101
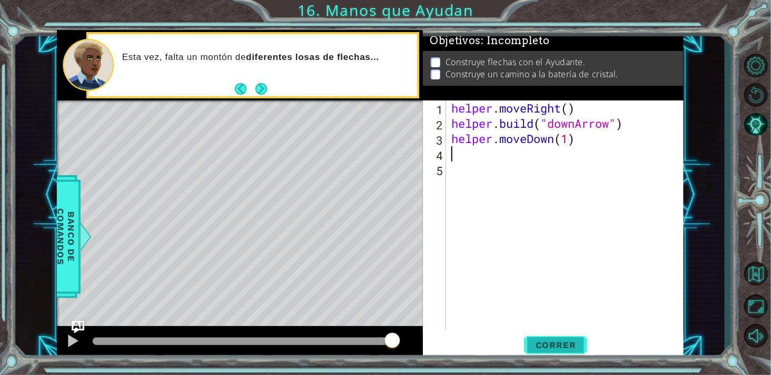
type textarea "helper.moveDown(1)"
click at [556, 352] on button "Correr" at bounding box center [555, 345] width 63 height 26
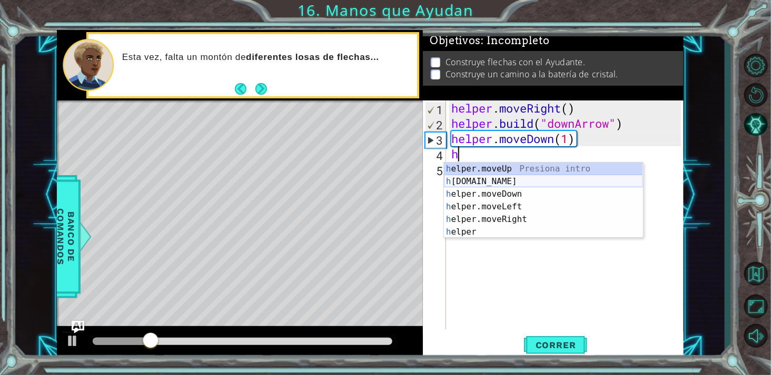
click at [499, 185] on div "h elper.moveUp Presiona intro h [DOMAIN_NAME] Presiona intro h elper.moveDown P…" at bounding box center [543, 213] width 199 height 101
type textarea "[DOMAIN_NAME]("rightArrow")"
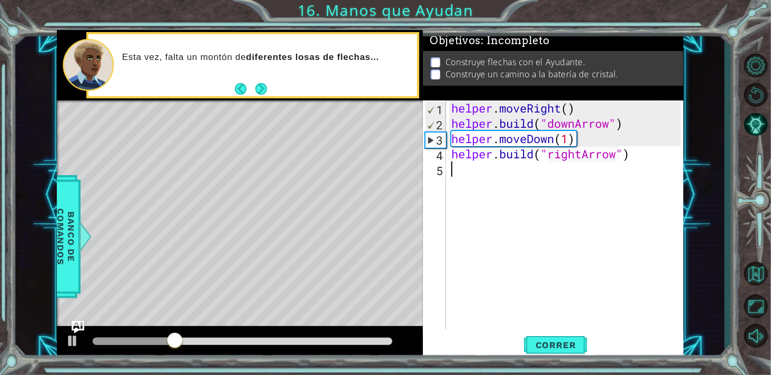
click at [474, 175] on div "helper . moveRight ( ) helper . build ( "downArrow" ) helper . moveDown ( 1 ) h…" at bounding box center [567, 231] width 236 height 260
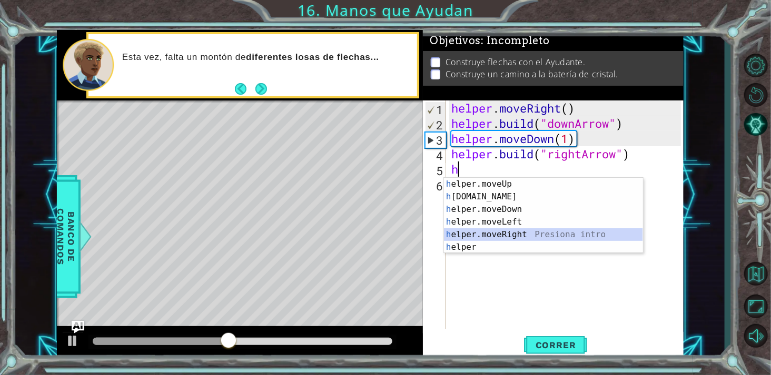
click at [518, 237] on div "h elper.moveUp Presiona intro h [DOMAIN_NAME] Presiona intro h elper.moveDown P…" at bounding box center [543, 228] width 199 height 101
type textarea "helper.moveRight(1)"
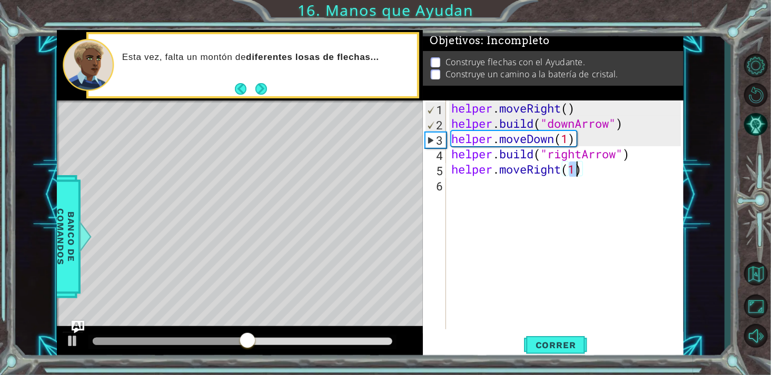
click at [451, 190] on div "helper . moveRight ( ) helper . build ( "downArrow" ) helper . moveDown ( 1 ) h…" at bounding box center [567, 231] width 236 height 260
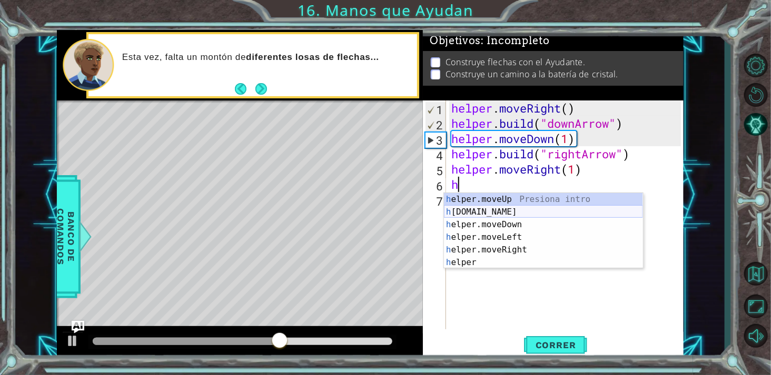
click at [491, 212] on div "h elper.moveUp Presiona intro h [DOMAIN_NAME] Presiona intro h elper.moveDown P…" at bounding box center [543, 243] width 199 height 101
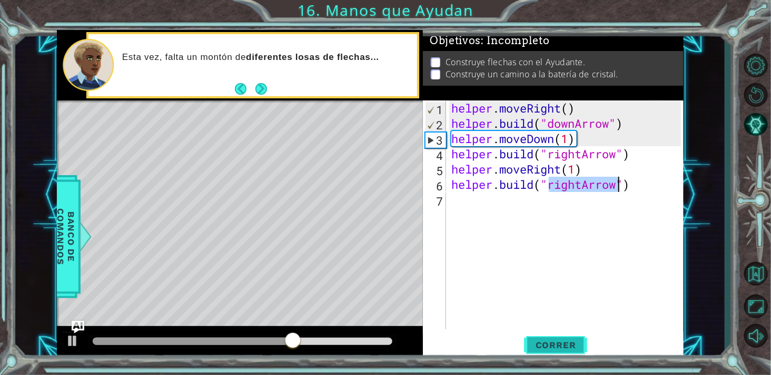
type textarea "[DOMAIN_NAME]("rightArrow")"
click at [546, 344] on span "Correr" at bounding box center [556, 345] width 62 height 11
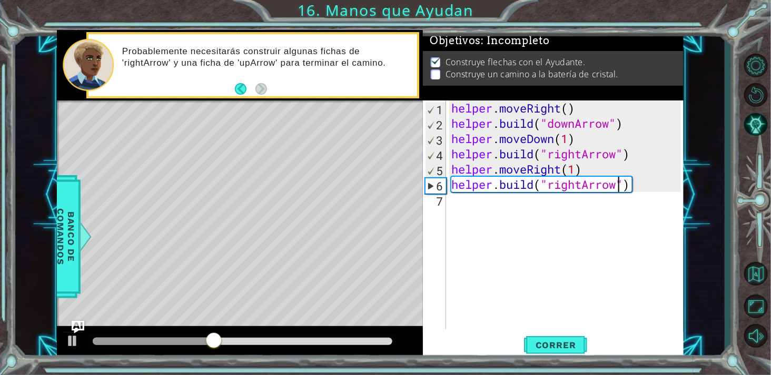
click at [483, 211] on div "helper . moveRight ( ) helper . build ( "downArrow" ) helper . moveDown ( 1 ) h…" at bounding box center [567, 231] width 236 height 260
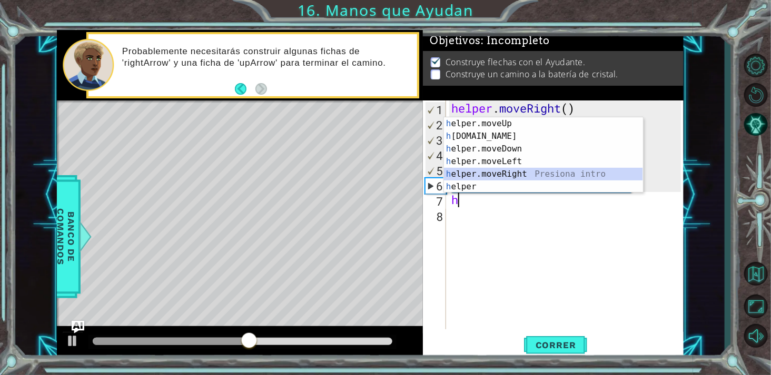
click at [541, 171] on div "h elper.moveUp Presiona intro h [DOMAIN_NAME] Presiona intro h elper.moveDown P…" at bounding box center [543, 167] width 199 height 101
type textarea "helper.moveRight(1)"
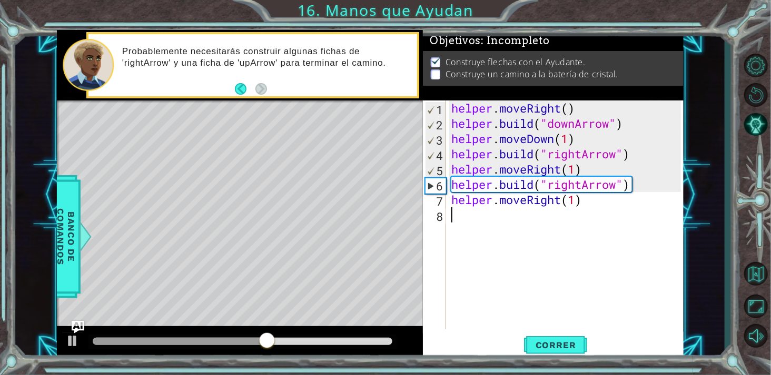
click at [502, 224] on div "helper . moveRight ( ) helper . build ( "downArrow" ) helper . moveDown ( 1 ) h…" at bounding box center [567, 231] width 236 height 260
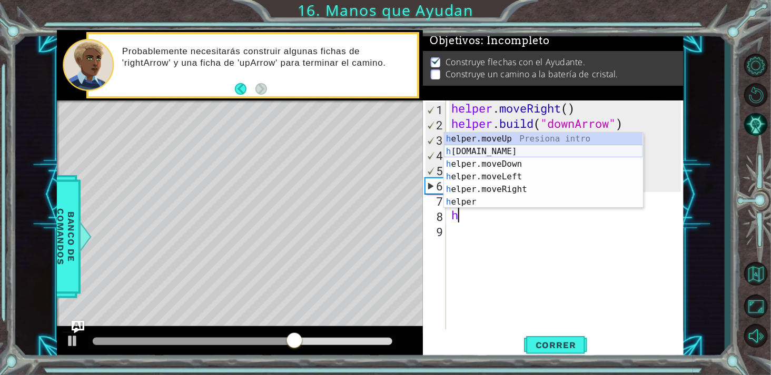
click at [492, 148] on div "h elper.moveUp Presiona intro h [DOMAIN_NAME] Presiona intro h elper.moveDown P…" at bounding box center [543, 183] width 199 height 101
type textarea "[DOMAIN_NAME]("rightArrow")"
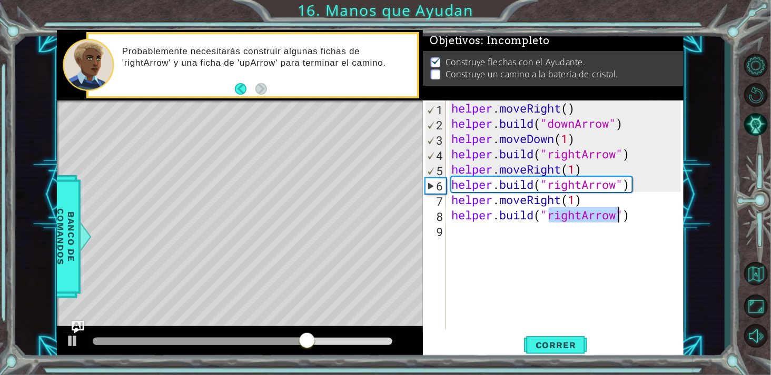
click at [477, 239] on div "helper . moveRight ( ) helper . build ( "downArrow" ) helper . moveDown ( 1 ) h…" at bounding box center [567, 231] width 236 height 260
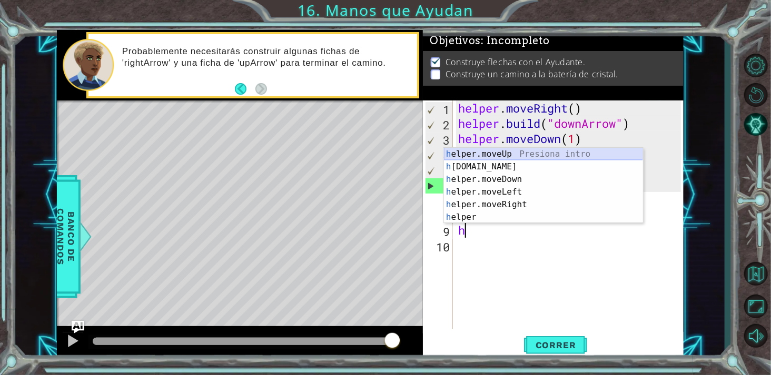
click at [523, 155] on div "h elper.moveUp Presiona intro h [DOMAIN_NAME] Presiona intro h elper.moveDown P…" at bounding box center [543, 198] width 199 height 101
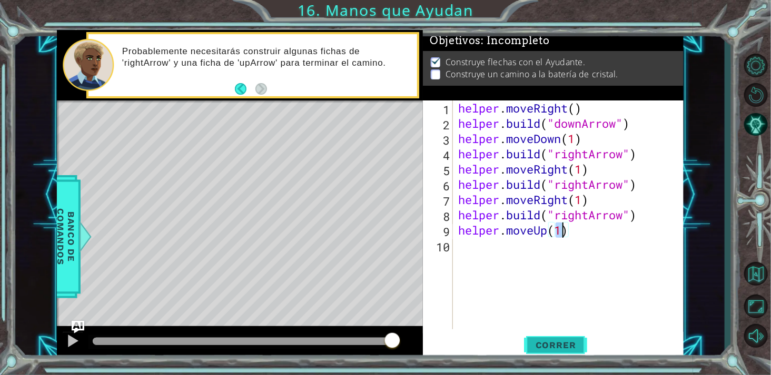
type textarea "helper.moveUp(1)"
click at [552, 341] on span "Correr" at bounding box center [556, 345] width 62 height 11
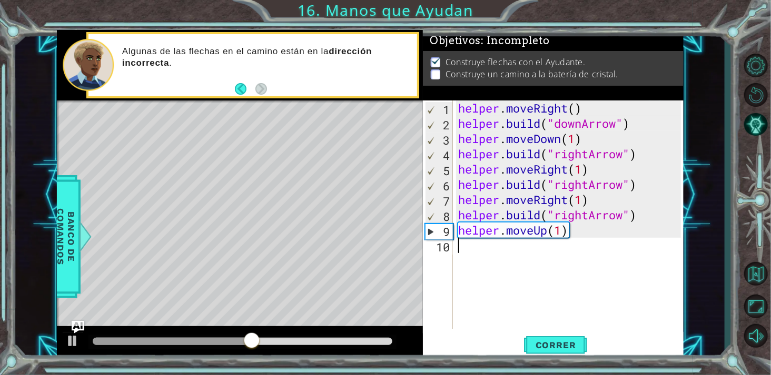
click at [481, 259] on div "helper . moveRight ( ) helper . build ( "downArrow" ) helper . moveDown ( 1 ) h…" at bounding box center [571, 231] width 230 height 260
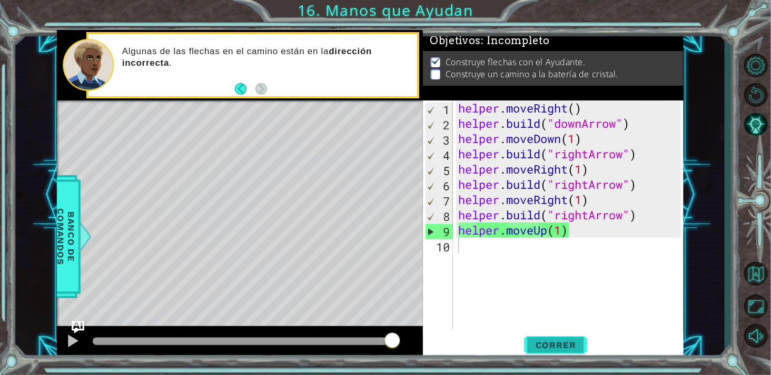
click at [539, 350] on span "Correr" at bounding box center [556, 345] width 62 height 11
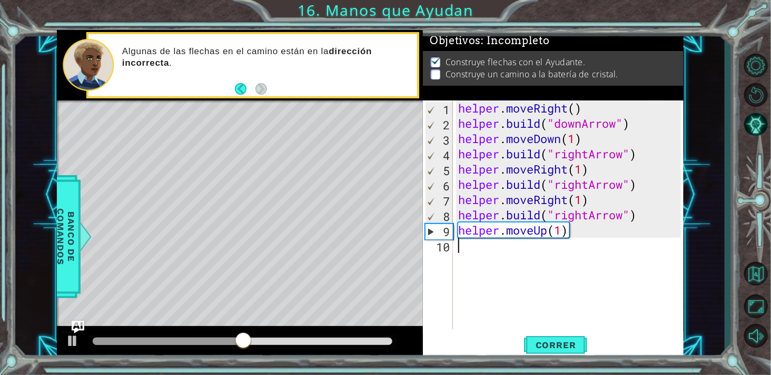
click at [560, 230] on div "helper . moveRight ( ) helper . build ( "downArrow" ) helper . moveDown ( 1 ) h…" at bounding box center [571, 231] width 230 height 260
type textarea "helper.moveUp(2)"
click at [555, 353] on button "Correr" at bounding box center [555, 345] width 63 height 26
click at [609, 218] on div "helper . moveRight ( ) helper . build ( "downArrow" ) helper . moveDown ( 1 ) h…" at bounding box center [571, 231] width 230 height 260
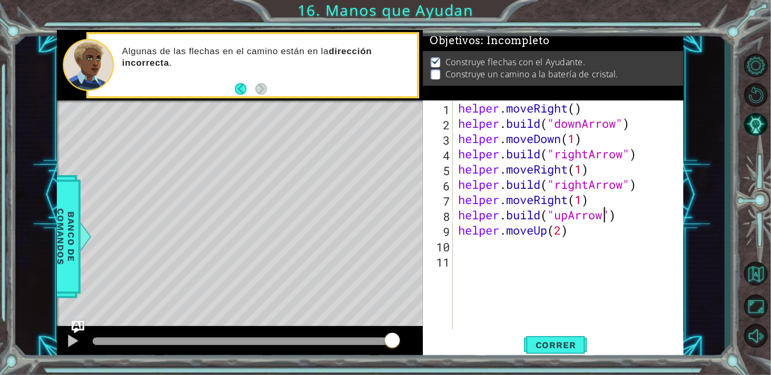
scroll to position [0, 6]
type textarea "[DOMAIN_NAME]("upArrow")"
click at [555, 335] on button "Correr" at bounding box center [555, 345] width 63 height 26
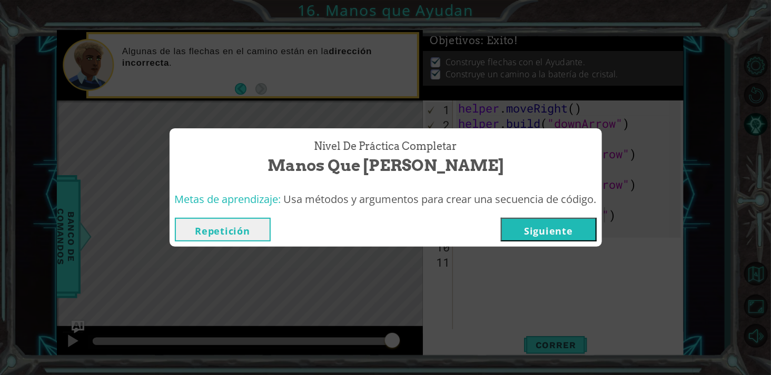
click at [542, 230] on button "Siguiente" at bounding box center [549, 230] width 96 height 24
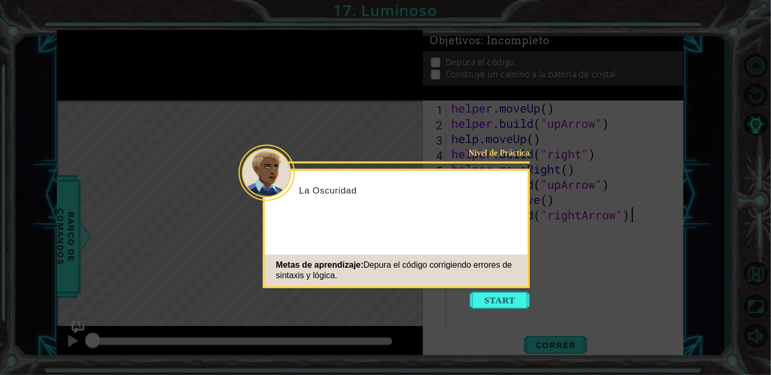
click at [511, 311] on icon at bounding box center [385, 187] width 771 height 375
click at [502, 303] on button "Start" at bounding box center [500, 300] width 60 height 17
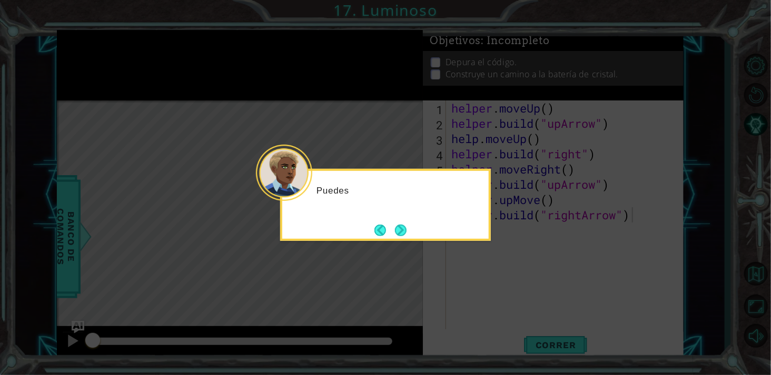
click at [391, 241] on icon at bounding box center [385, 187] width 771 height 375
click at [405, 231] on button "Next" at bounding box center [401, 231] width 12 height 12
